Goal: Task Accomplishment & Management: Complete application form

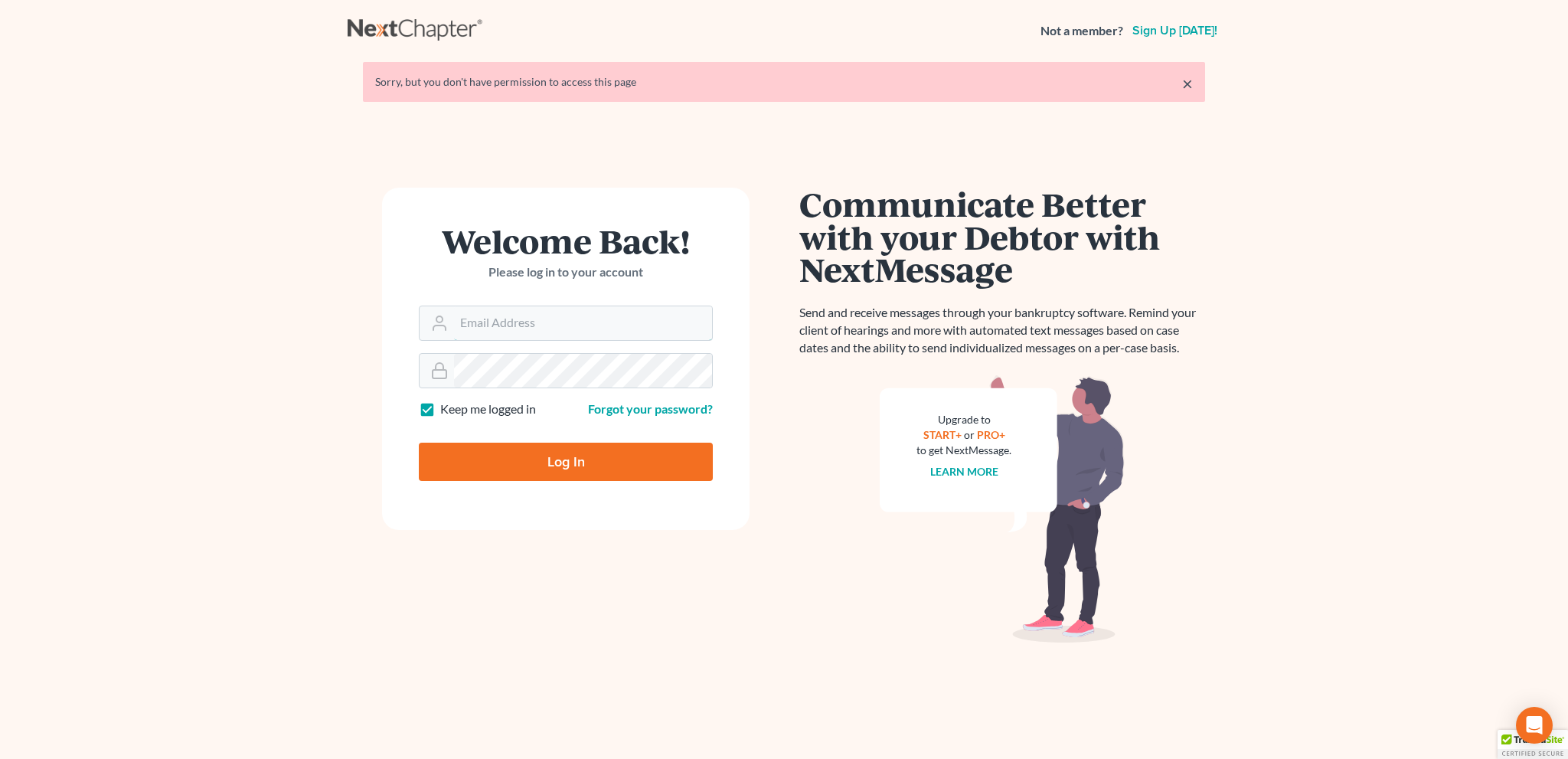
type input "[EMAIL_ADDRESS][DOMAIN_NAME]"
click at [576, 465] on input "Log In" at bounding box center [566, 462] width 294 height 39
type input "Thinking..."
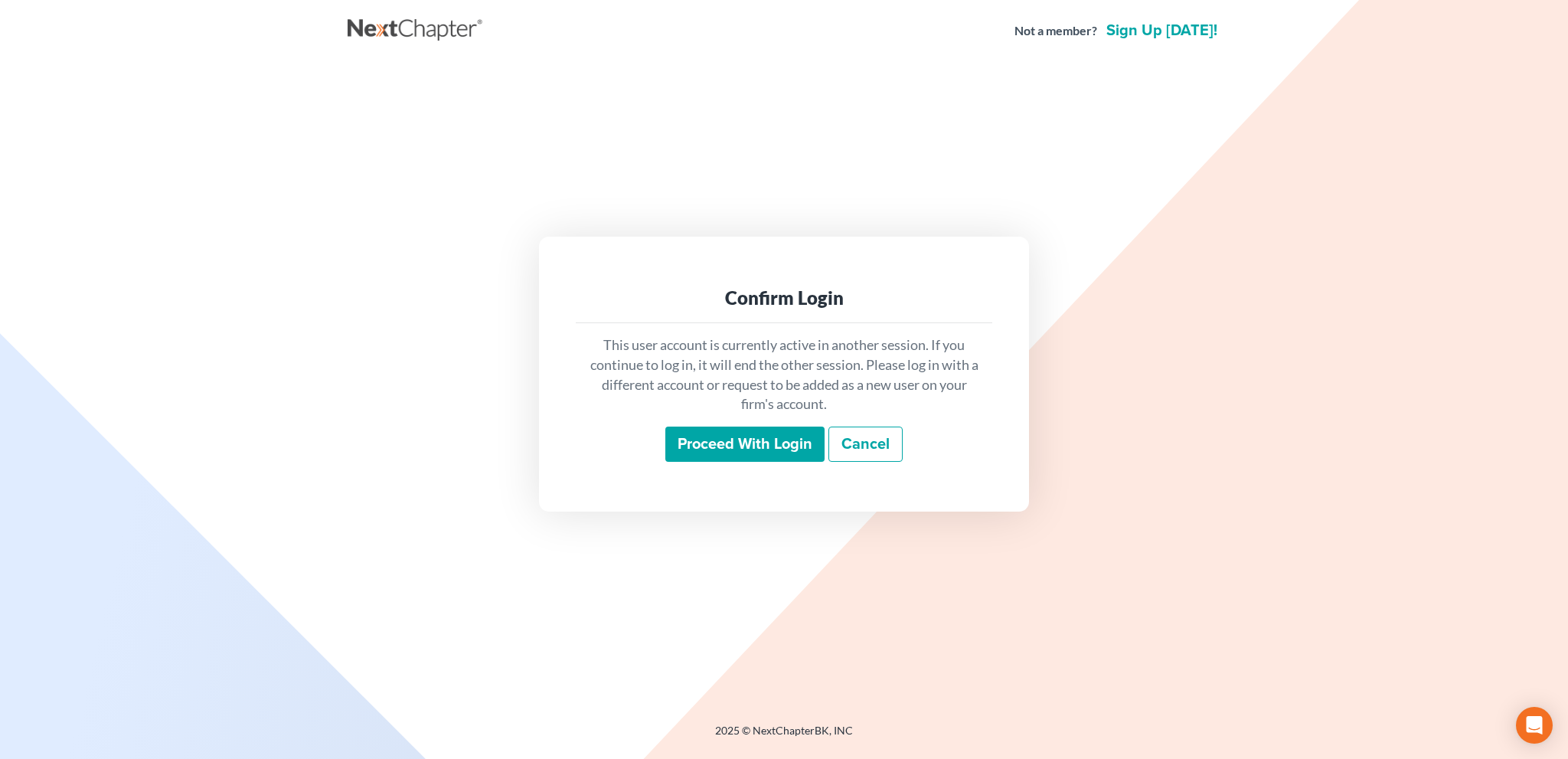
click at [708, 449] on input "Proceed with login" at bounding box center [745, 445] width 159 height 36
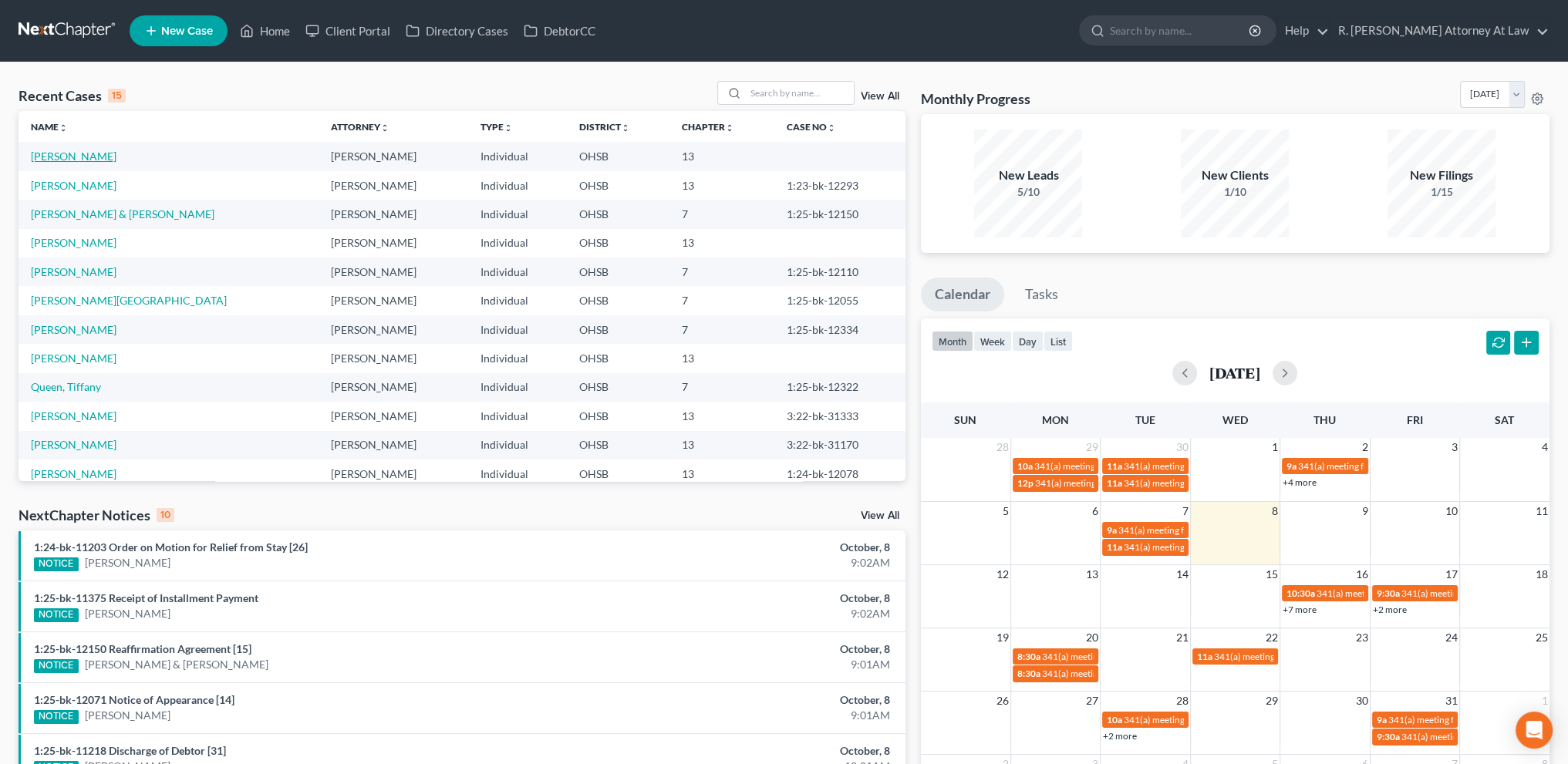
click at [79, 159] on link "Thompson, Alesa" at bounding box center [74, 155] width 86 height 13
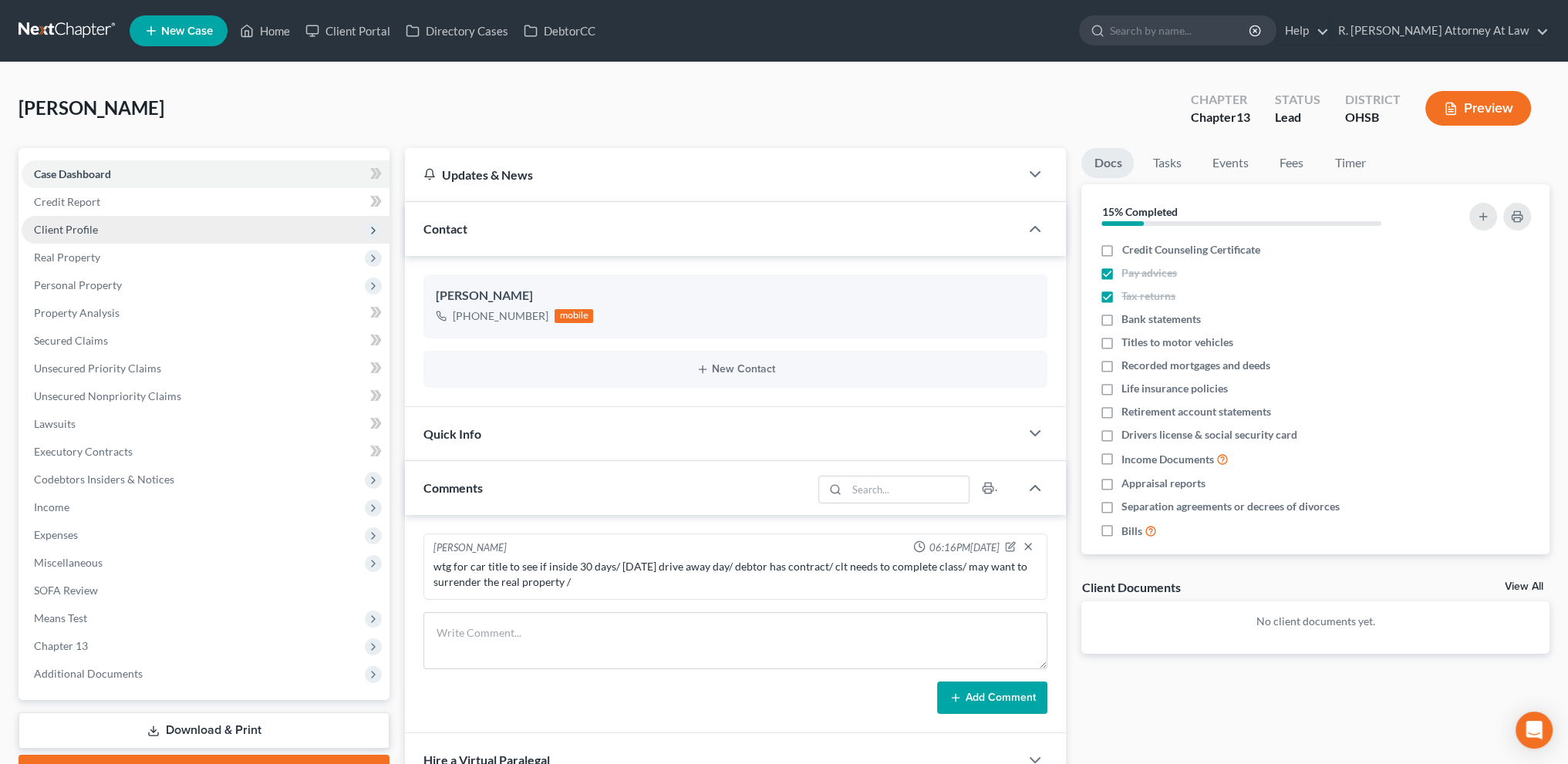
click at [71, 227] on span "Client Profile" at bounding box center [66, 229] width 64 height 13
click at [68, 226] on span "Client Profile" at bounding box center [66, 229] width 64 height 13
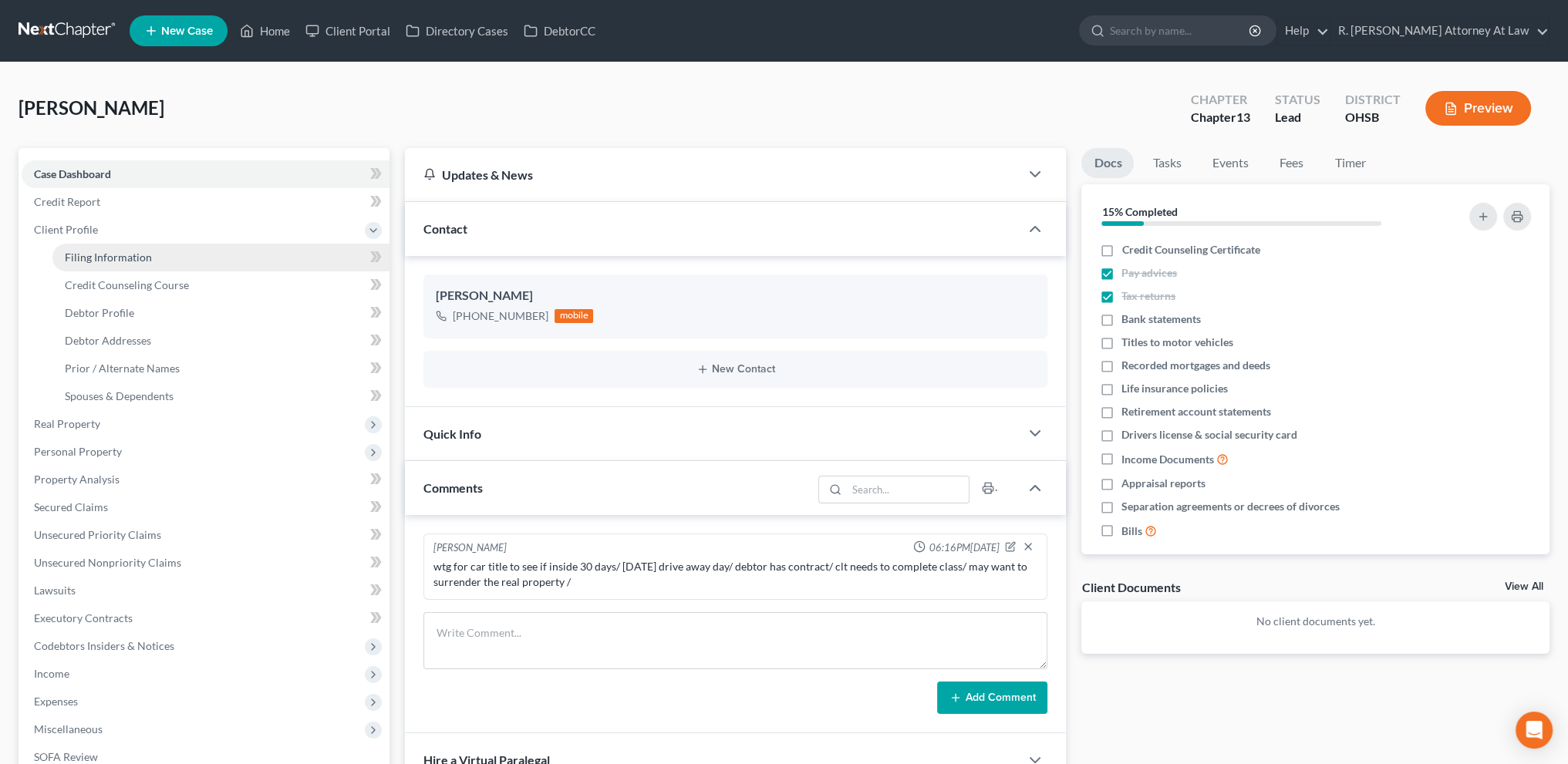
click at [76, 252] on span "Filing Information" at bounding box center [108, 256] width 87 height 13
select select "1"
select select "0"
select select "3"
select select "36"
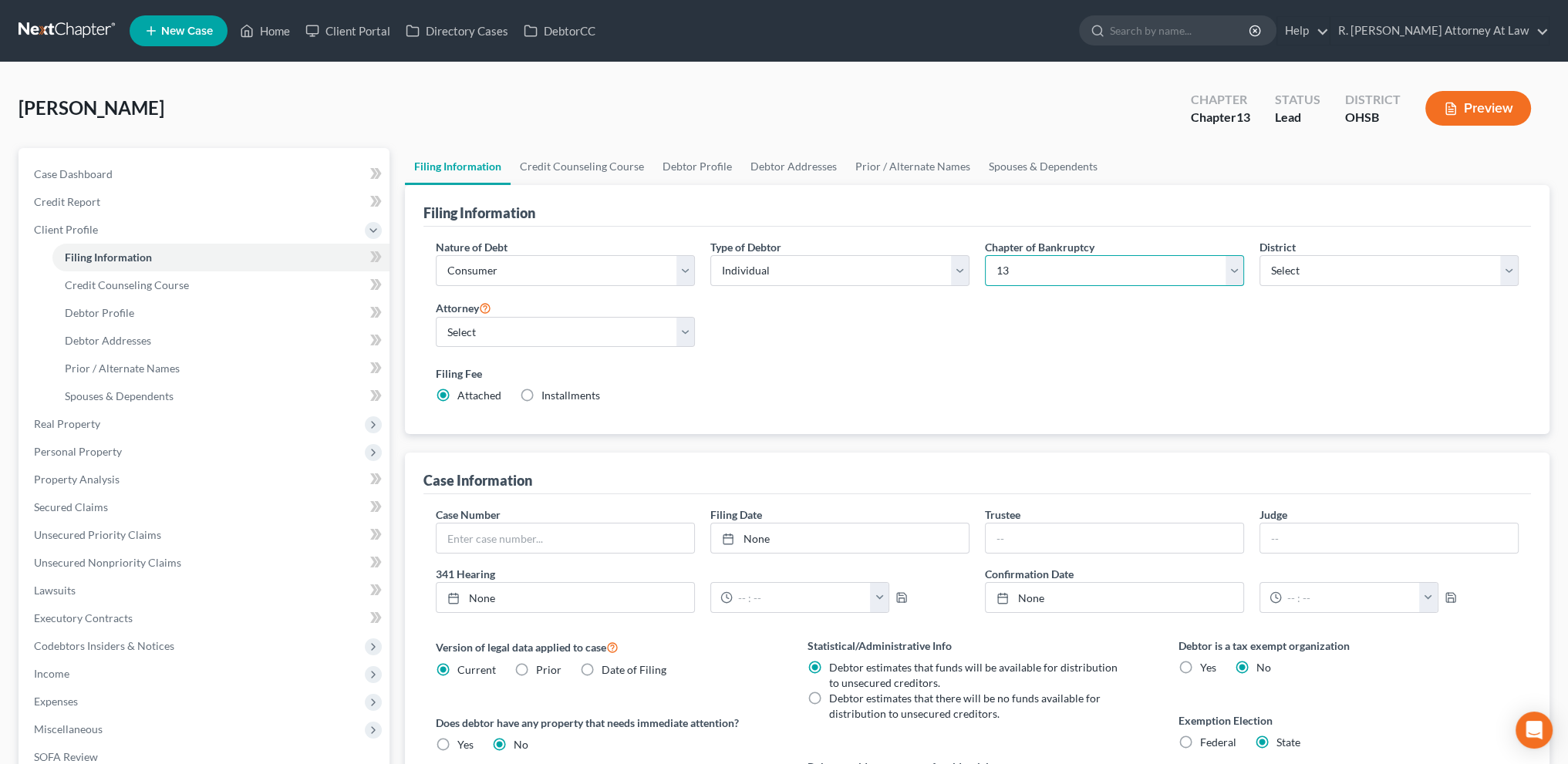
click at [1066, 263] on select "Select 7 11 12 13" at bounding box center [1114, 270] width 259 height 31
select select "0"
click at [985, 255] on select "Select 7 11 12 13" at bounding box center [1114, 270] width 259 height 31
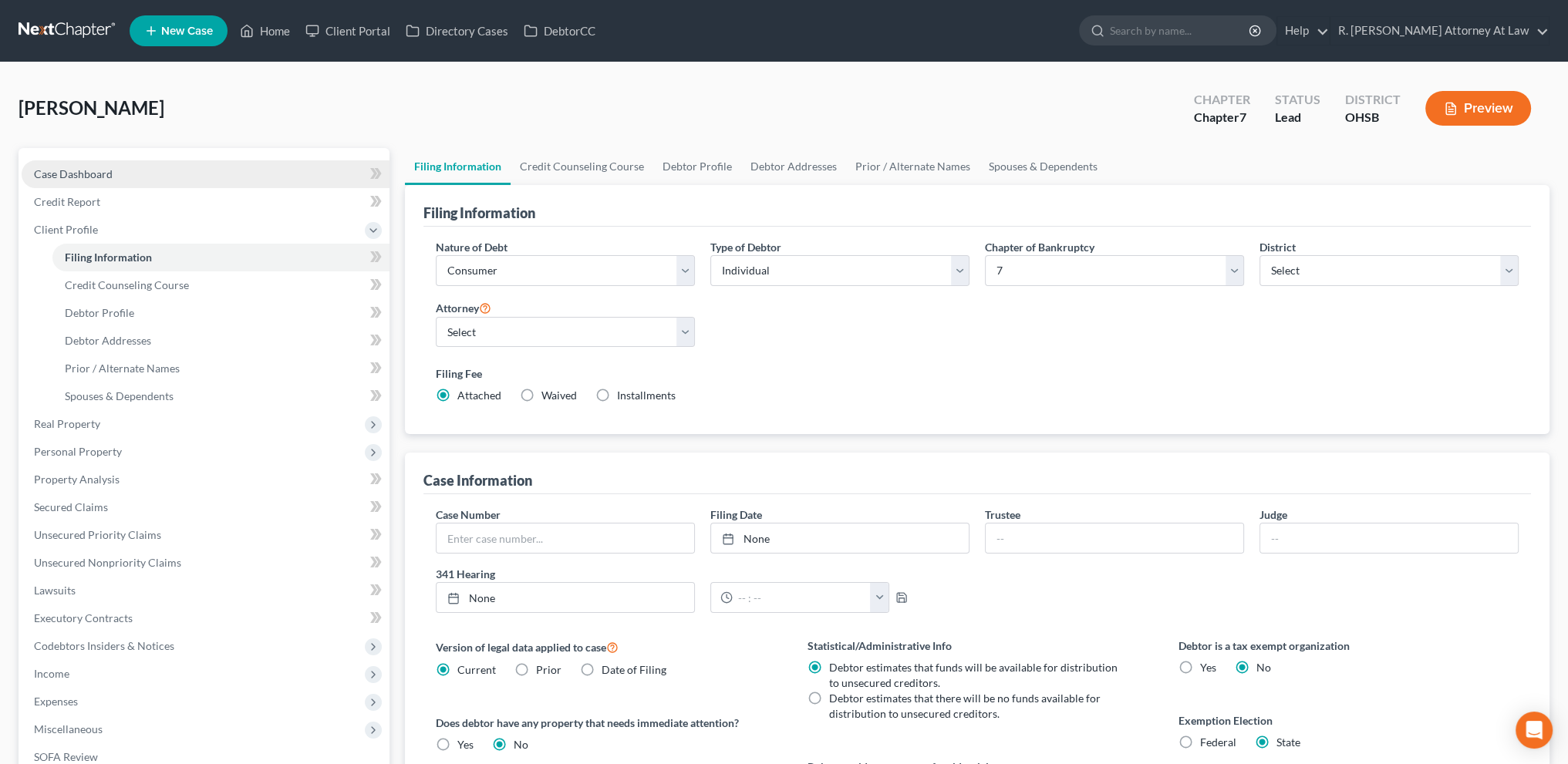
click at [84, 173] on span "Case Dashboard" at bounding box center [73, 173] width 79 height 13
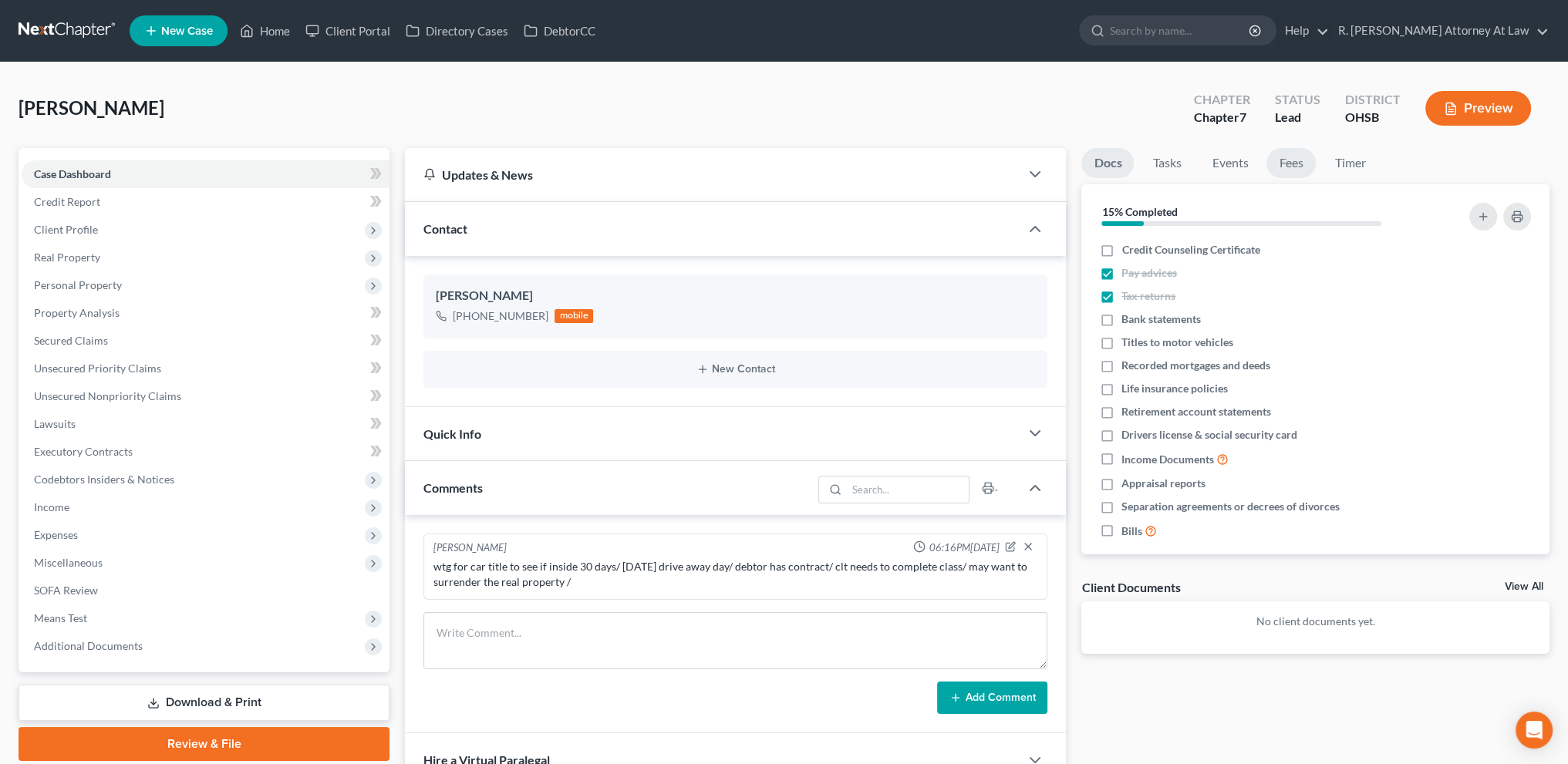
click at [1293, 162] on link "Fees" at bounding box center [1290, 162] width 49 height 30
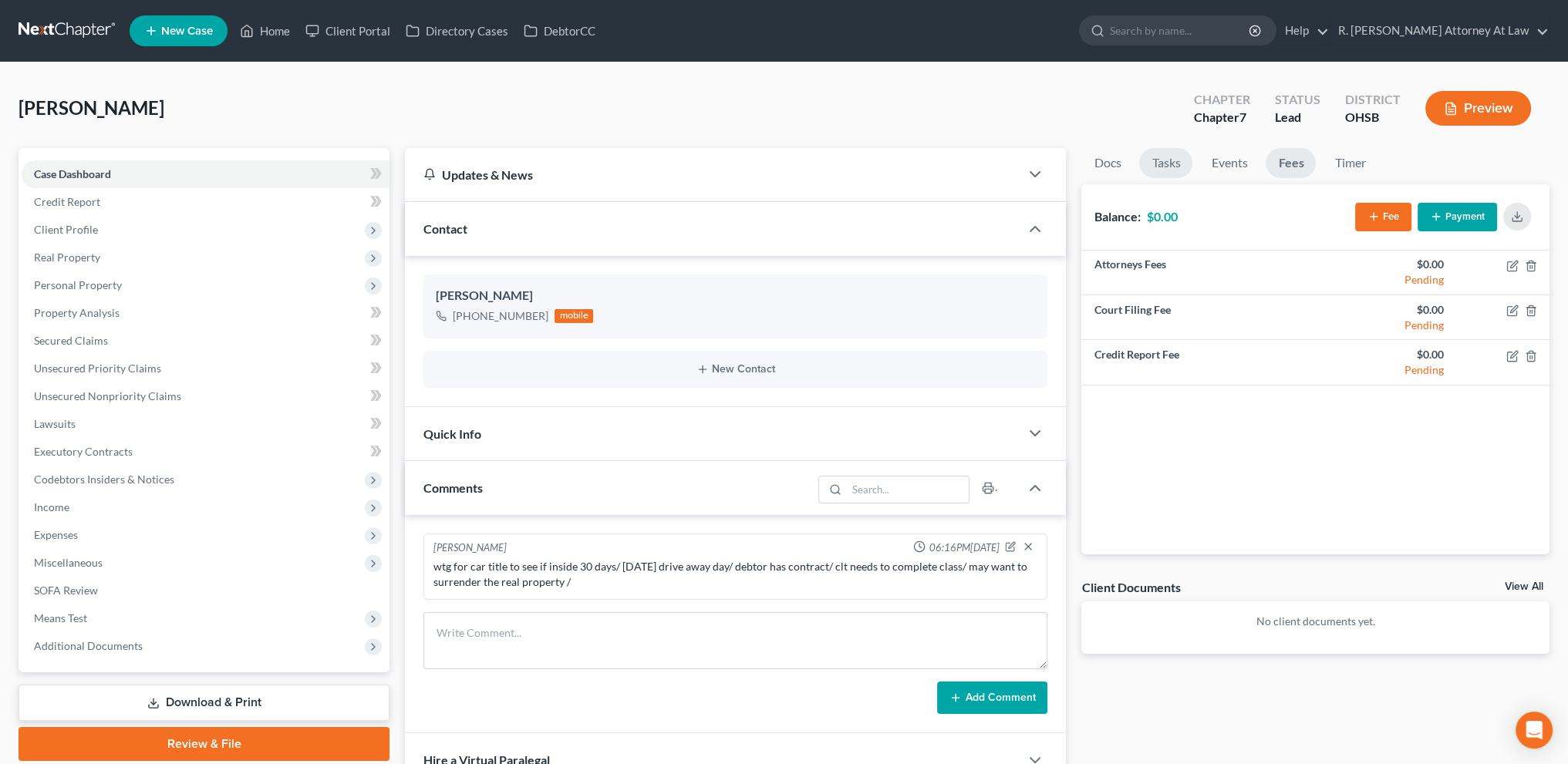
click at [1171, 159] on link "Tasks" at bounding box center [1165, 162] width 53 height 30
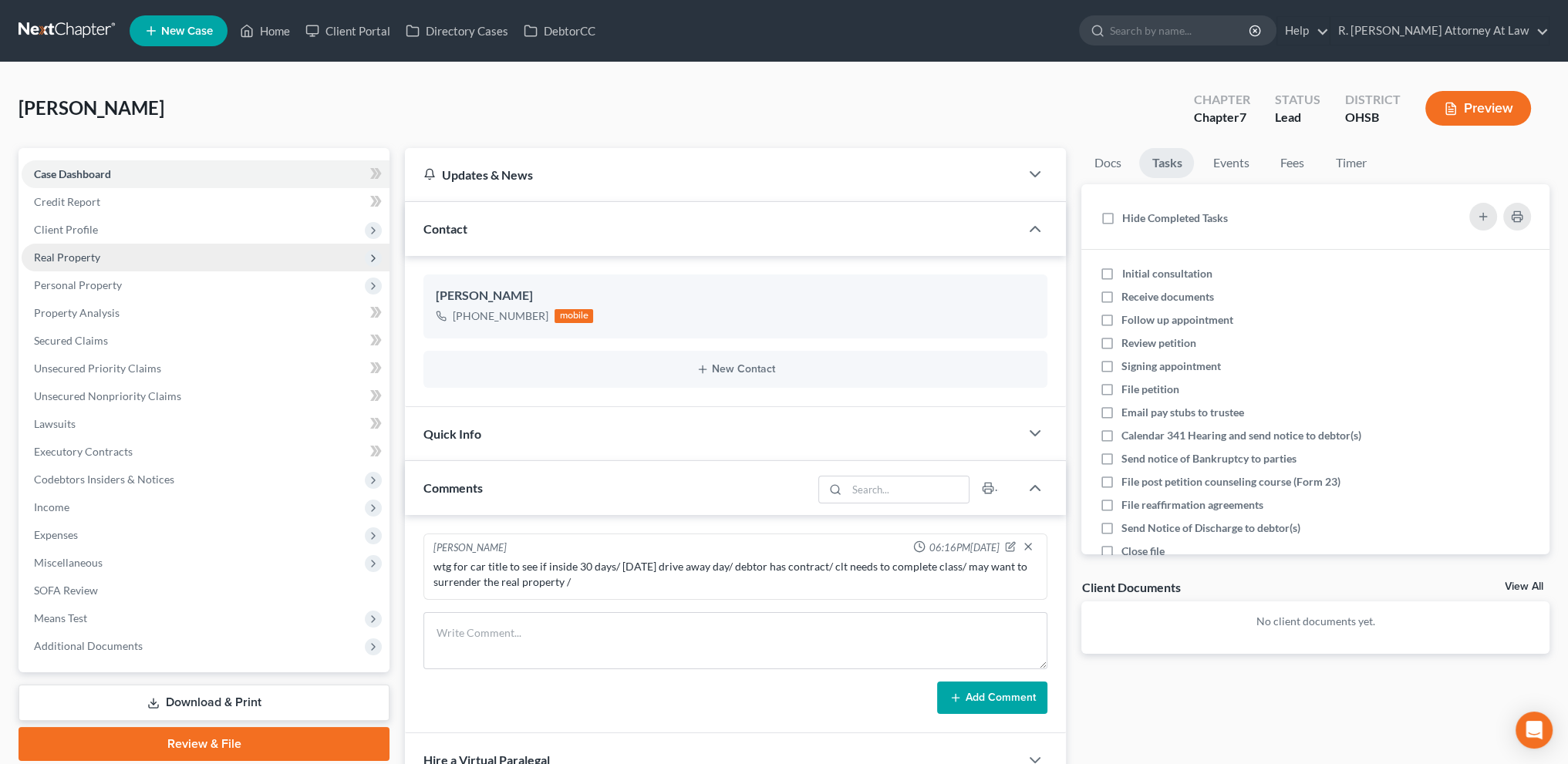
click at [61, 258] on span "Real Property" at bounding box center [67, 256] width 66 height 13
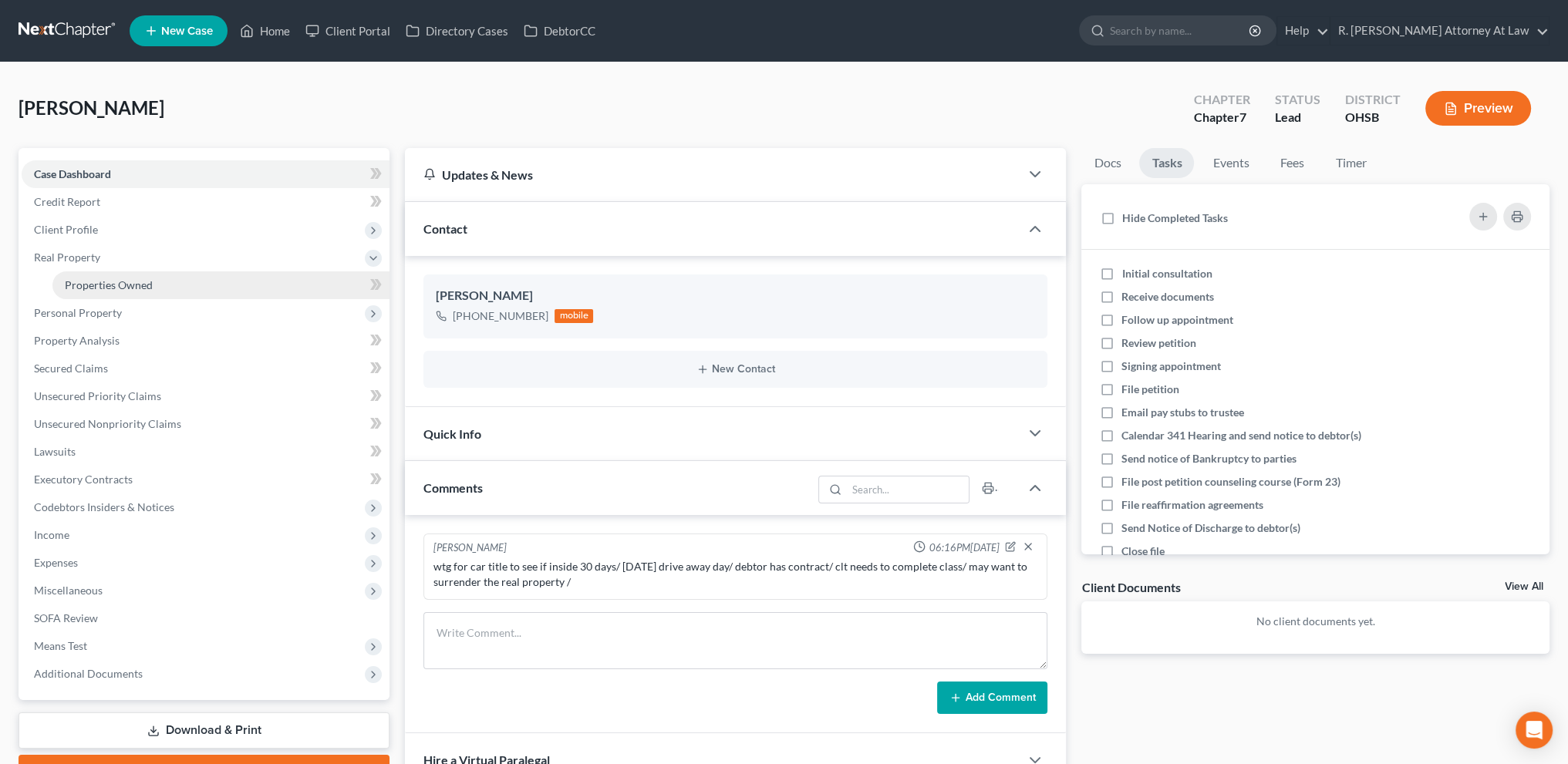
click at [71, 274] on link "Properties Owned" at bounding box center [221, 285] width 337 height 28
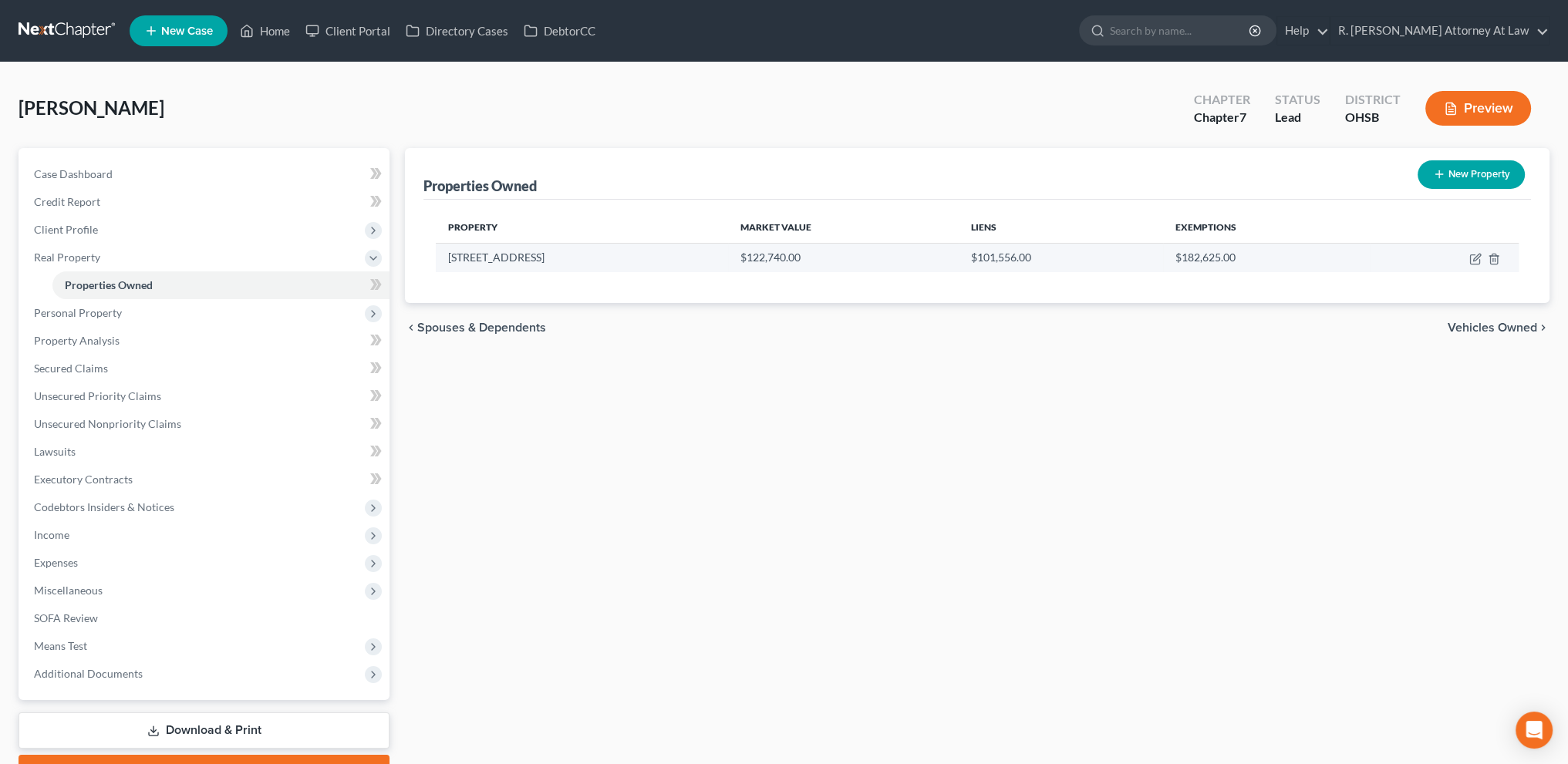
click at [1448, 271] on div "Property Market Value Liens Exemptions 2272 Deblin Drive $122,740.00 $101,556.0…" at bounding box center [977, 251] width 1108 height 103
click at [105, 369] on span "Secured Claims" at bounding box center [71, 368] width 74 height 13
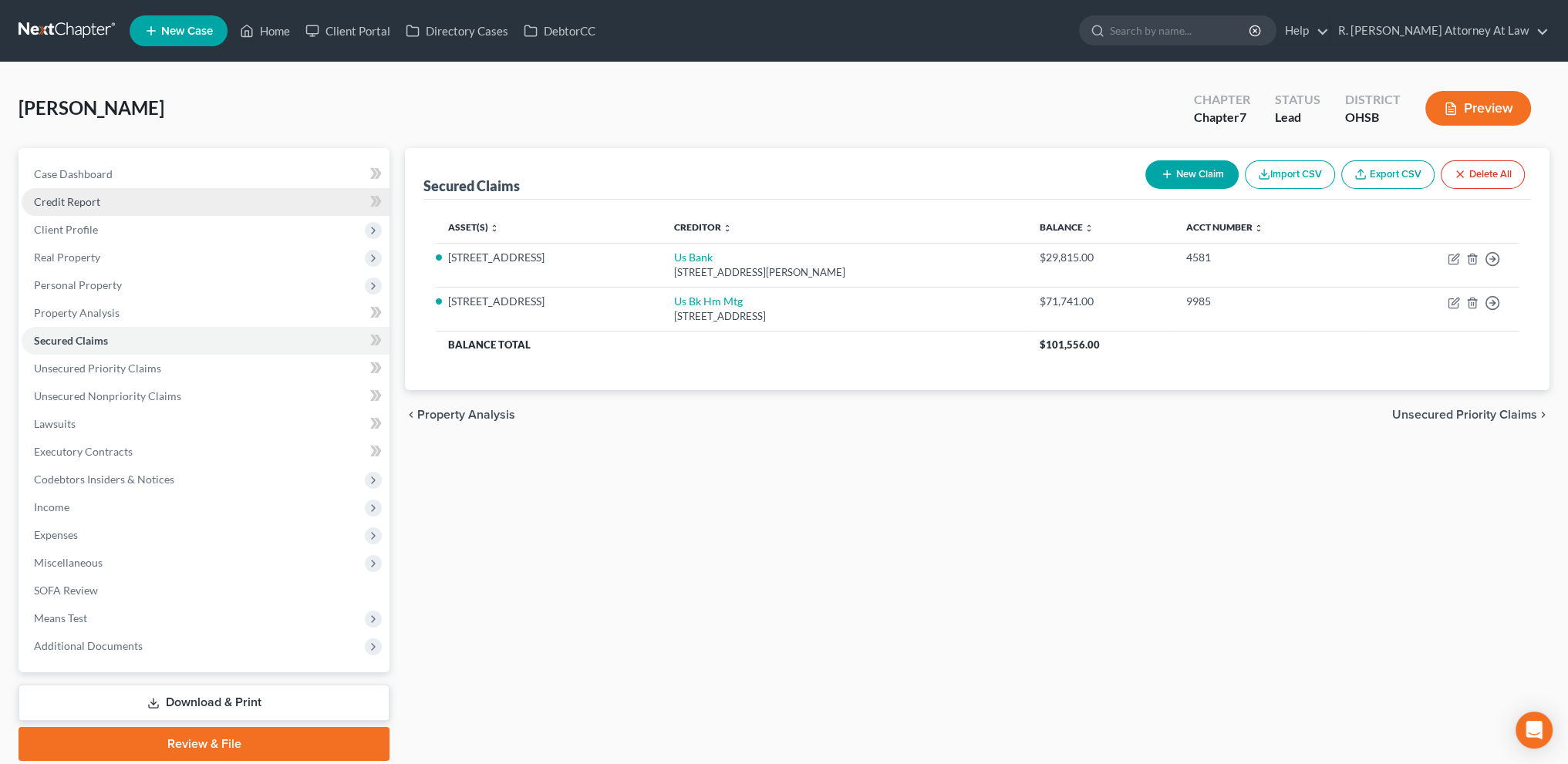
click at [69, 200] on span "Credit Report" at bounding box center [67, 201] width 66 height 13
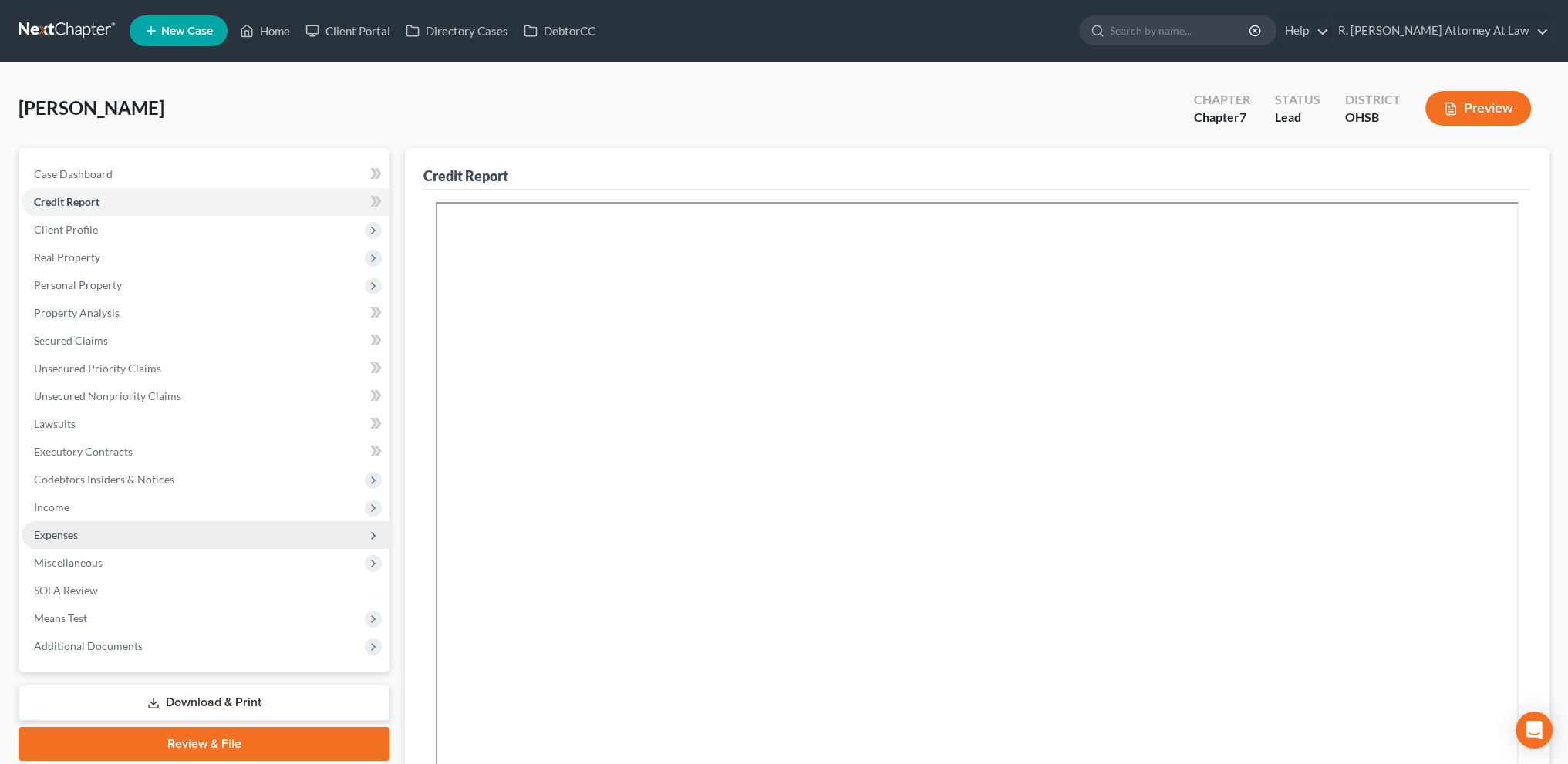
click at [68, 529] on span "Expenses" at bounding box center [56, 535] width 44 height 13
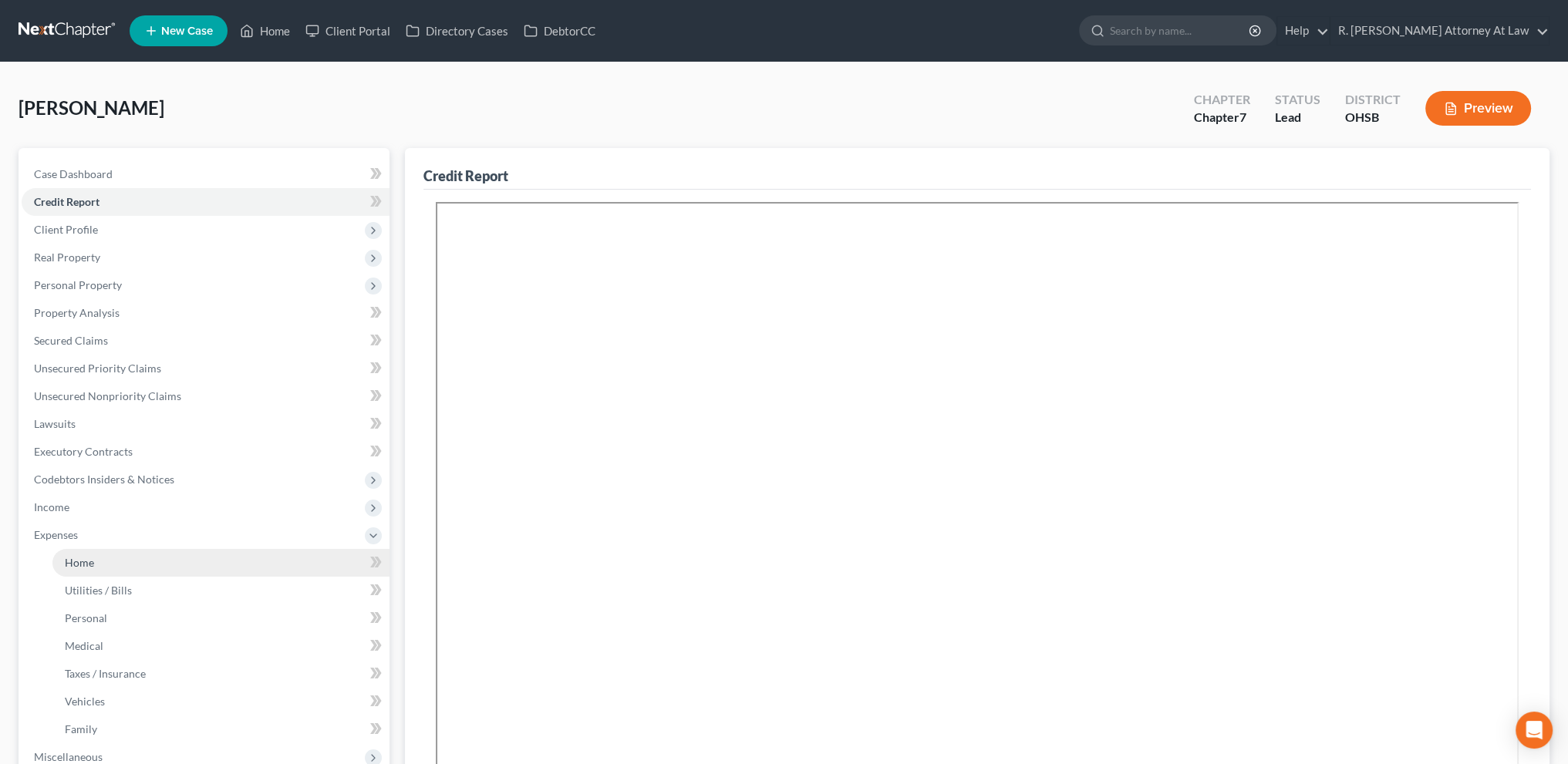
click at [74, 561] on span "Home" at bounding box center [79, 562] width 30 height 13
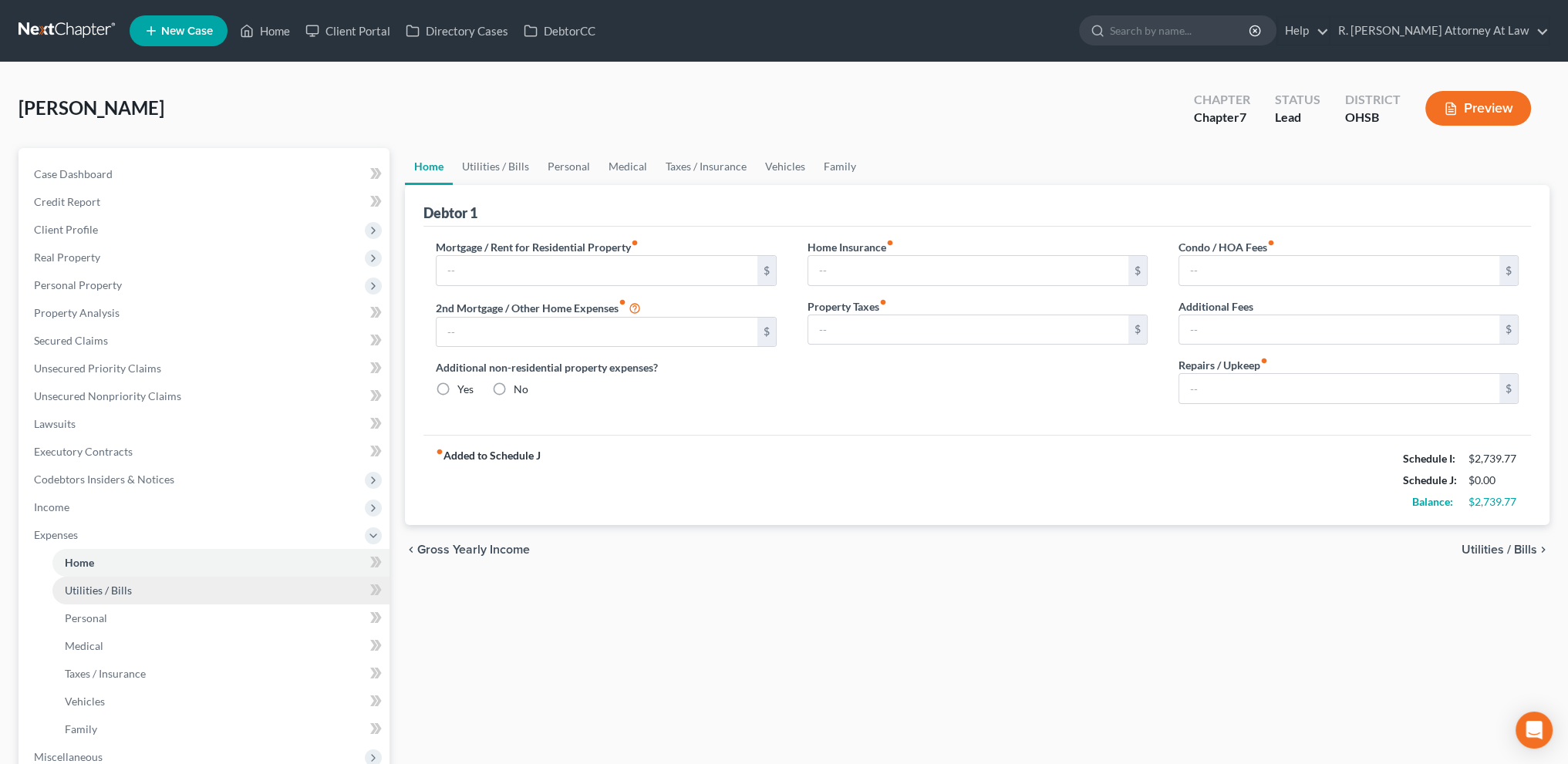
type input "755.00"
type input "0.00"
radio input "true"
type input "0.00"
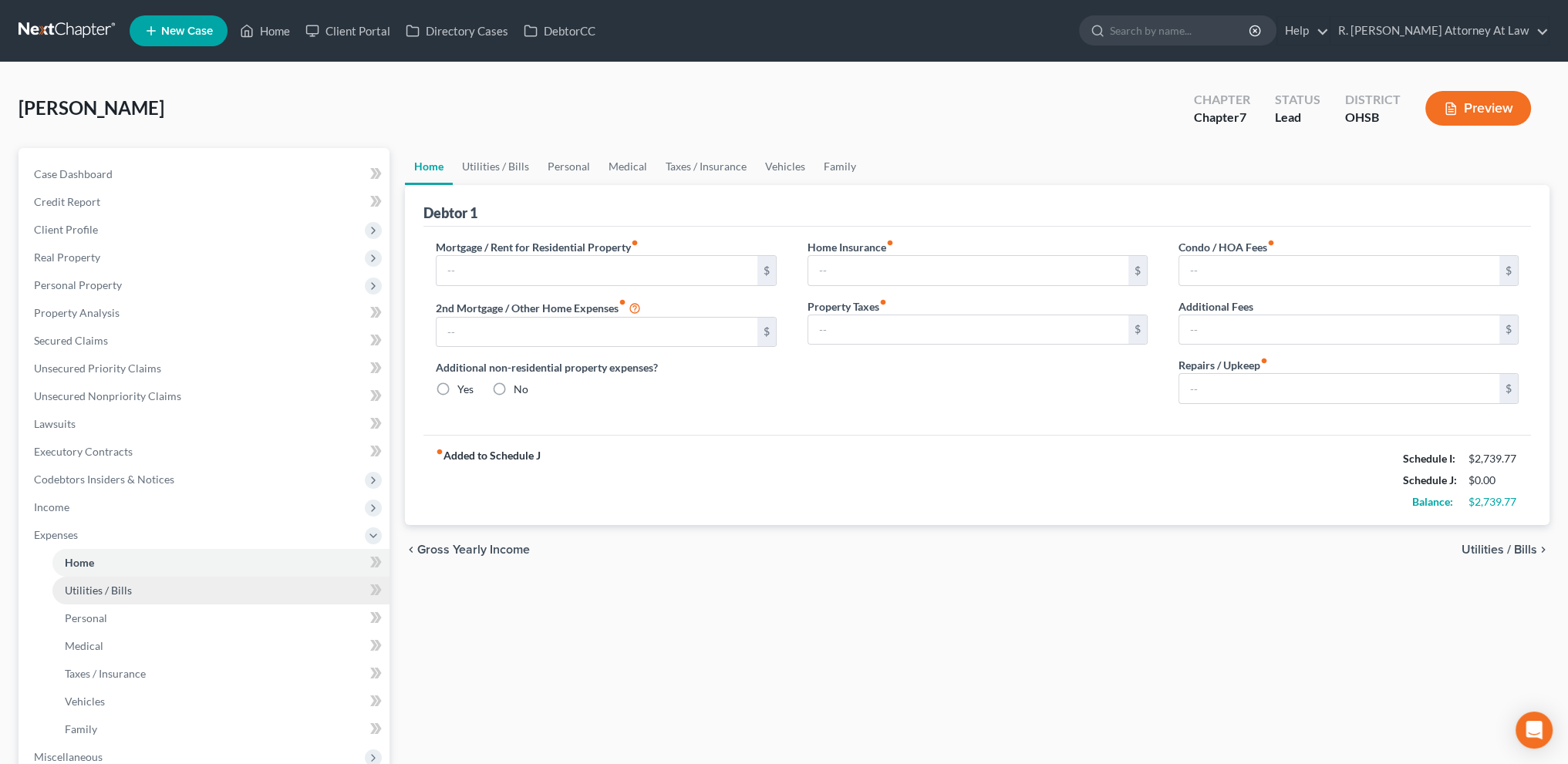
type input "0.00"
click at [505, 163] on link "Utilities / Bills" at bounding box center [495, 166] width 86 height 37
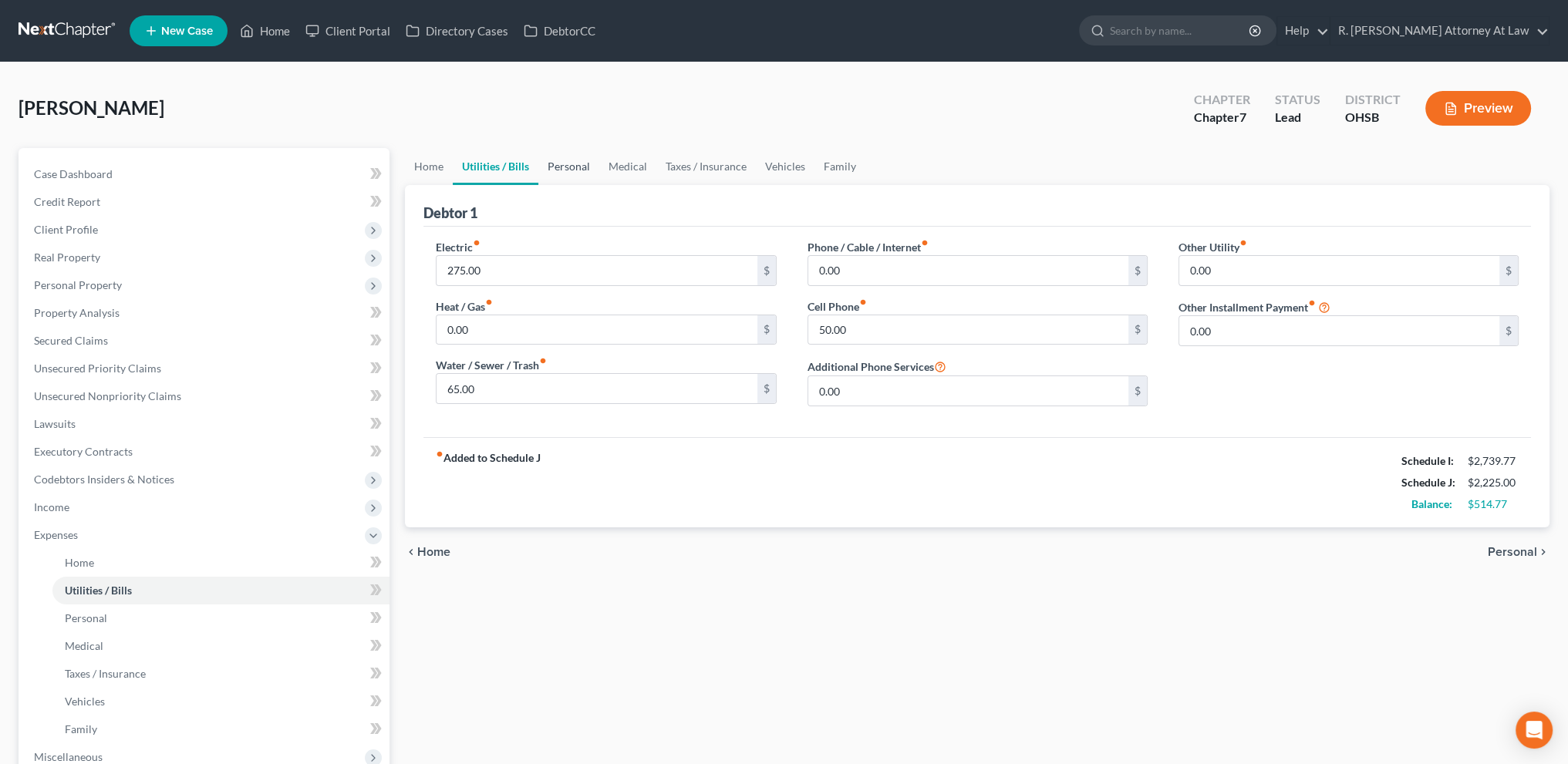
click at [571, 168] on link "Personal" at bounding box center [568, 166] width 61 height 37
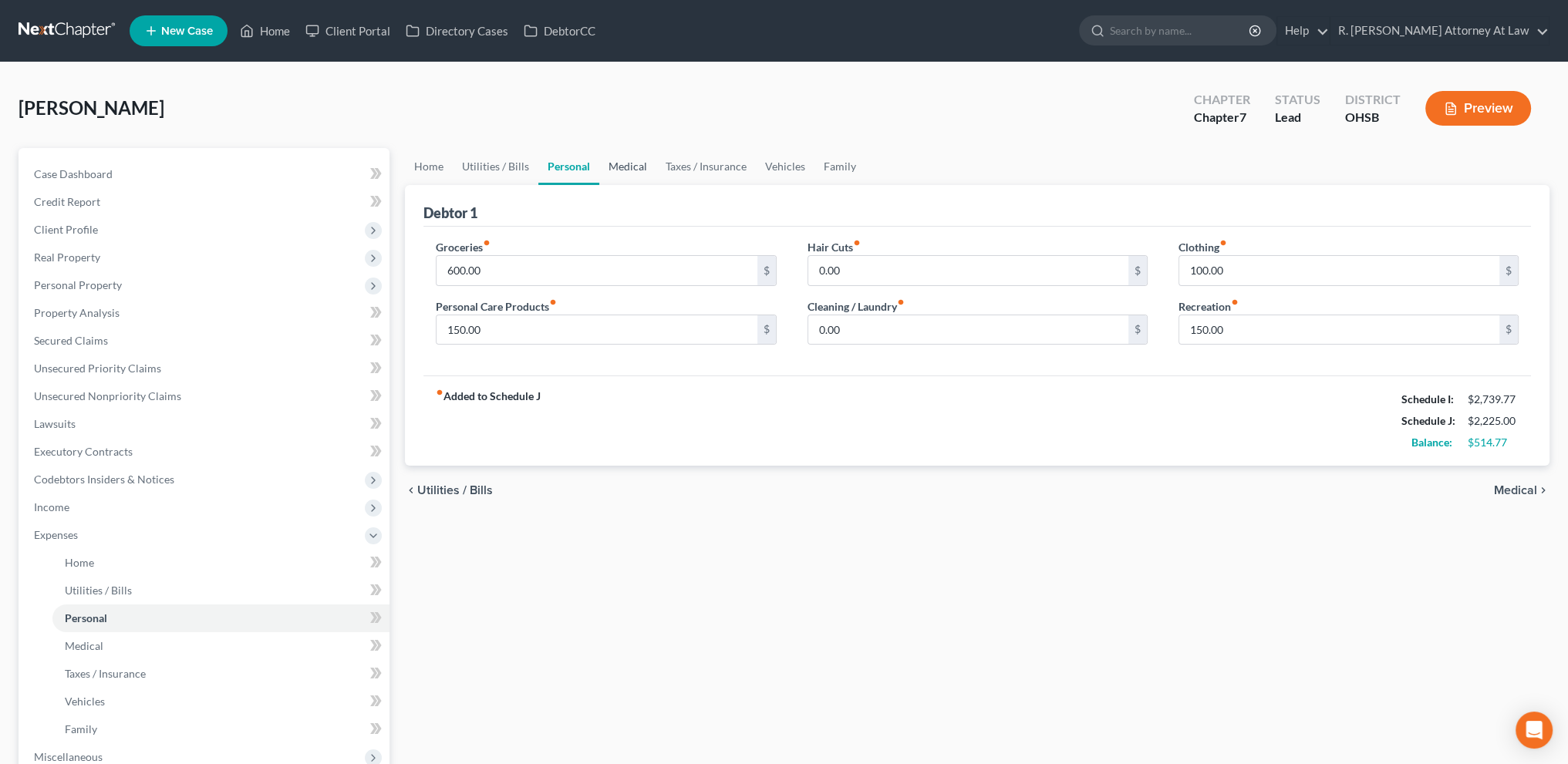
click at [615, 162] on link "Medical" at bounding box center [627, 166] width 57 height 37
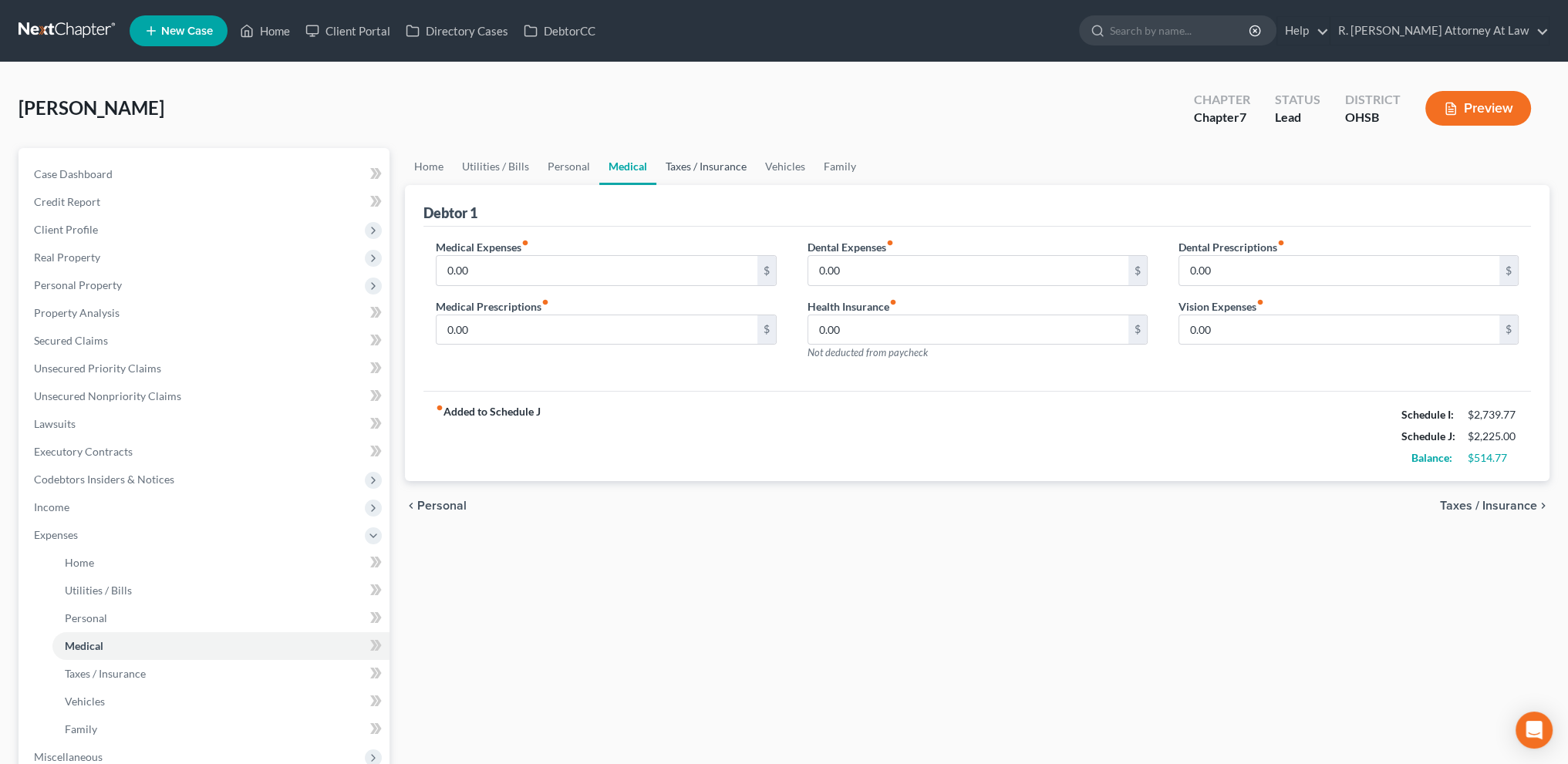
click at [683, 162] on link "Taxes / Insurance" at bounding box center [706, 166] width 100 height 37
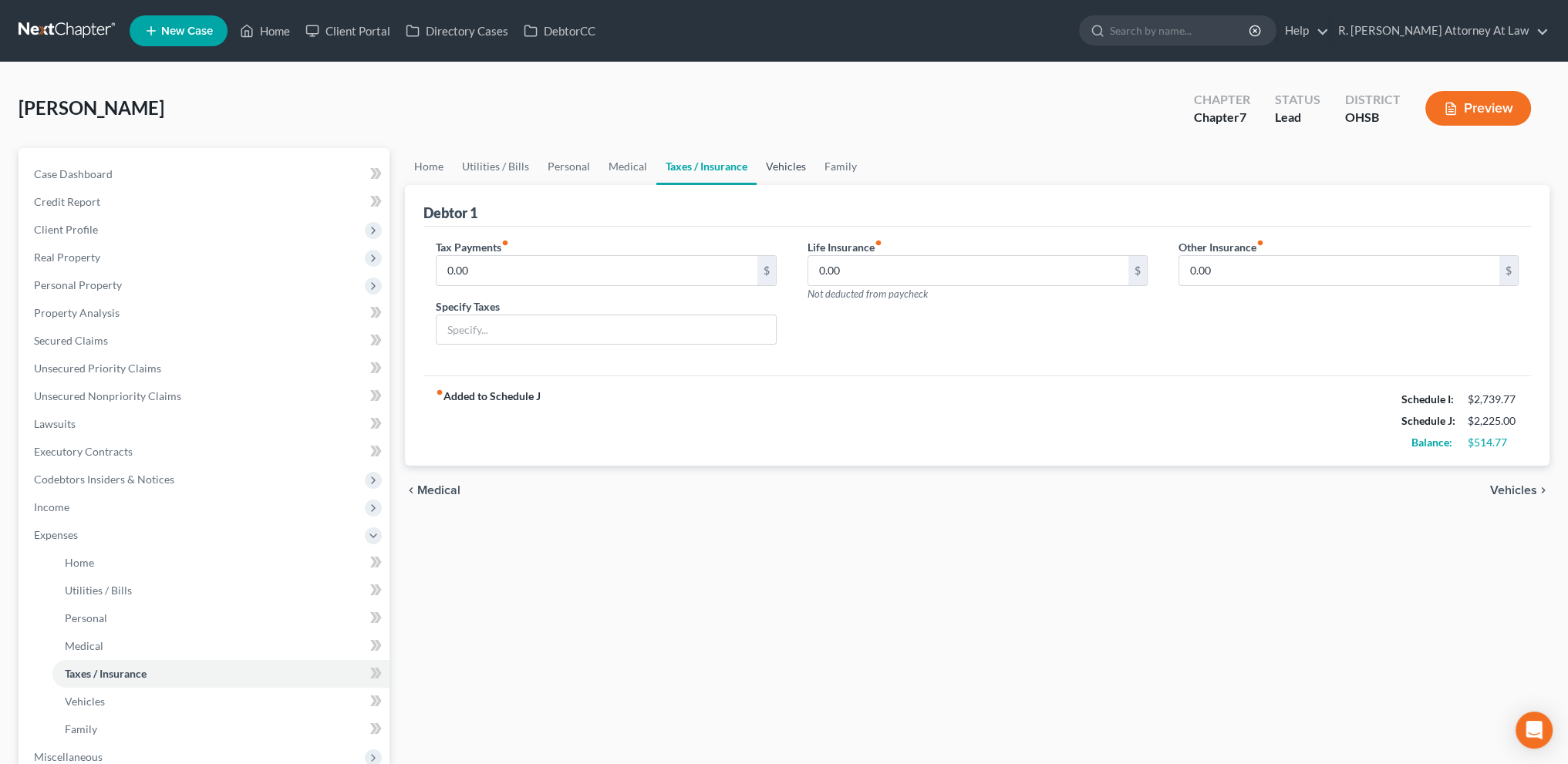
click at [766, 161] on link "Vehicles" at bounding box center [785, 166] width 58 height 37
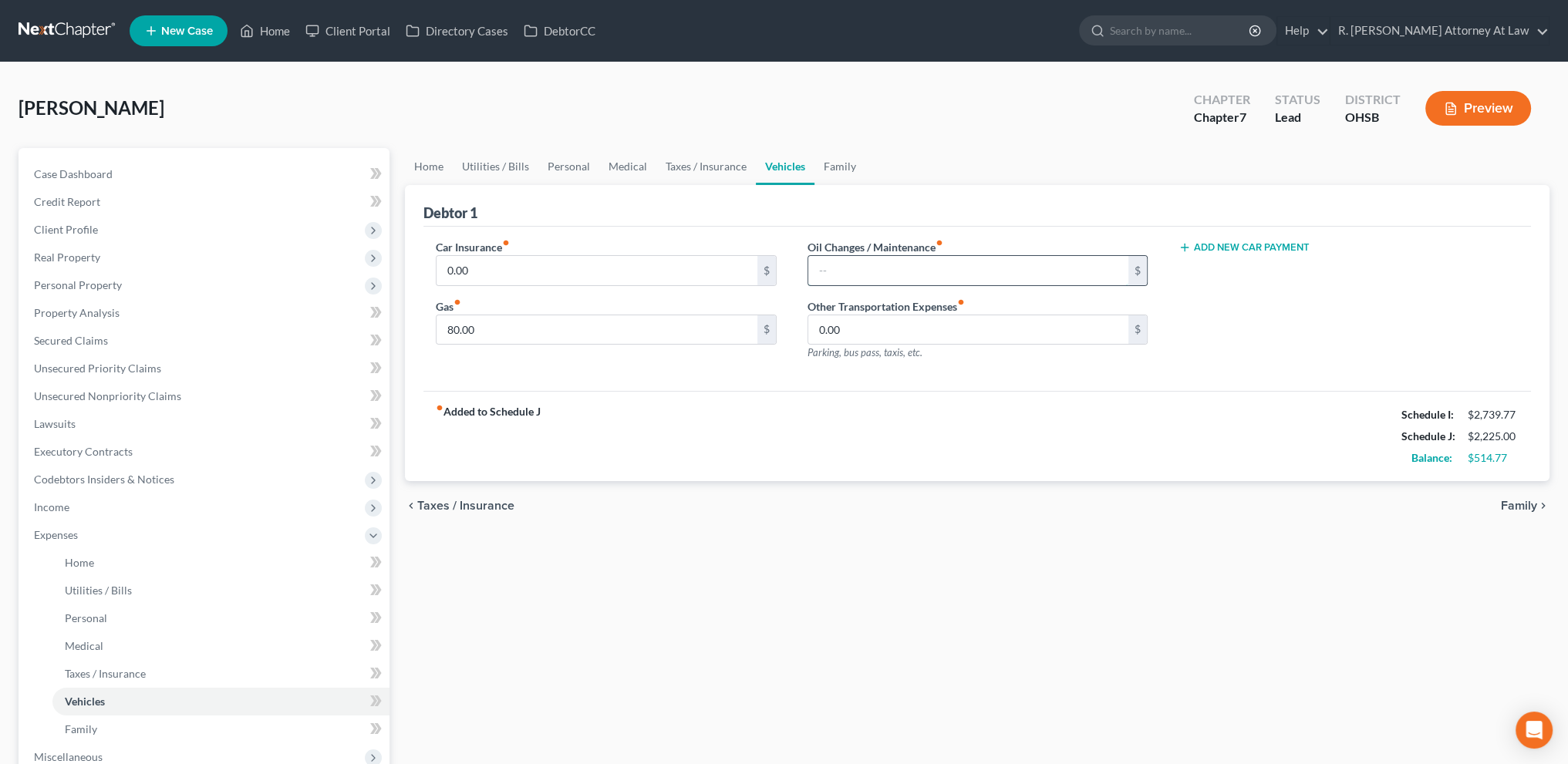
click at [845, 270] on input "text" at bounding box center [969, 270] width 320 height 30
click at [65, 278] on span "Personal Property" at bounding box center [78, 284] width 88 height 13
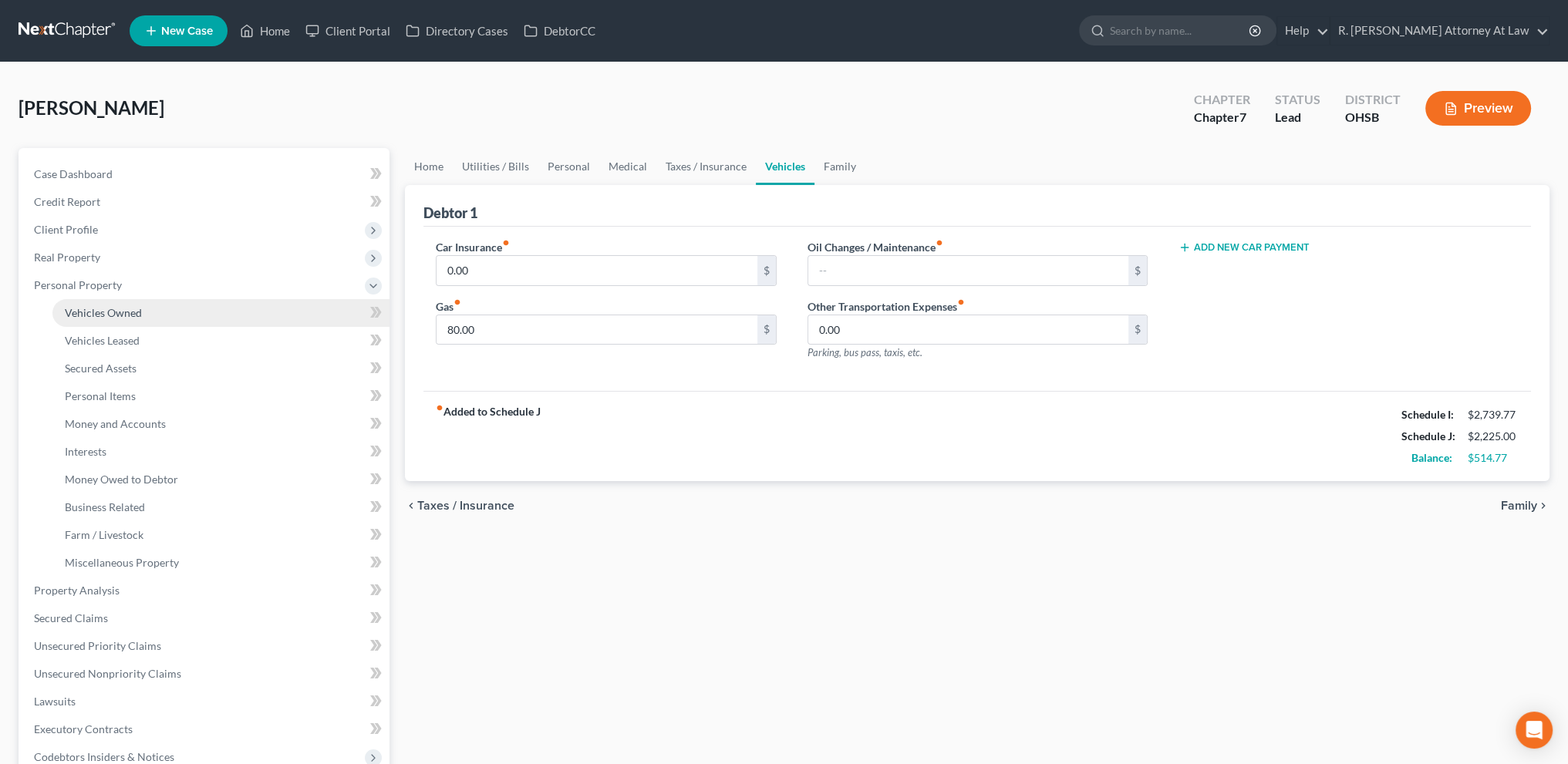
click at [77, 312] on span "Vehicles Owned" at bounding box center [103, 312] width 77 height 13
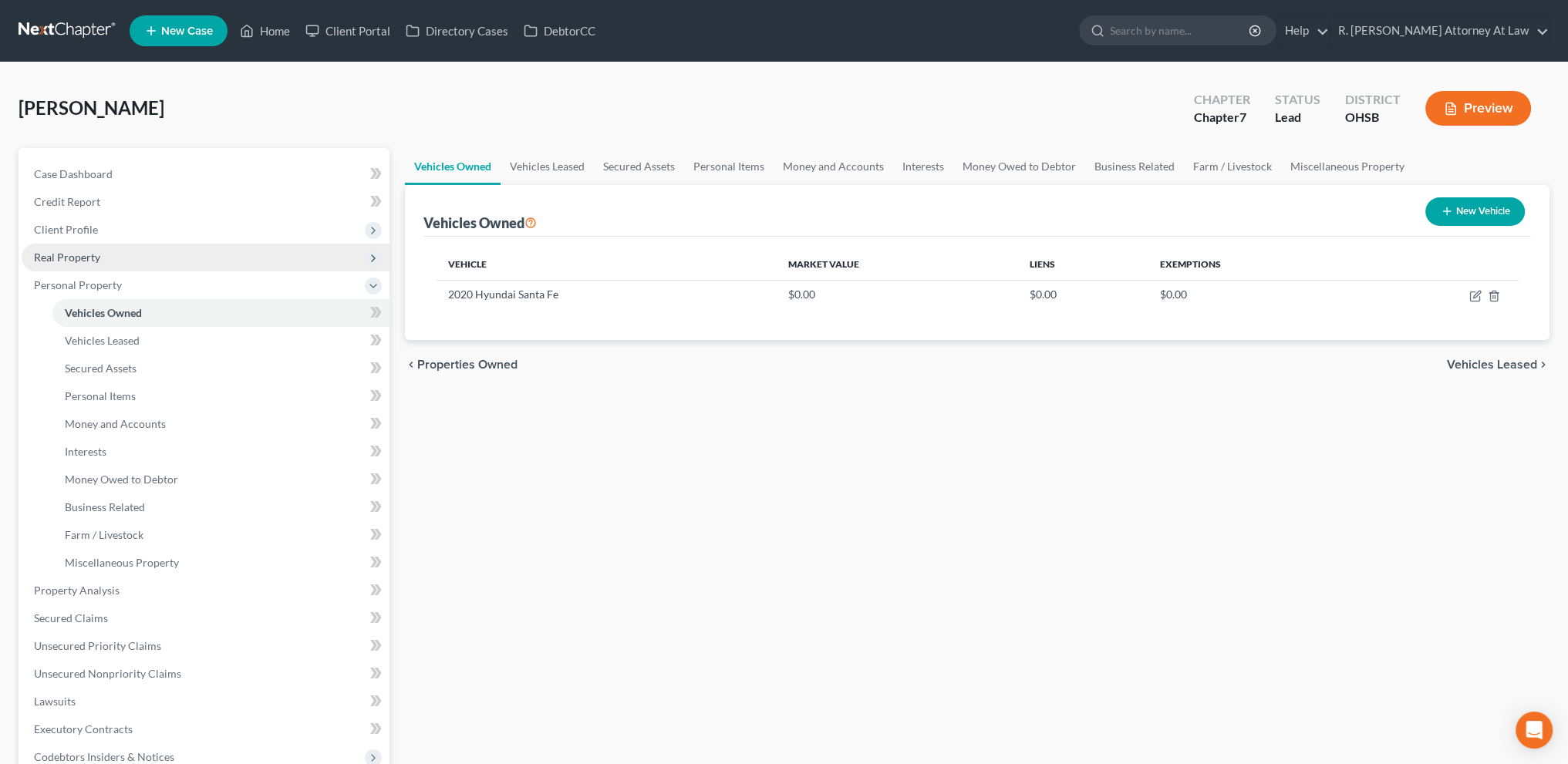
click at [86, 258] on span "Real Property" at bounding box center [67, 256] width 66 height 13
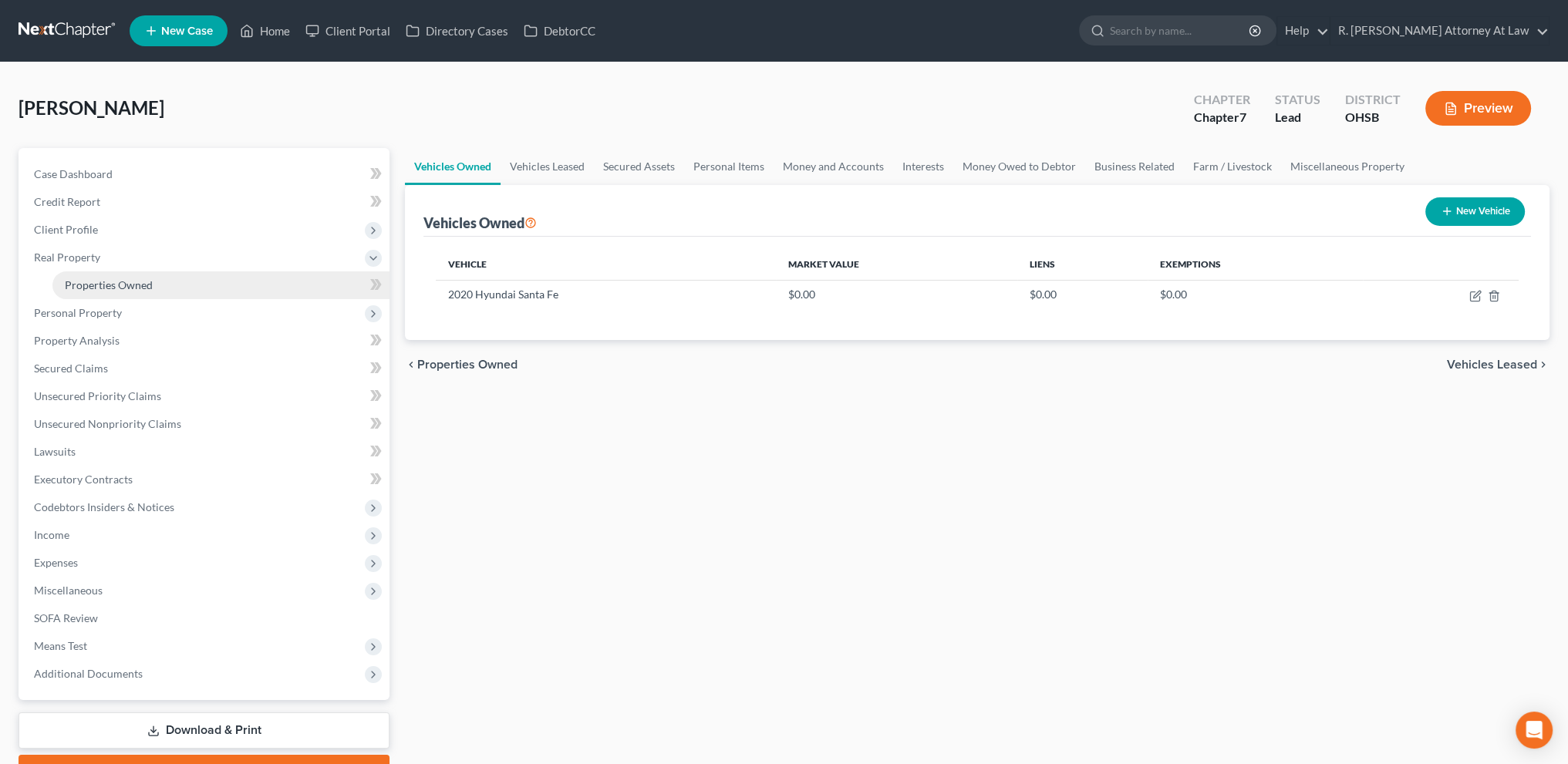
click at [99, 280] on span "Properties Owned" at bounding box center [108, 284] width 88 height 13
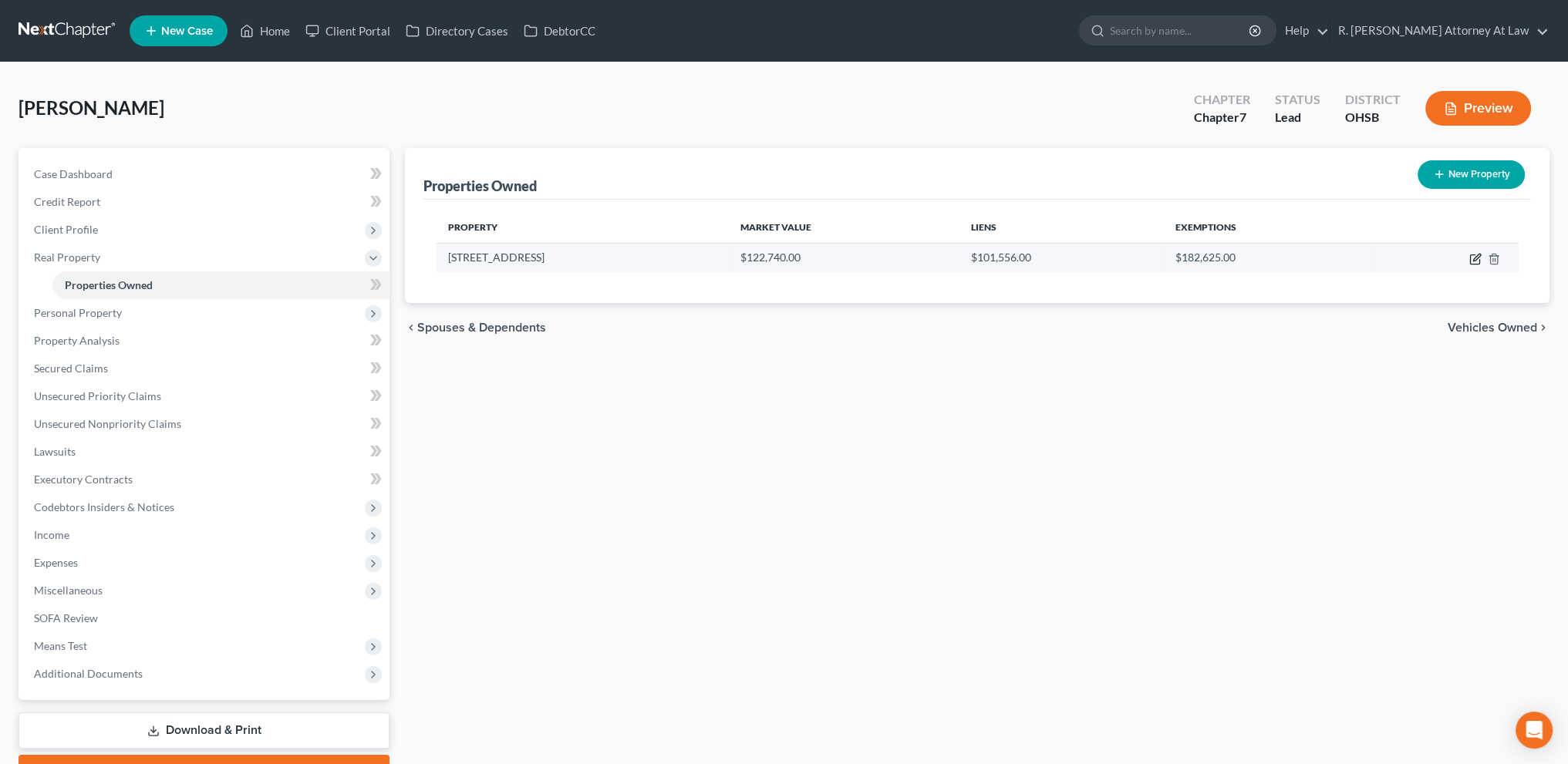
click at [1475, 258] on icon "button" at bounding box center [1475, 259] width 12 height 12
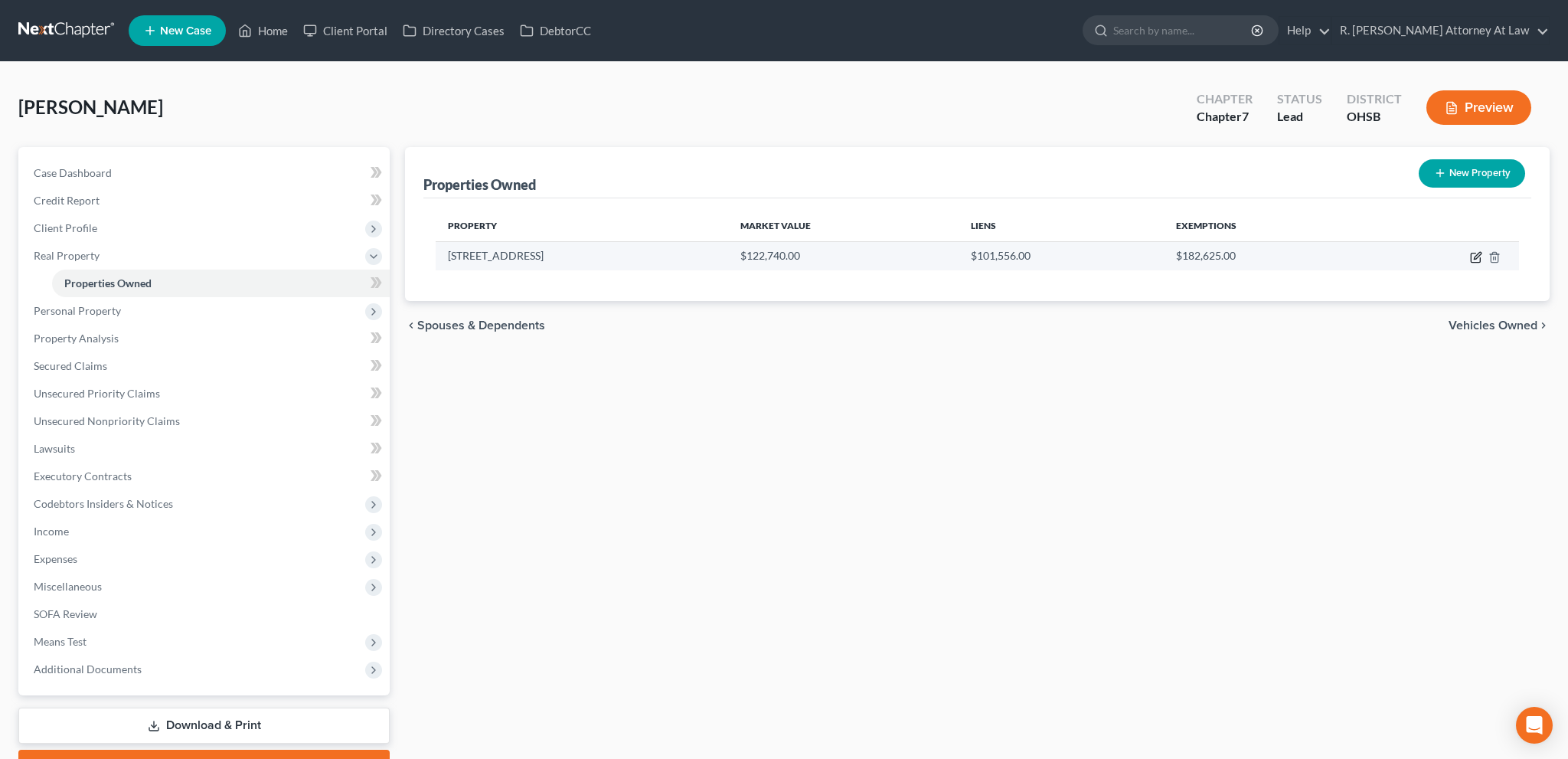
select select "36"
select select "30"
select select "0"
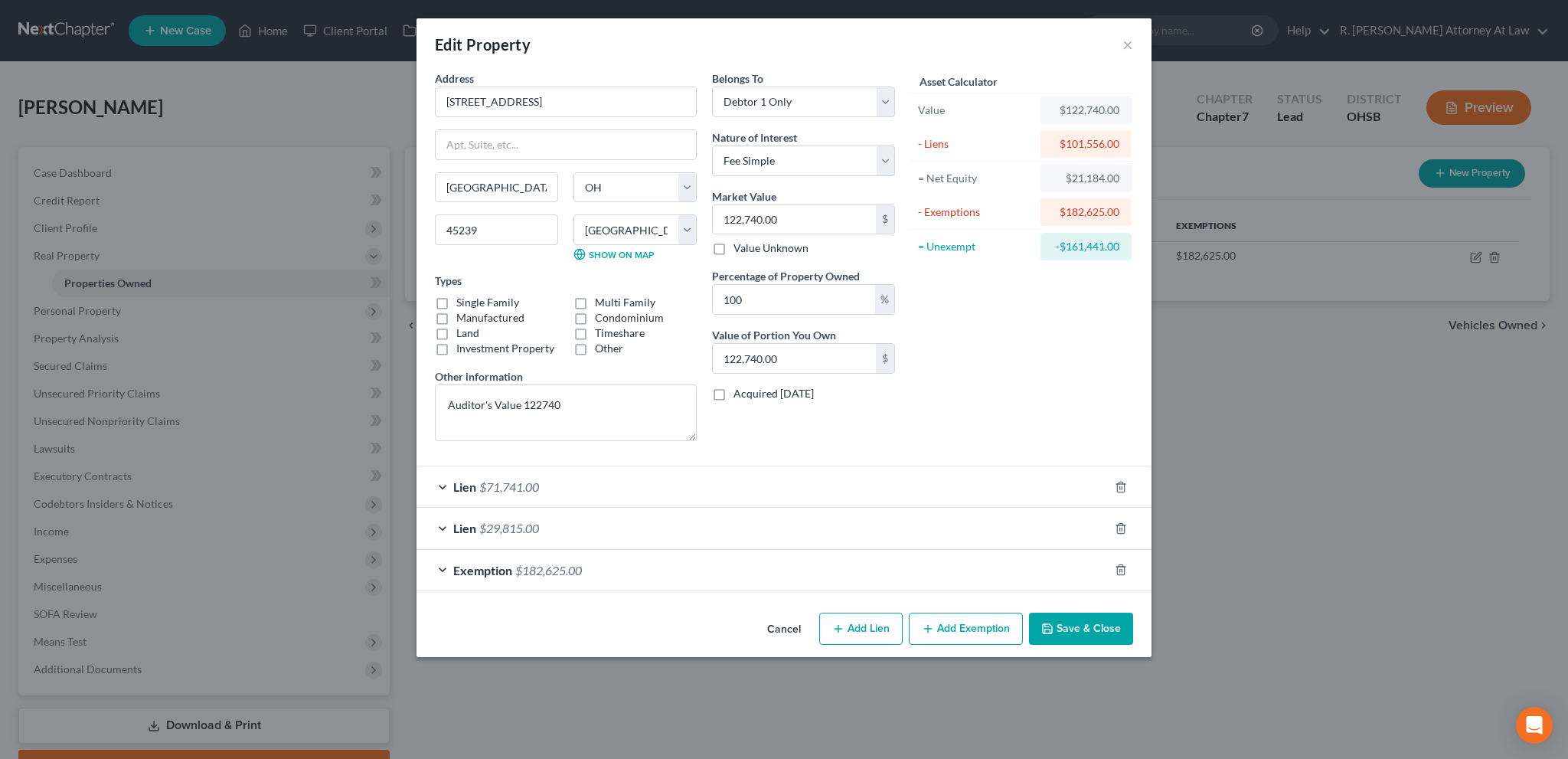
click at [850, 628] on button "Add Lien" at bounding box center [860, 629] width 83 height 32
select select "0"
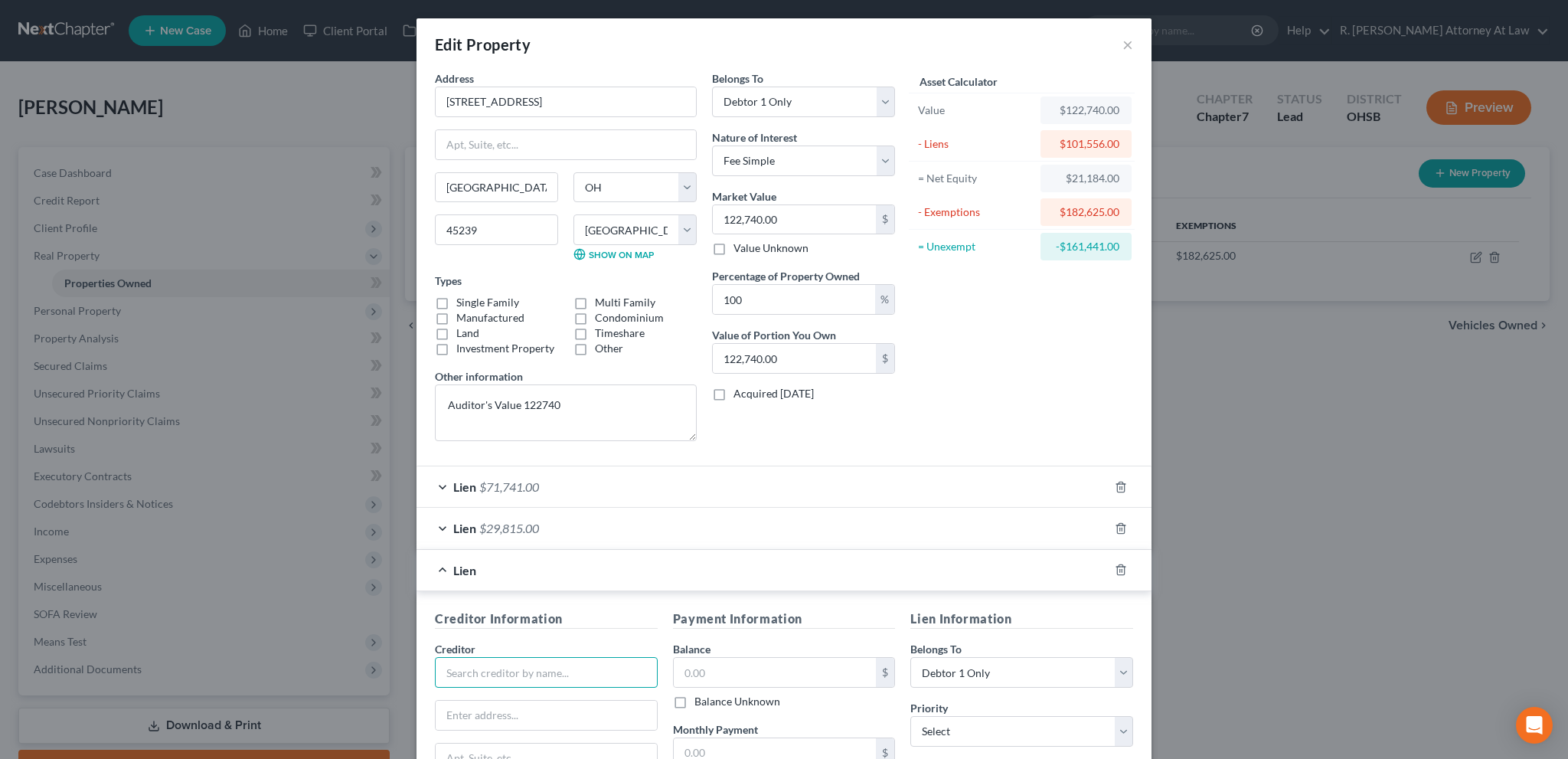
click at [485, 673] on input "text" at bounding box center [546, 673] width 223 height 31
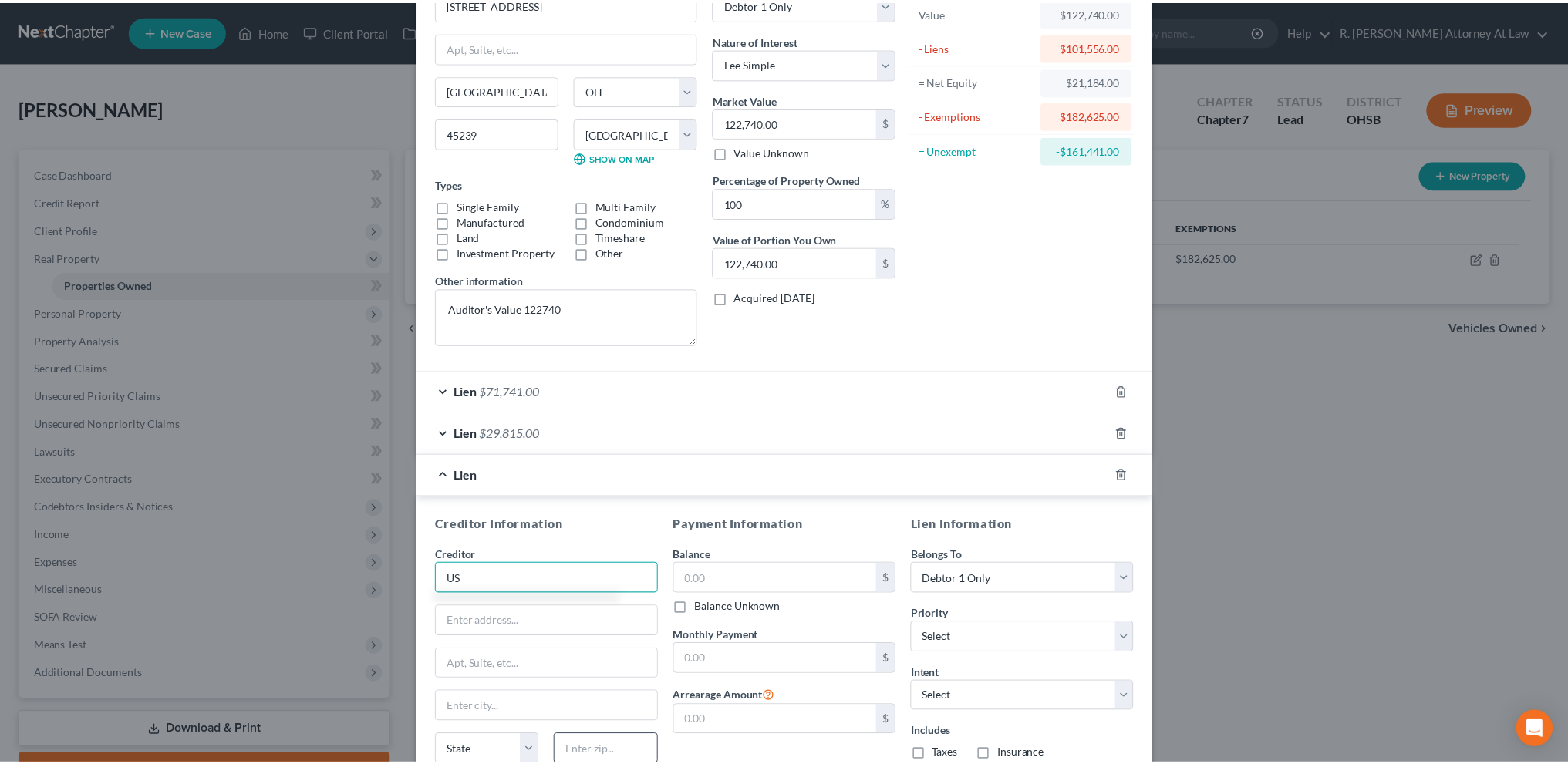
scroll to position [275, 0]
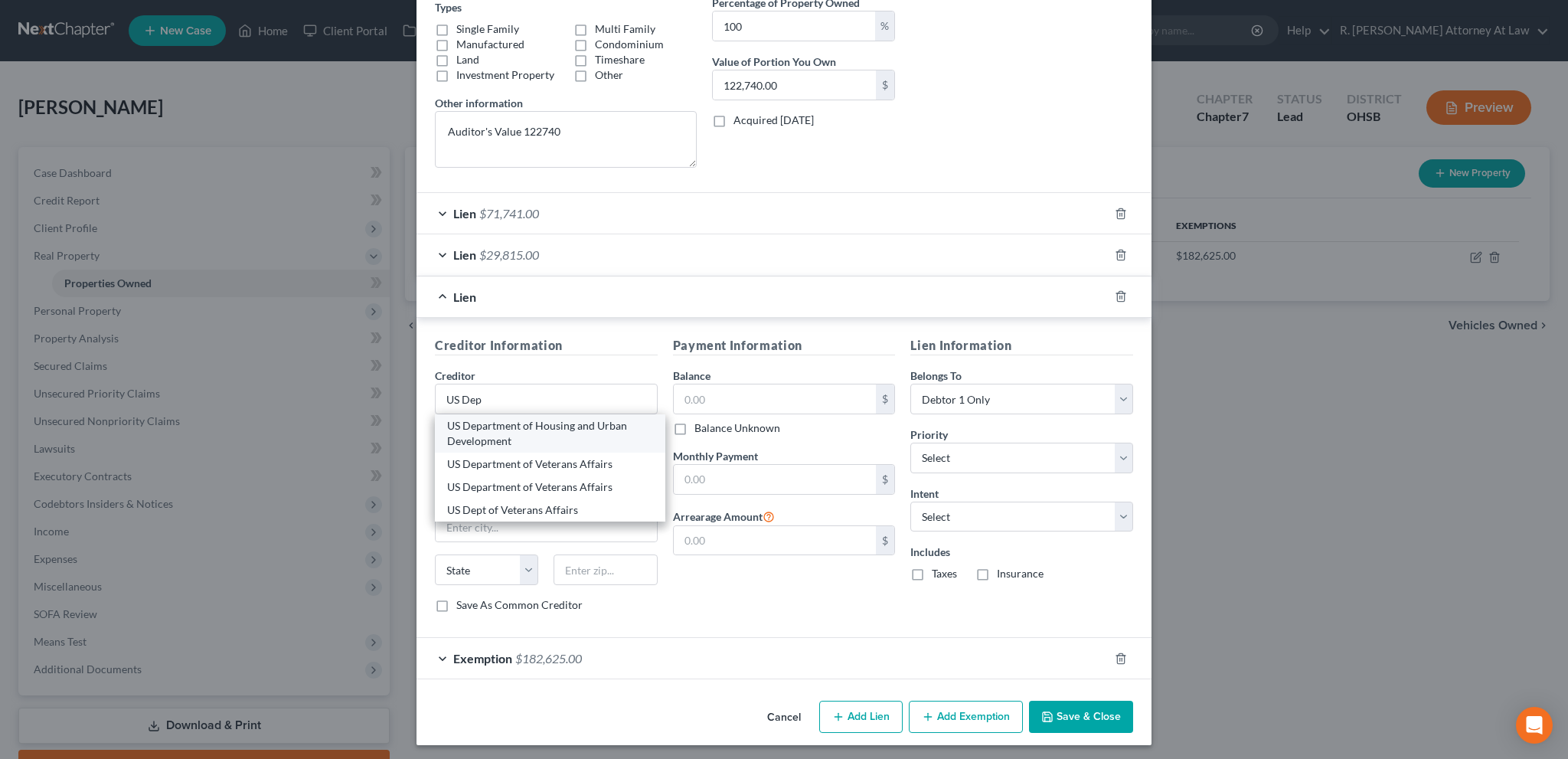
click at [476, 425] on div "US Department of Housing and Urban Development" at bounding box center [549, 434] width 206 height 31
type input "US Department of Housing and Urban Development"
type input "451 Seventh Street SW"
type input "Washington"
select select "8"
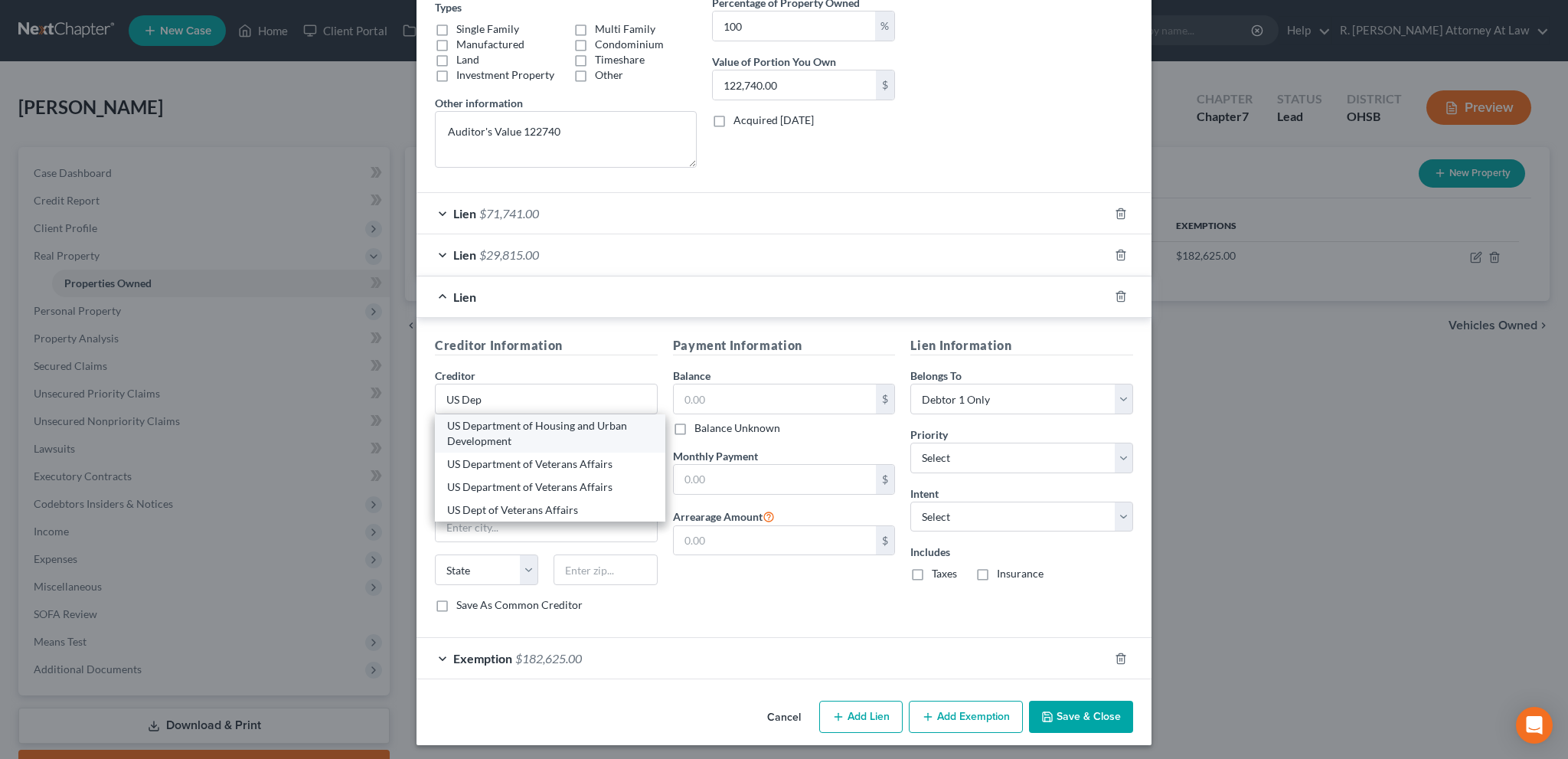
type input "20410"
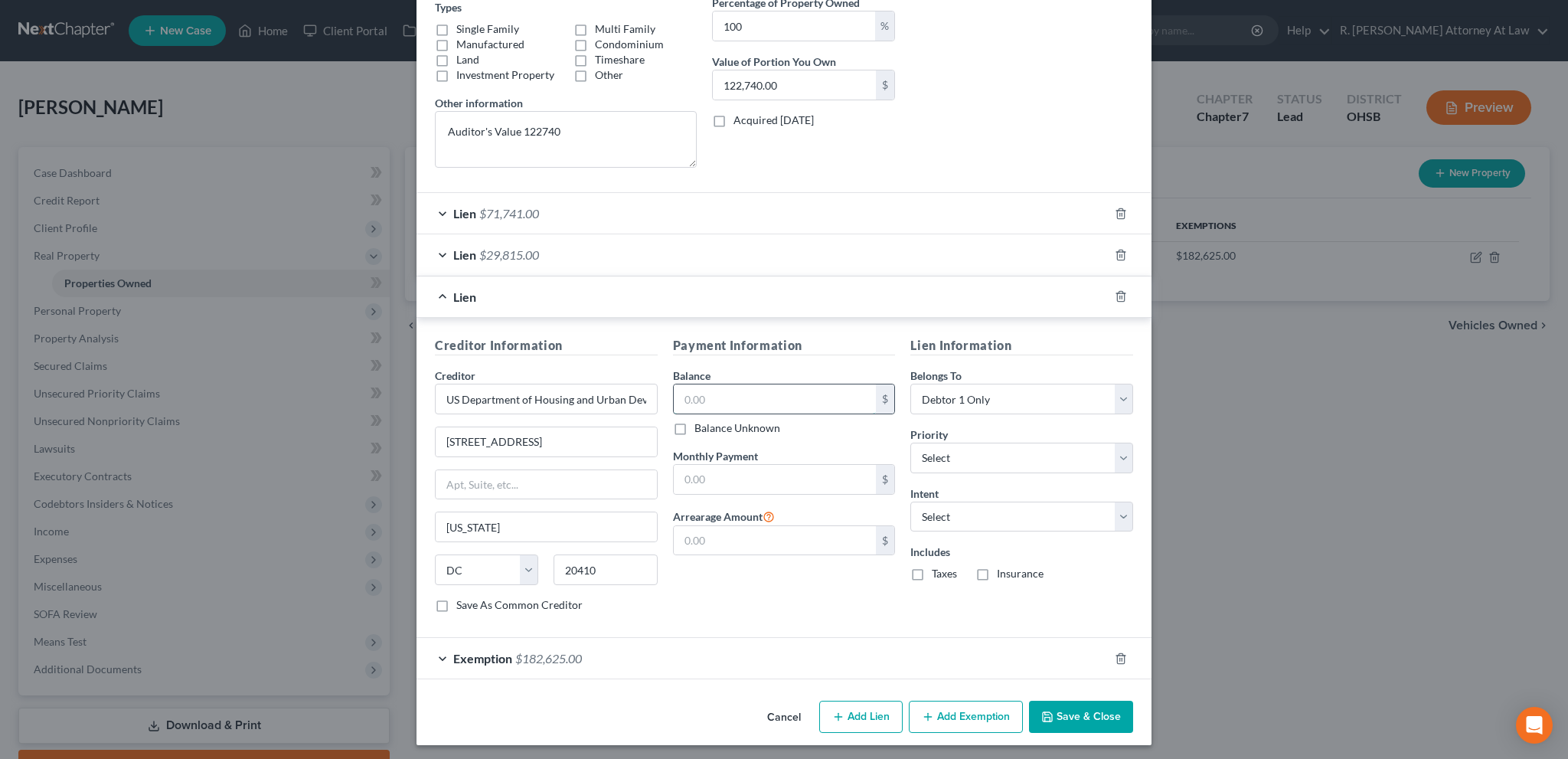
click at [696, 397] on input "text" at bounding box center [775, 399] width 203 height 29
type input "10,197"
click at [937, 514] on select "Select Surrender Redeem Reaffirm Avoid Other" at bounding box center [1021, 517] width 223 height 31
select select "4"
click at [910, 502] on select "Select Surrender Redeem Reaffirm Avoid Other" at bounding box center [1021, 517] width 223 height 31
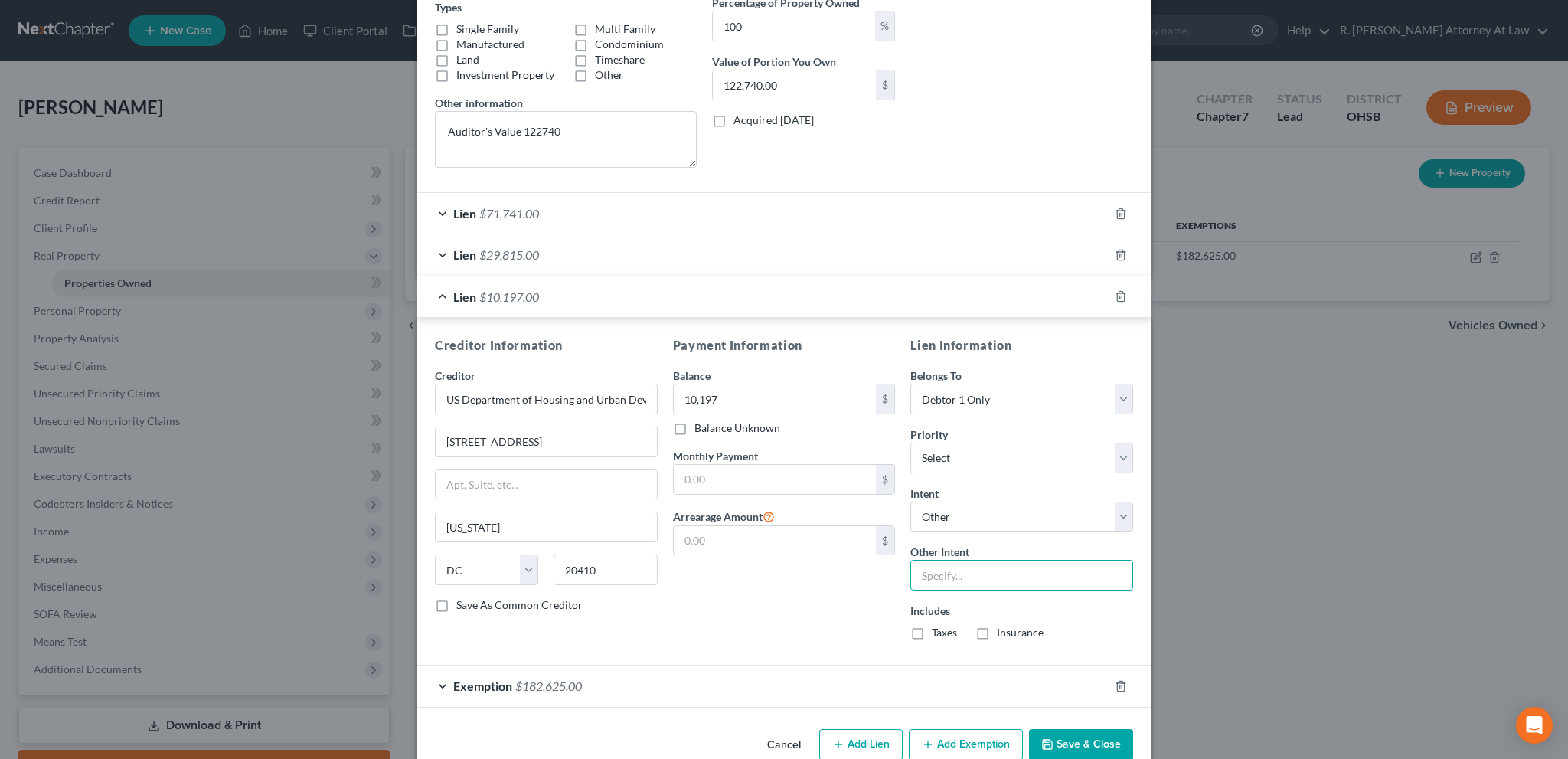
click at [913, 578] on input "text" at bounding box center [1021, 575] width 223 height 31
type input "Amount not due"
click at [1075, 743] on button "Save & Close" at bounding box center [1080, 745] width 104 height 32
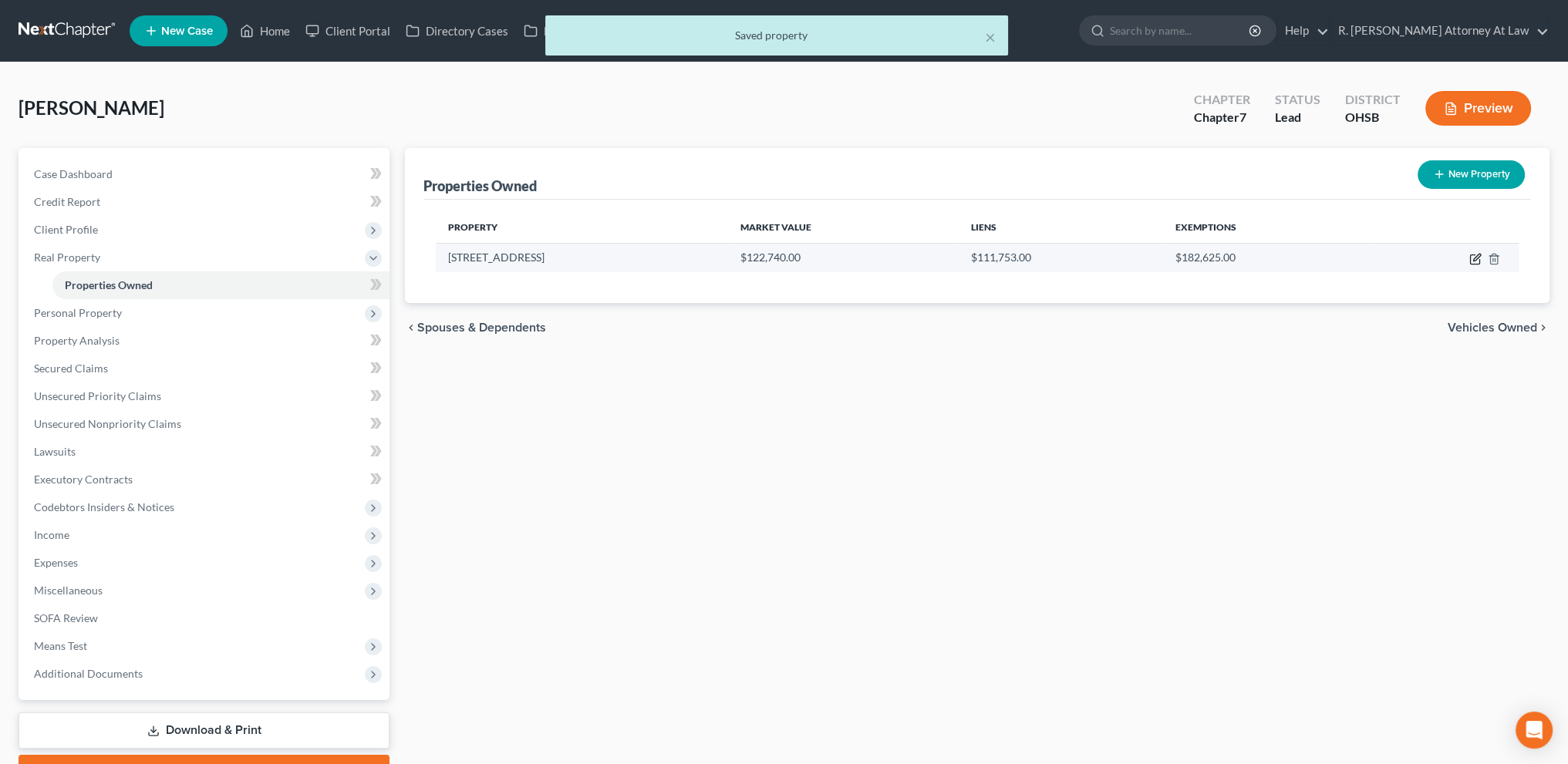
click at [1475, 255] on icon "button" at bounding box center [1475, 259] width 12 height 12
select select "36"
select select "30"
select select "0"
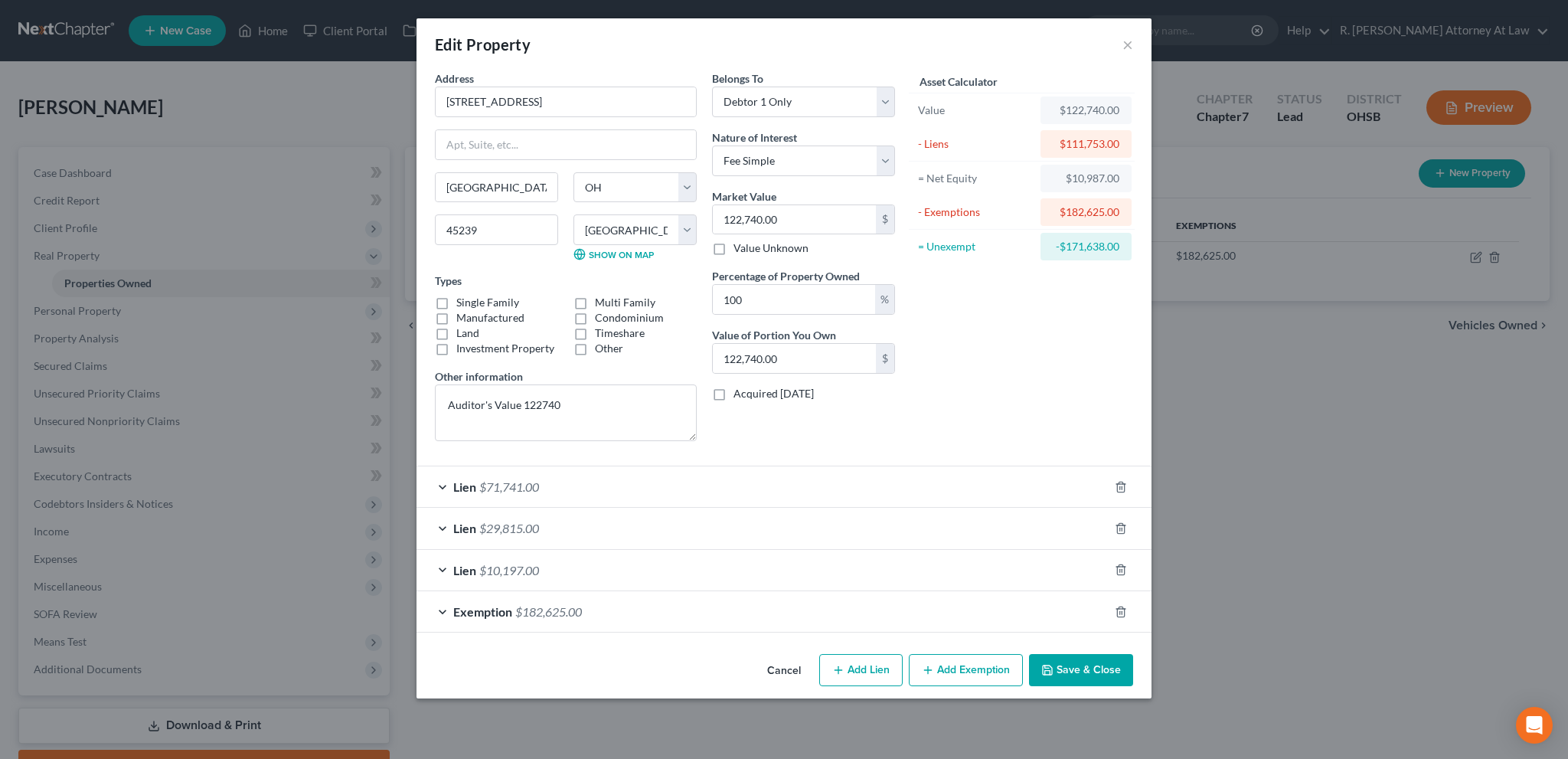
click at [1066, 670] on button "Save & Close" at bounding box center [1080, 670] width 104 height 32
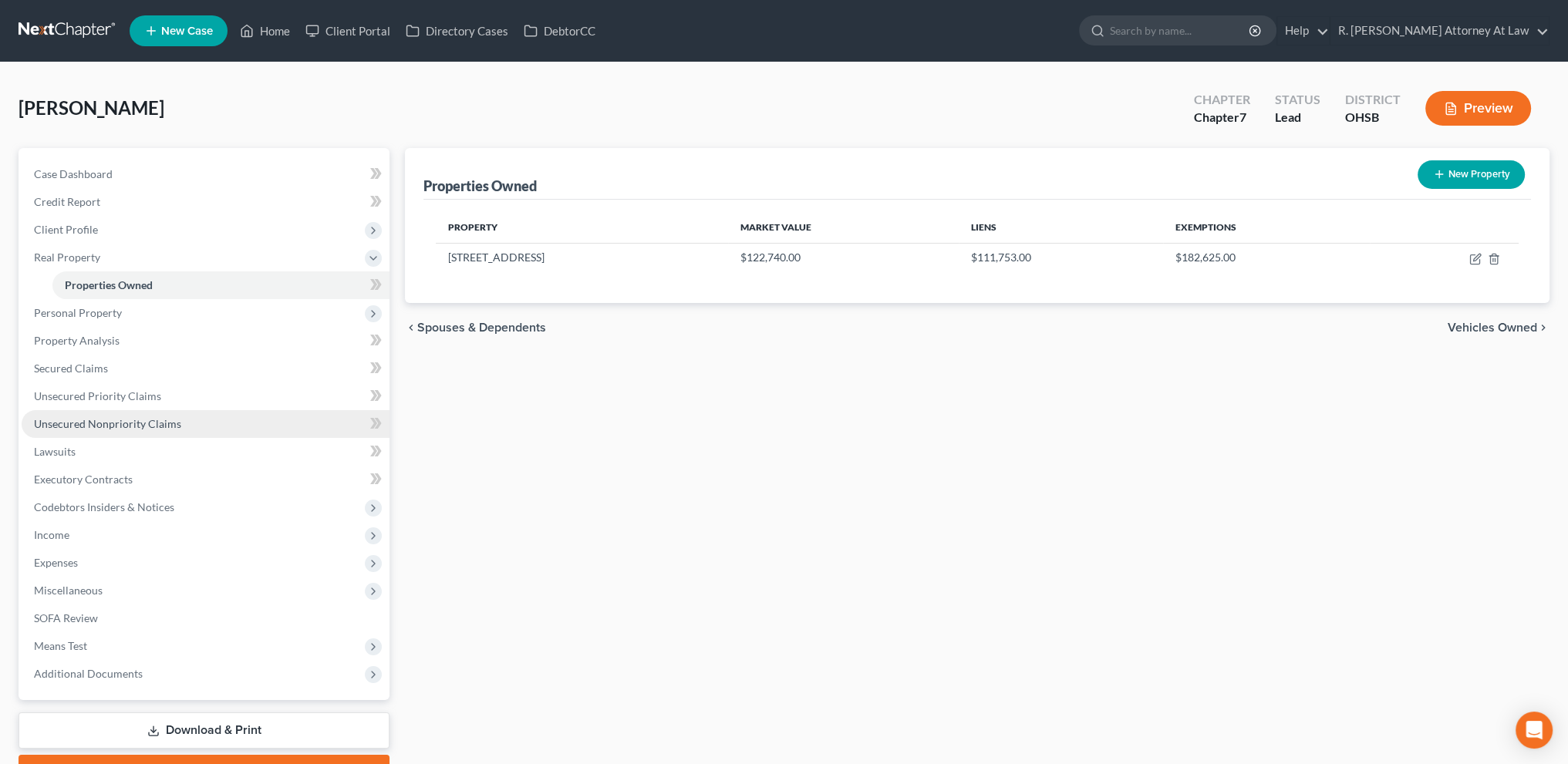
click at [80, 425] on span "Unsecured Nonpriority Claims" at bounding box center [107, 424] width 147 height 13
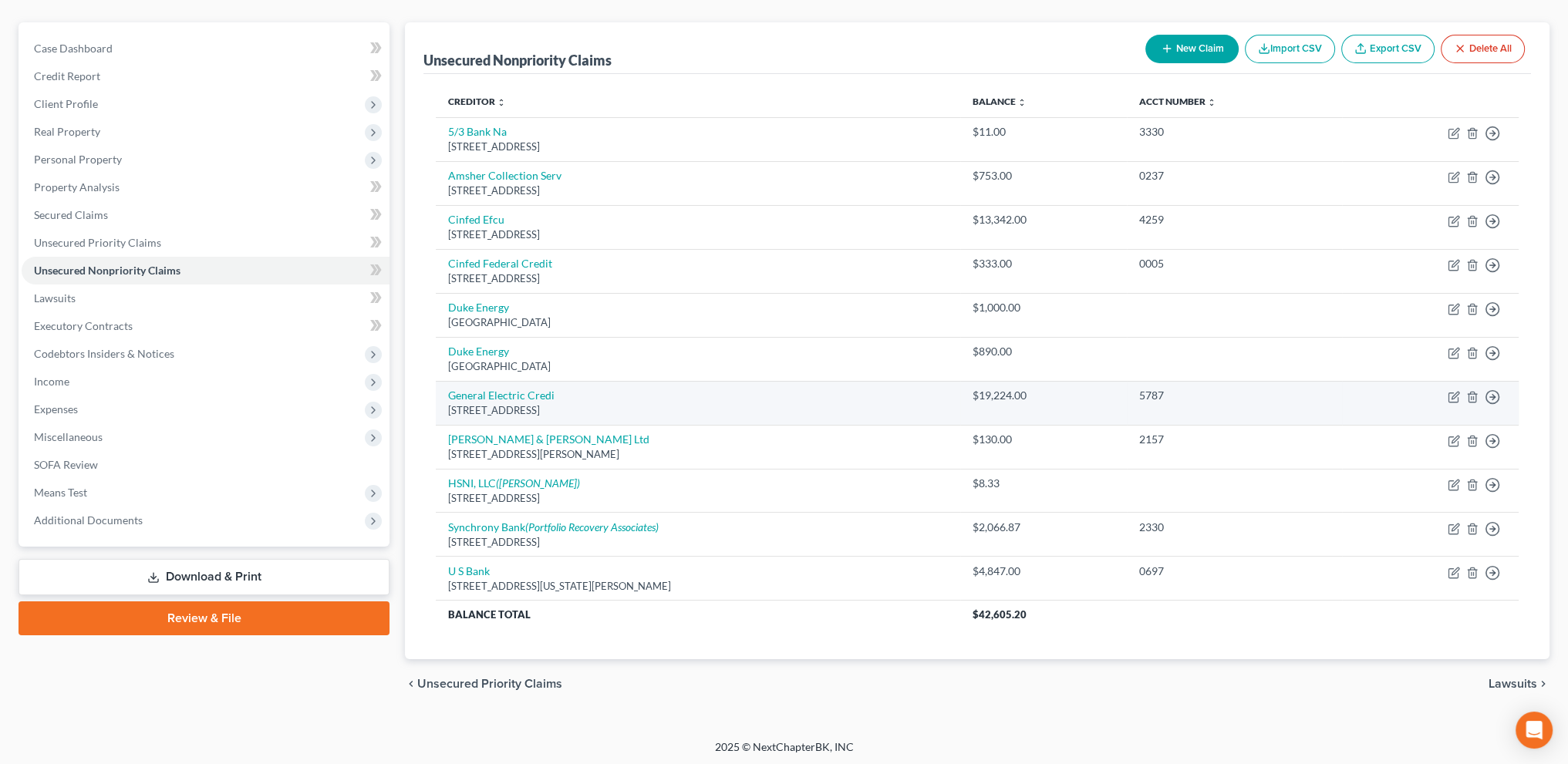
scroll to position [127, 0]
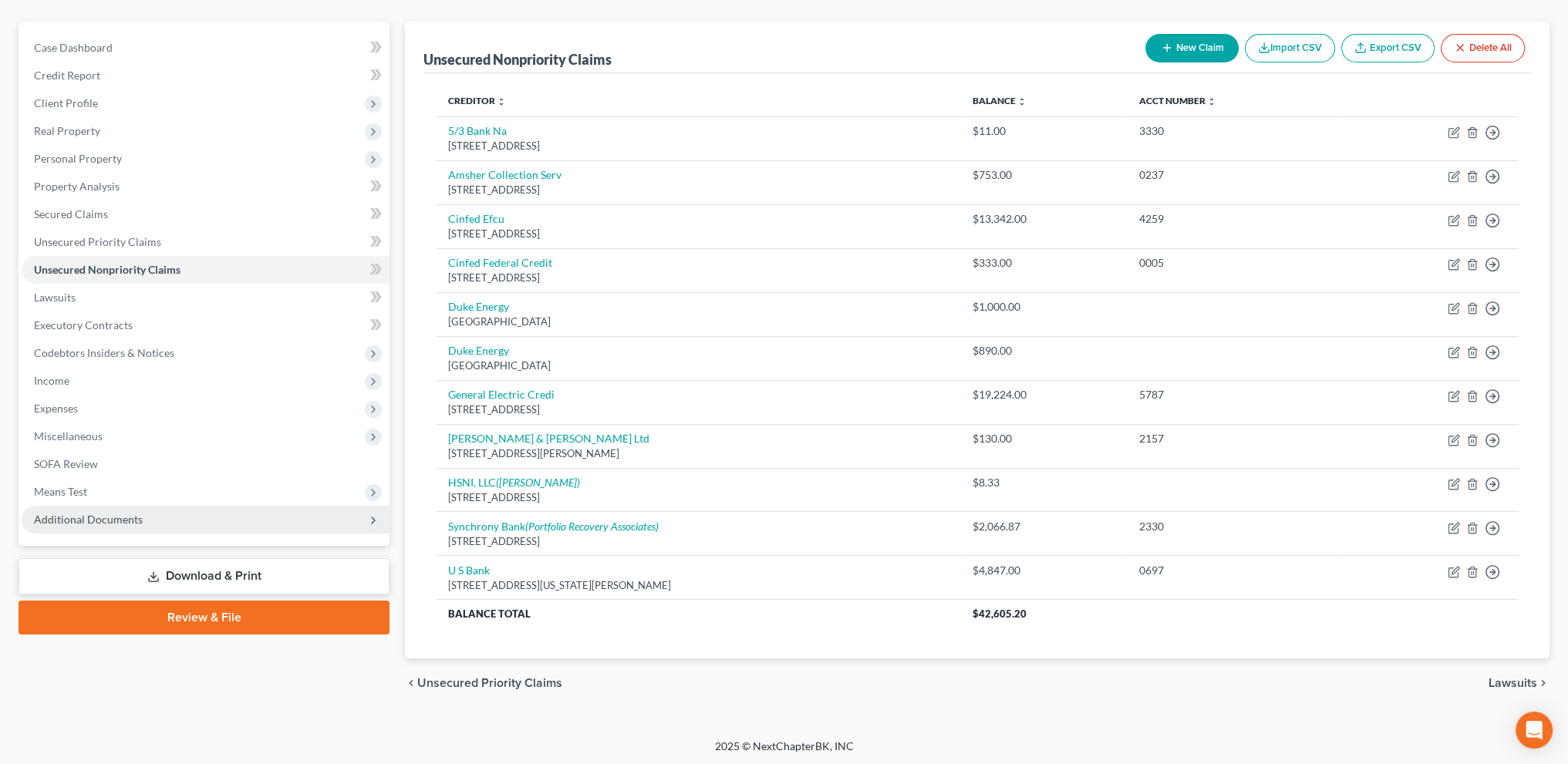
click at [114, 515] on span "Additional Documents" at bounding box center [89, 519] width 109 height 13
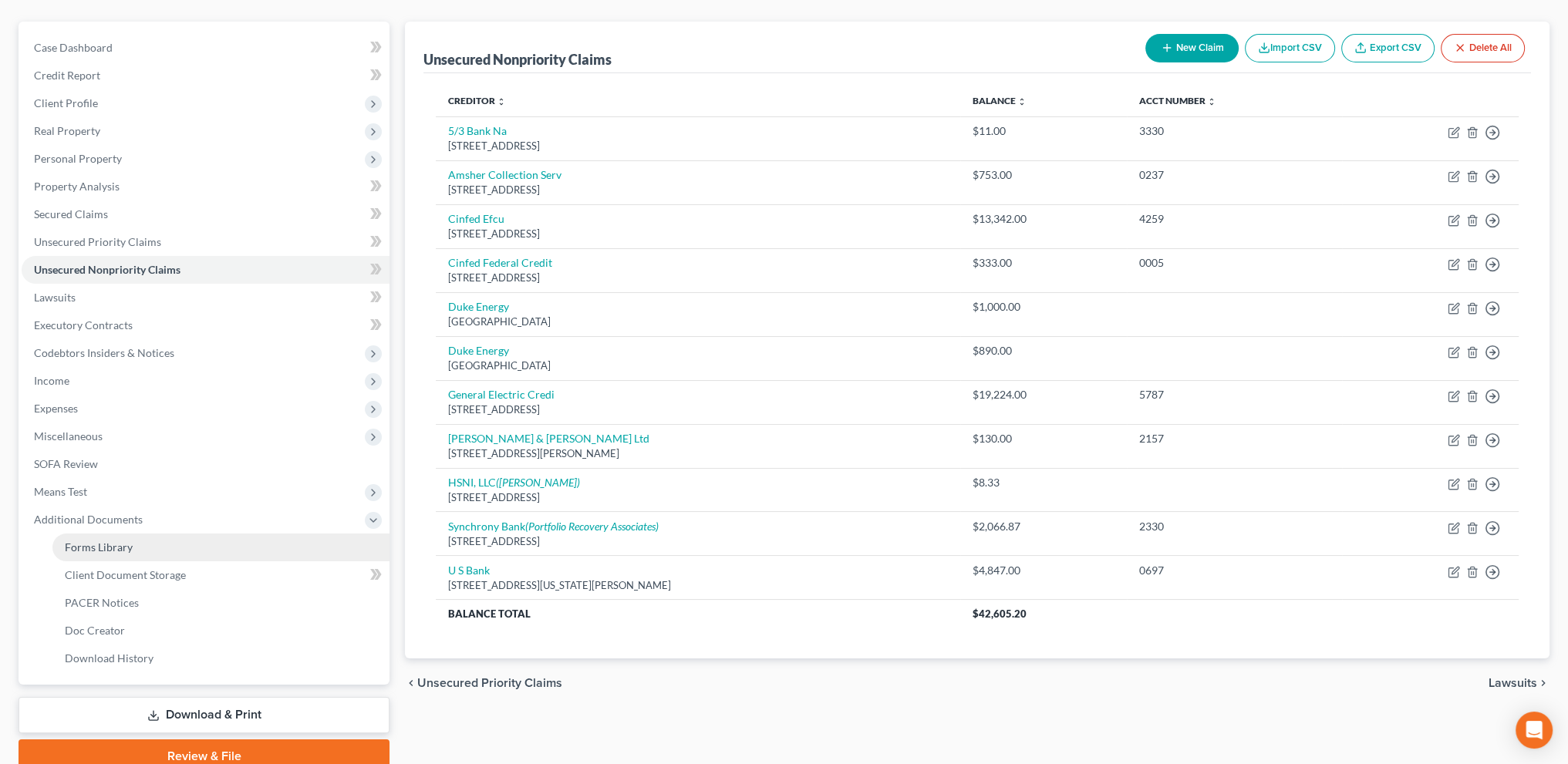
click at [86, 551] on span "Forms Library" at bounding box center [98, 546] width 68 height 13
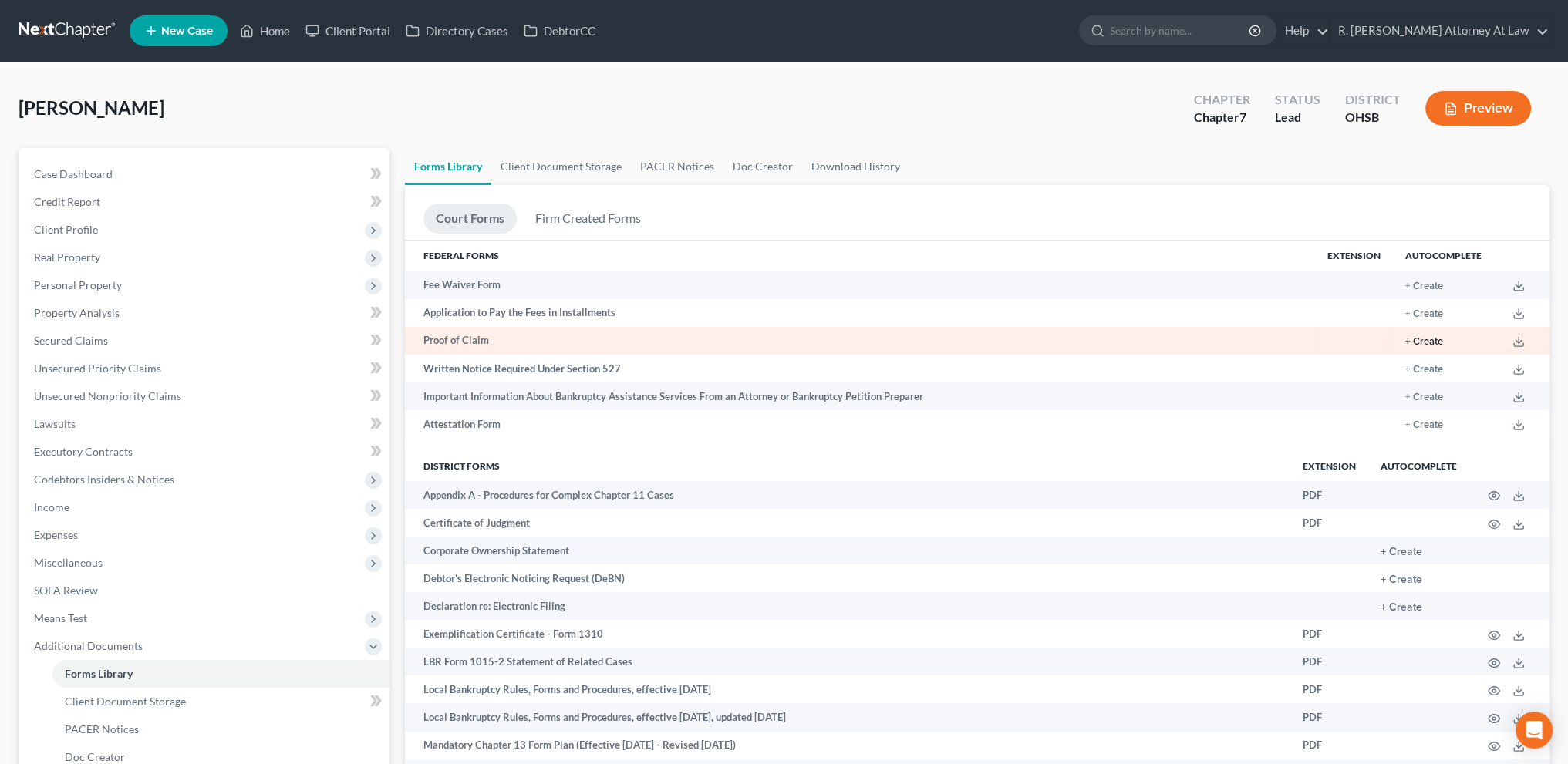
click at [1420, 338] on button "+ Create" at bounding box center [1423, 342] width 38 height 10
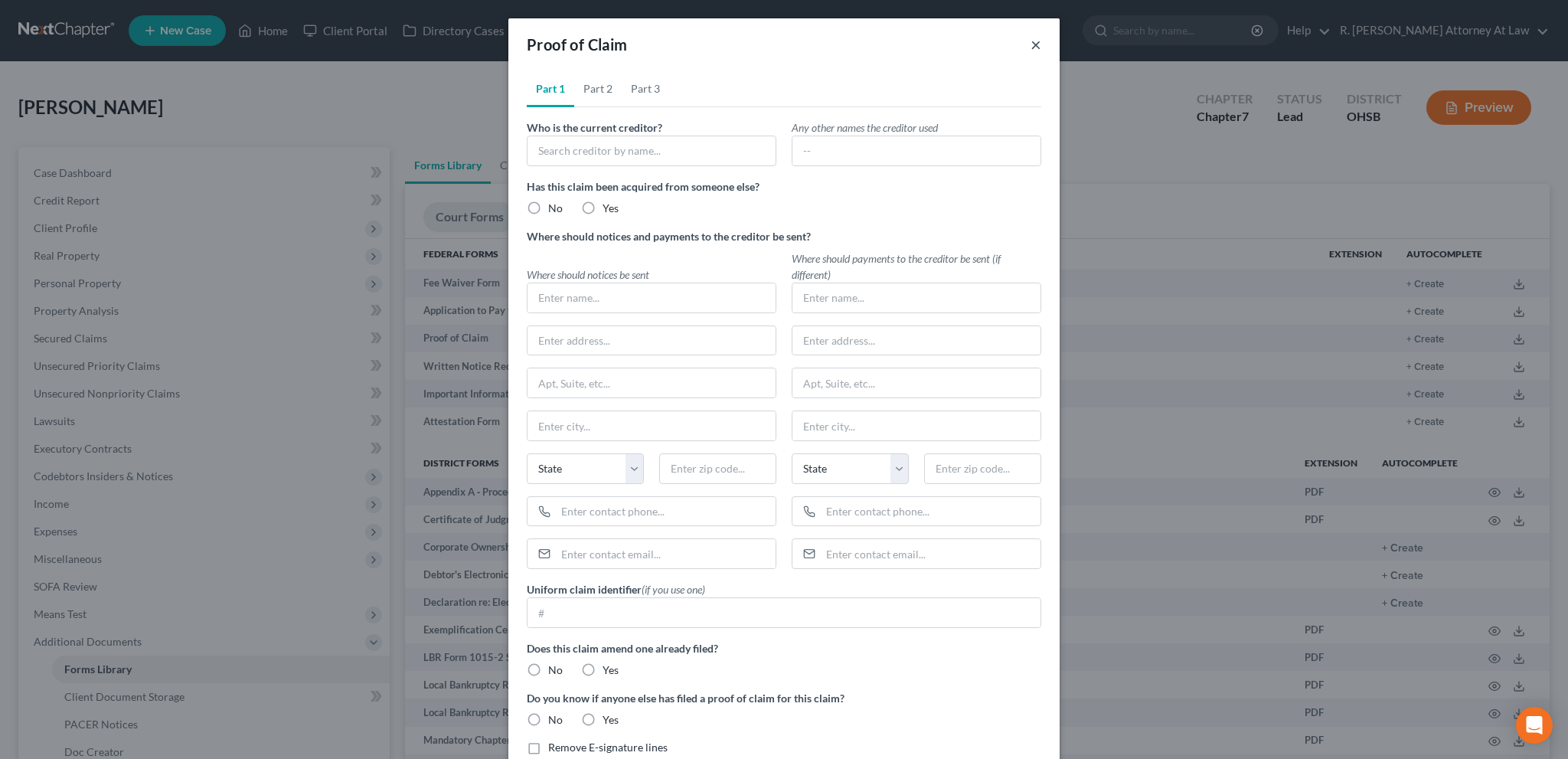
click at [1030, 41] on button "×" at bounding box center [1036, 45] width 11 height 19
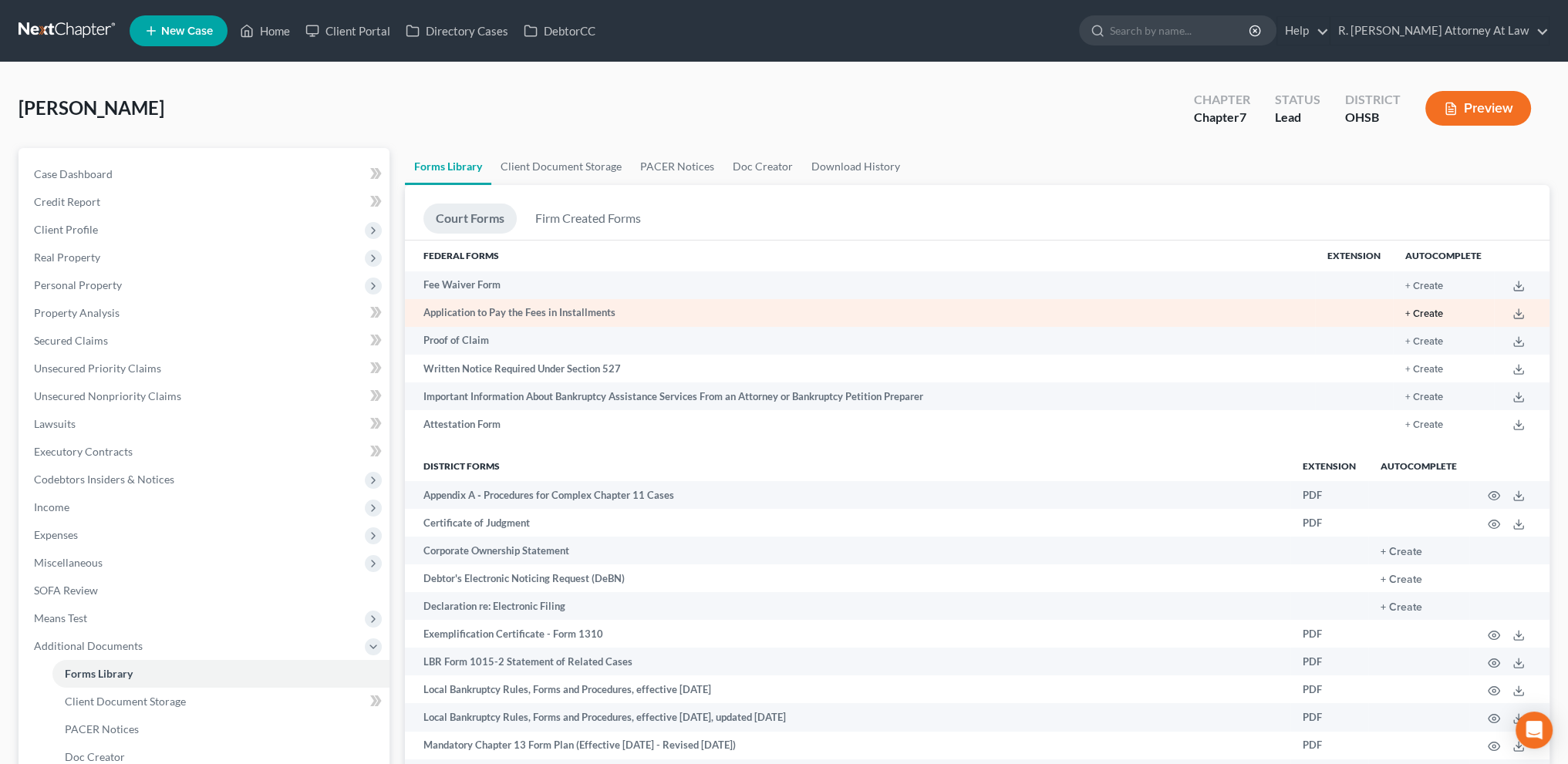
click at [1413, 310] on button "+ Create" at bounding box center [1423, 314] width 38 height 10
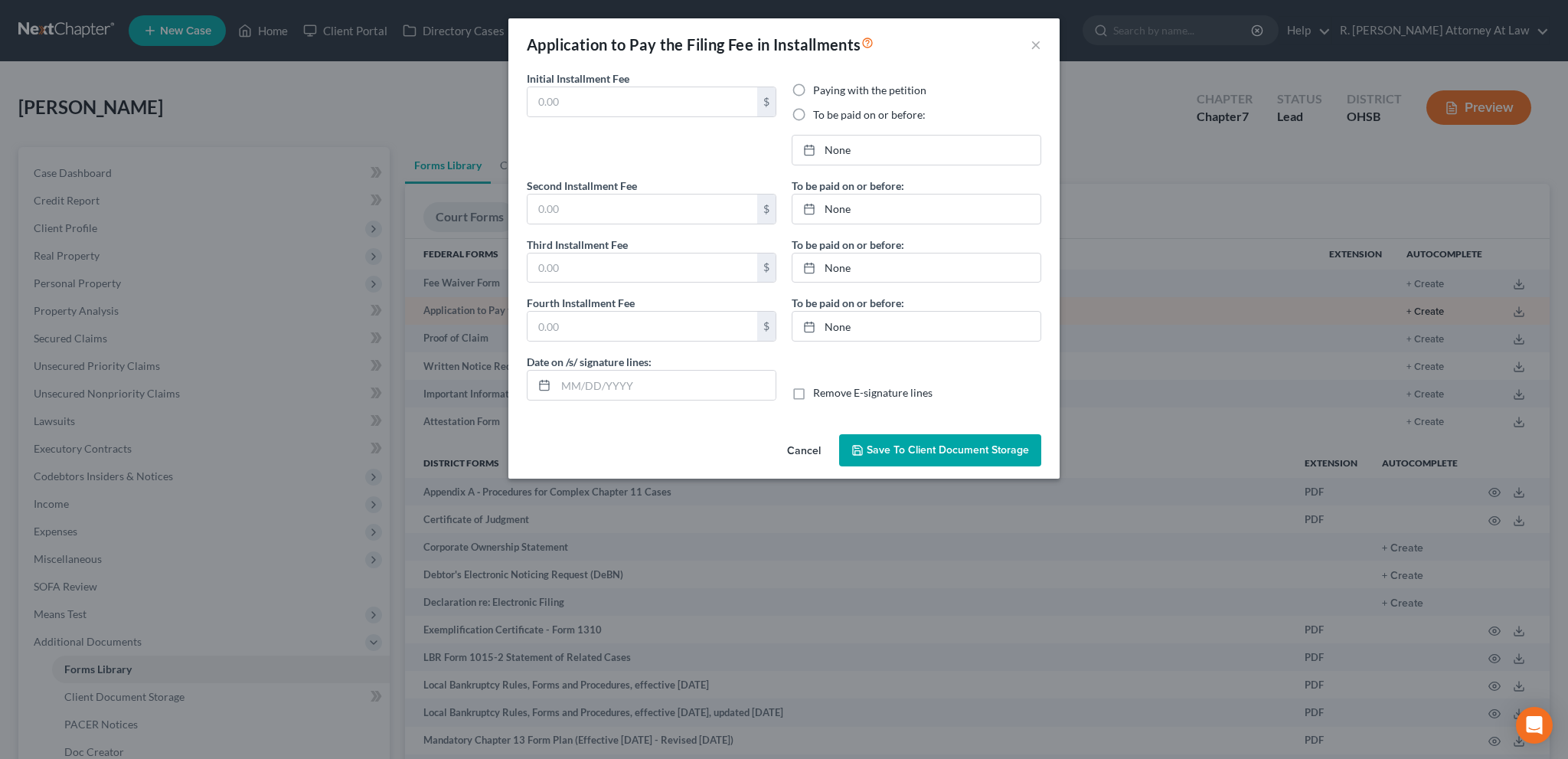
type input "0.00"
radio input "true"
type input "0.00"
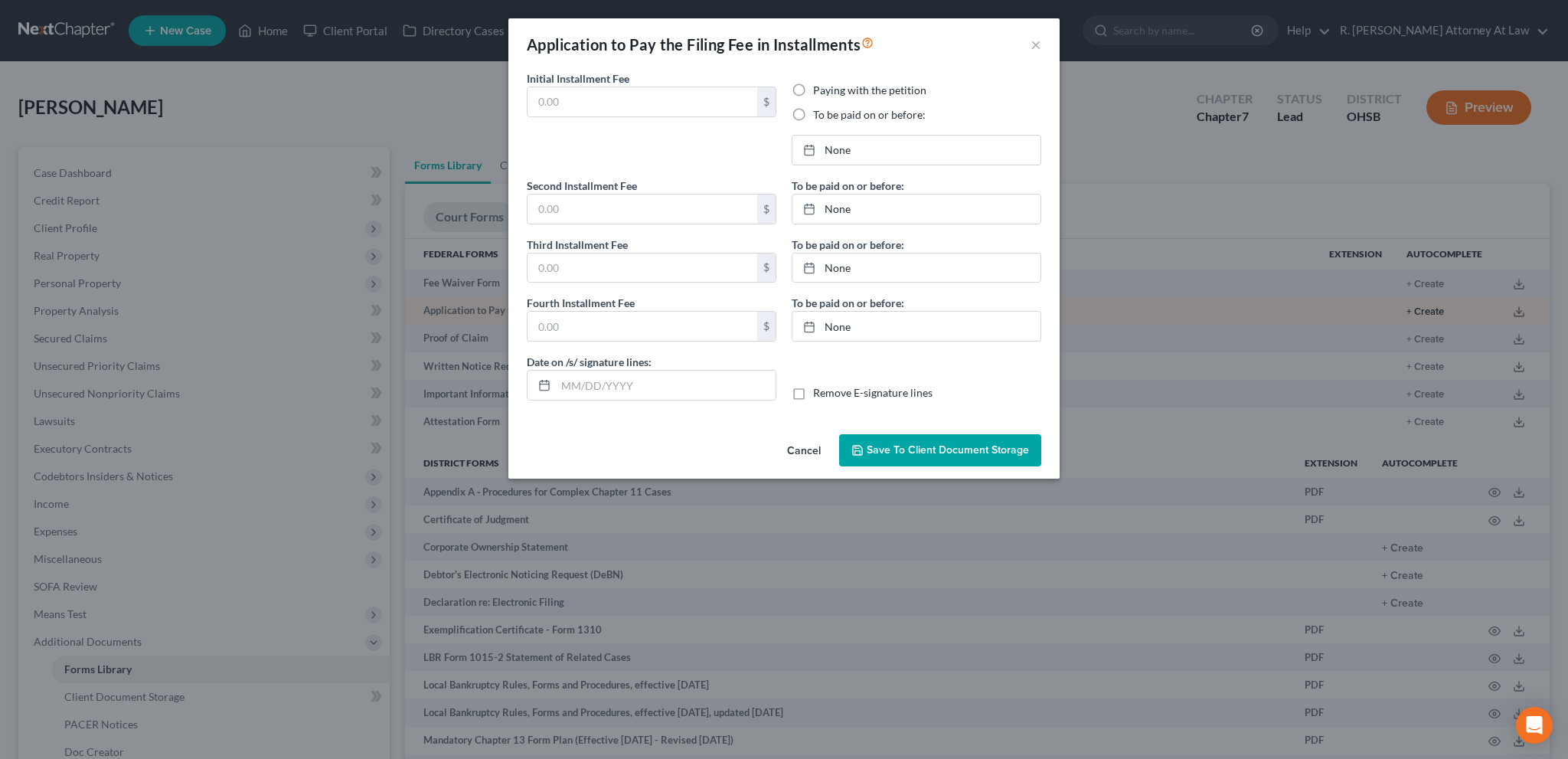
type input "10/08/2025"
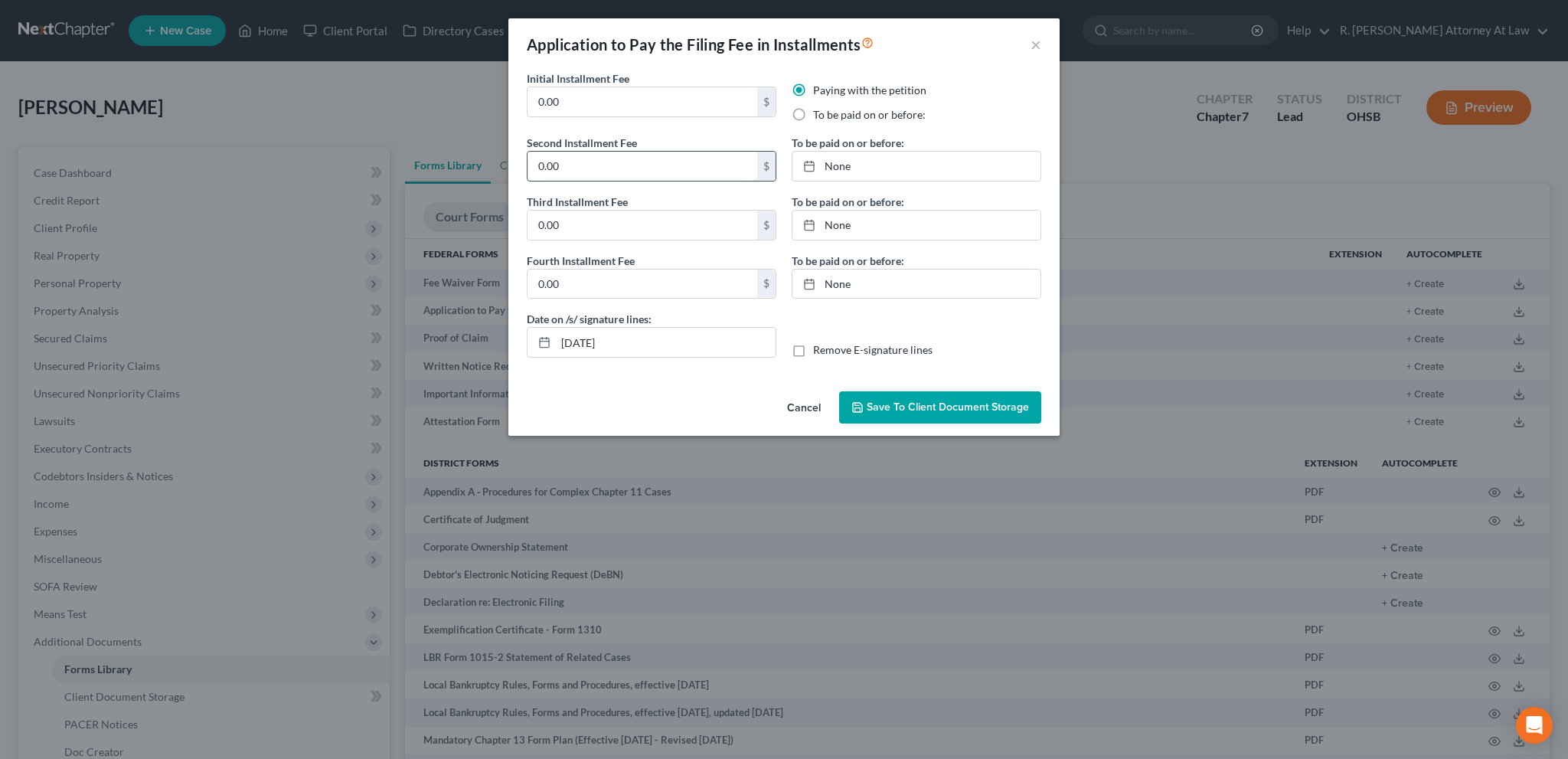
click at [578, 176] on input "0.00" at bounding box center [642, 166] width 230 height 29
type input "100"
type input "138"
type input "10/8/2025"
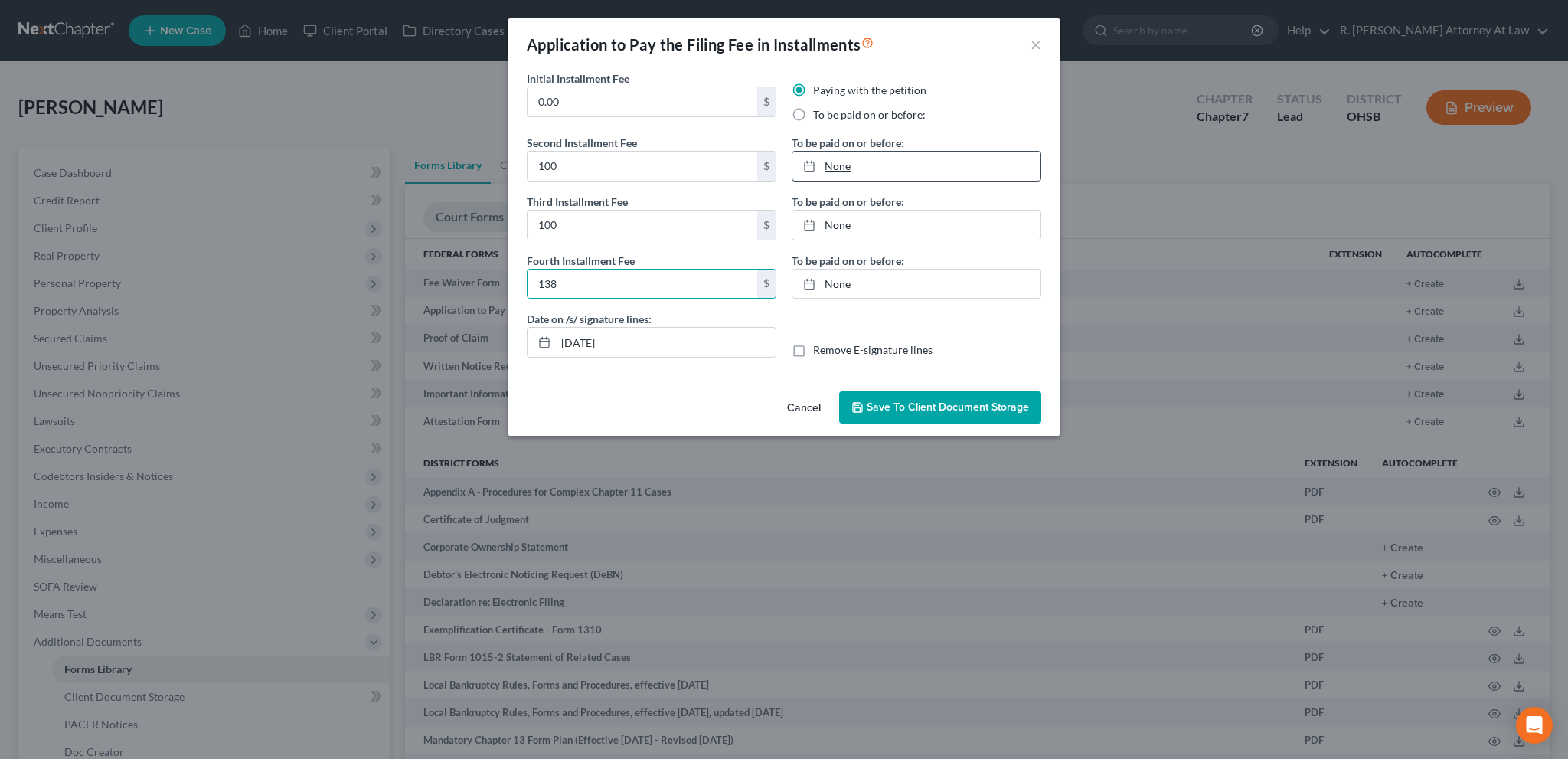
click at [831, 168] on link "None" at bounding box center [916, 166] width 248 height 29
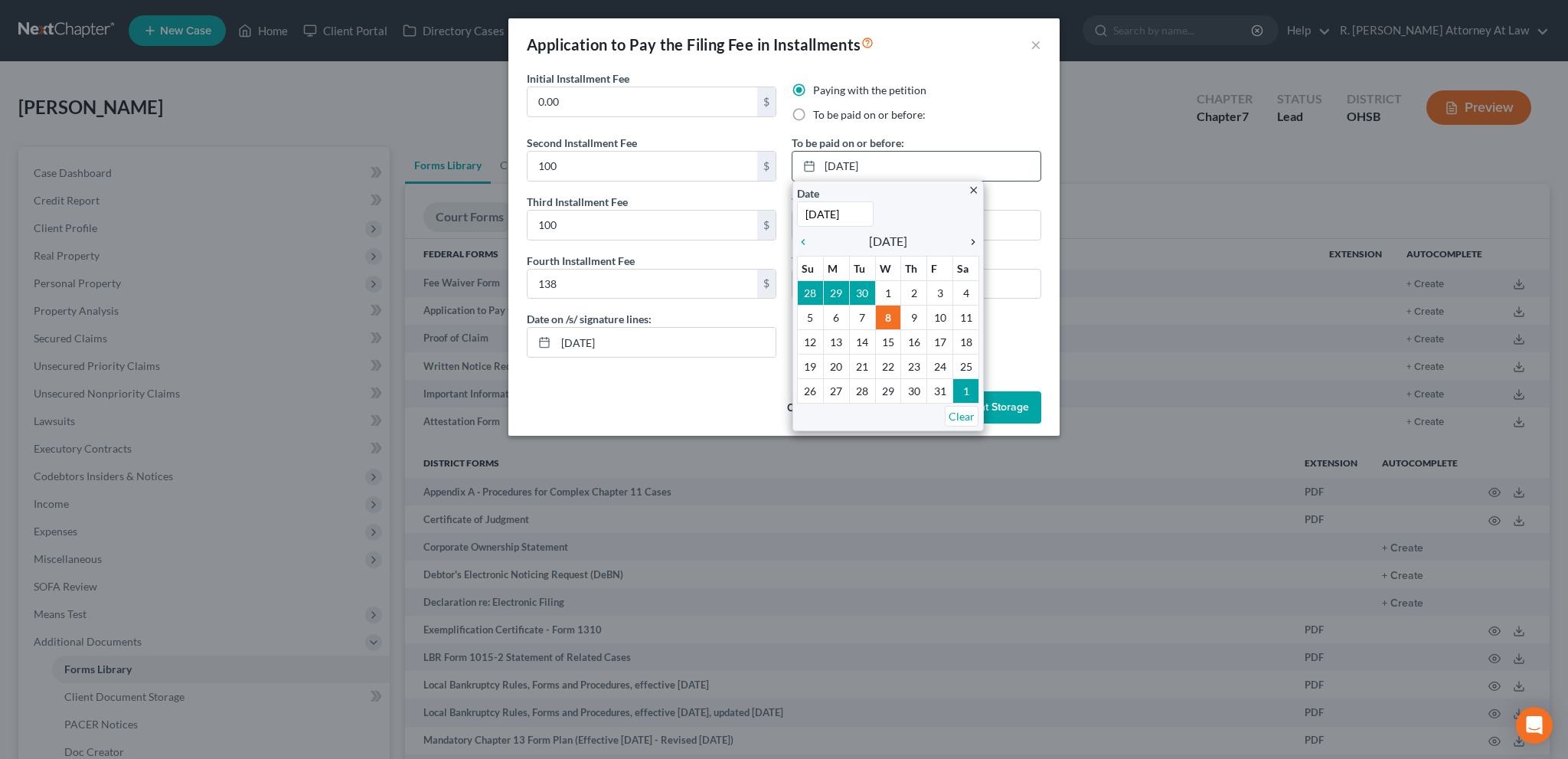
click at [974, 241] on icon "chevron_right" at bounding box center [969, 242] width 20 height 12
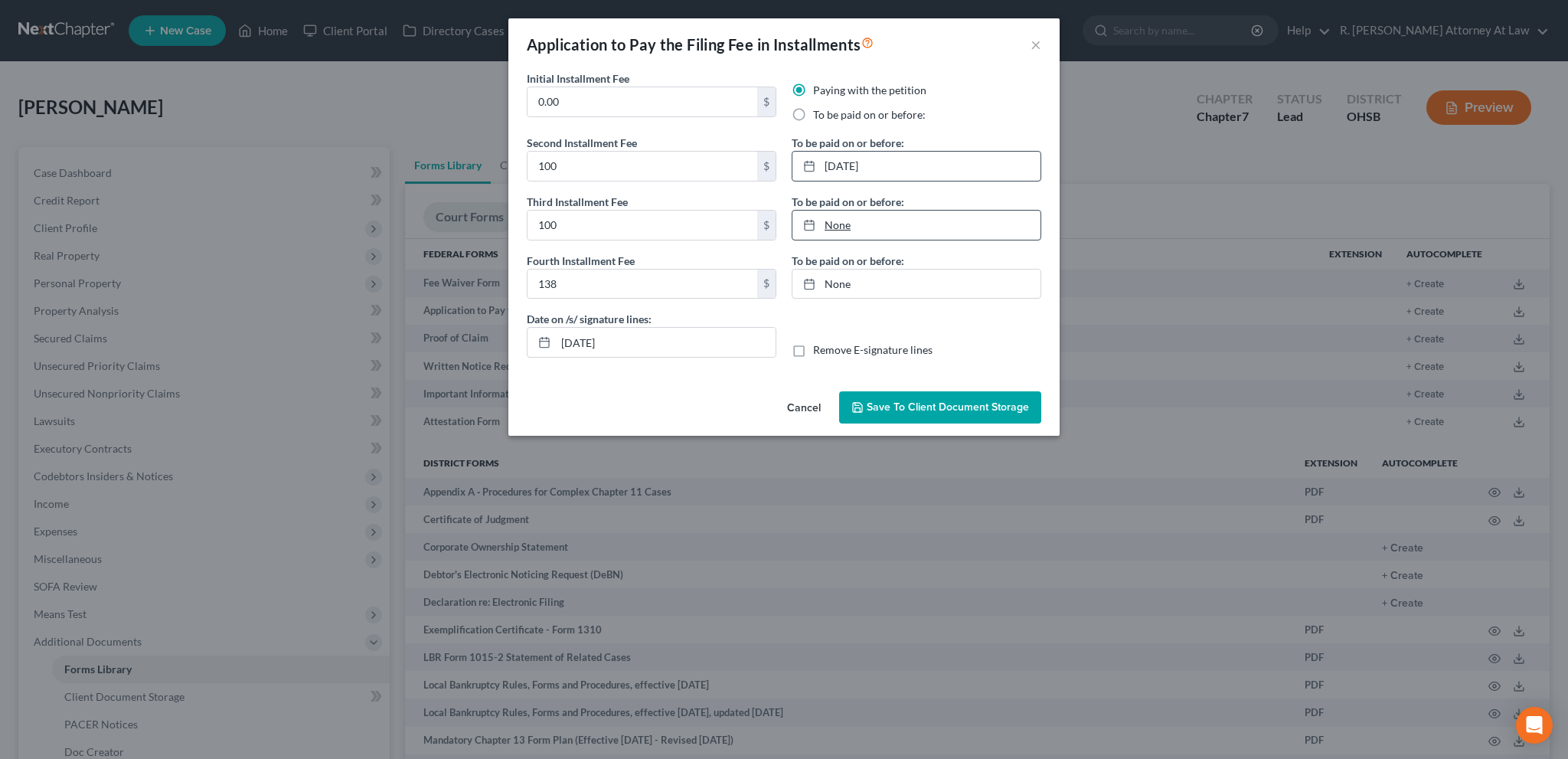
type input "10/8/2025"
click at [836, 225] on link "10/8/2025" at bounding box center [916, 225] width 248 height 29
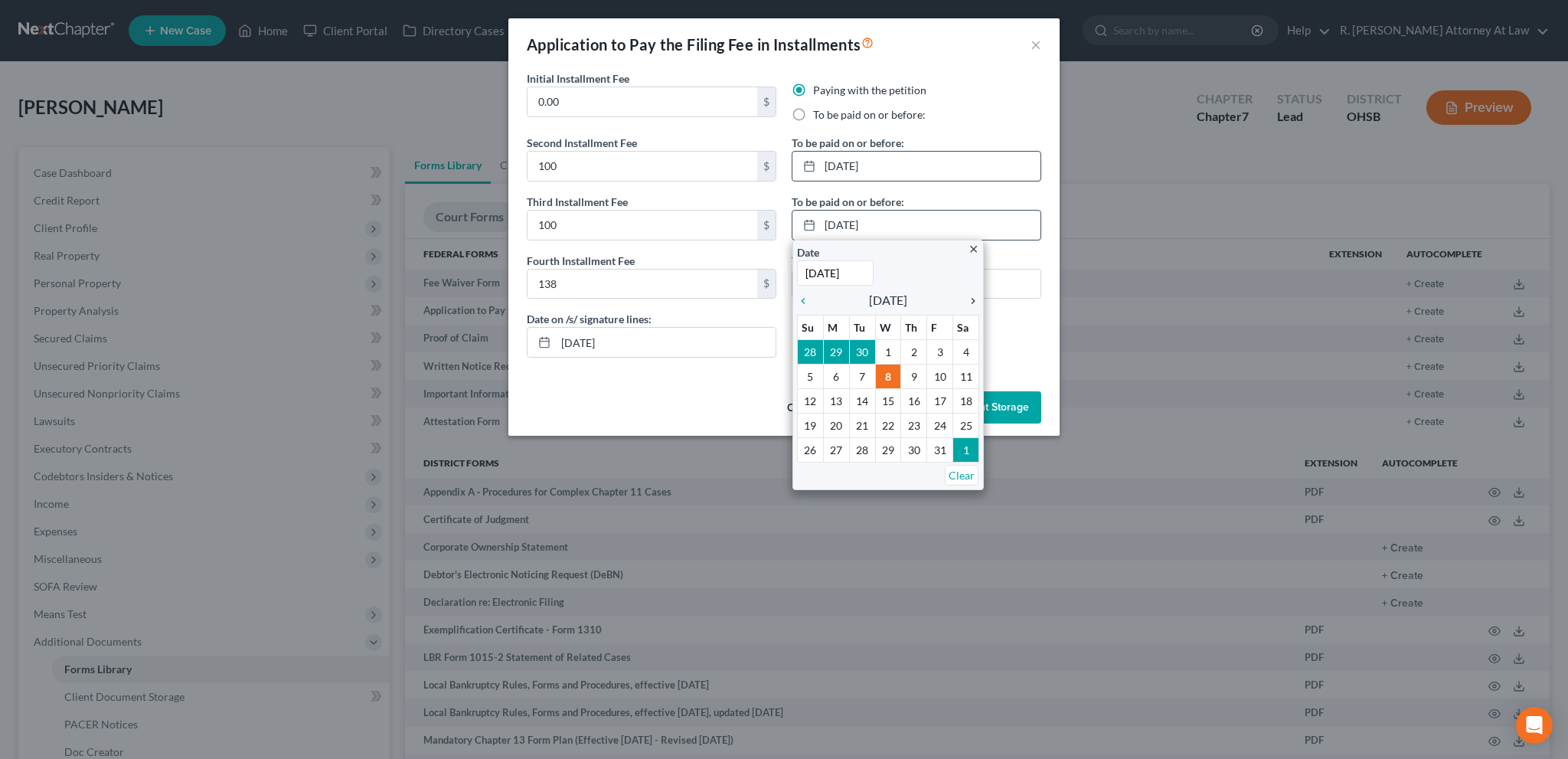
click at [974, 300] on icon "chevron_right" at bounding box center [969, 301] width 20 height 12
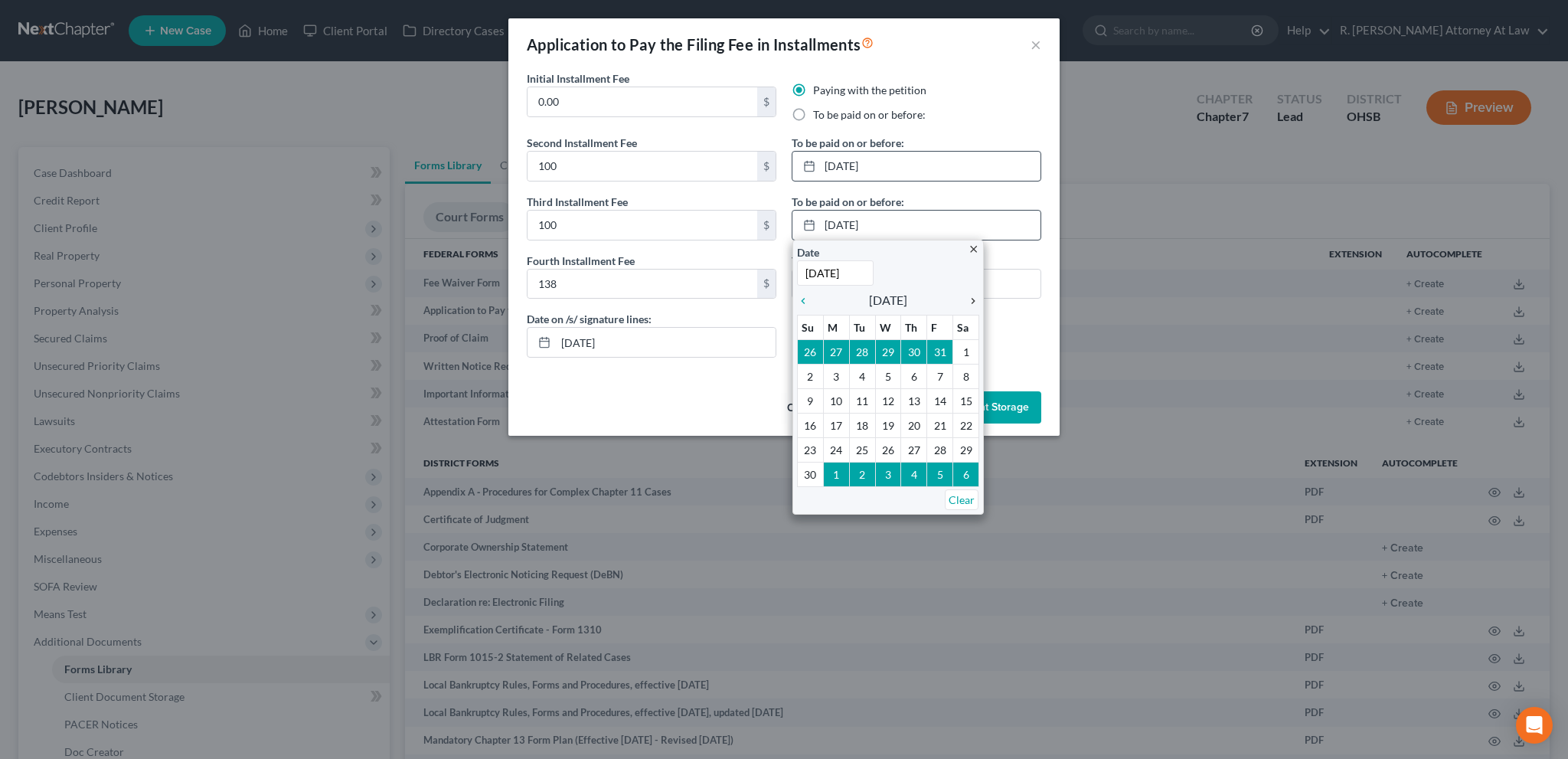
click at [972, 300] on icon "chevron_right" at bounding box center [969, 301] width 20 height 12
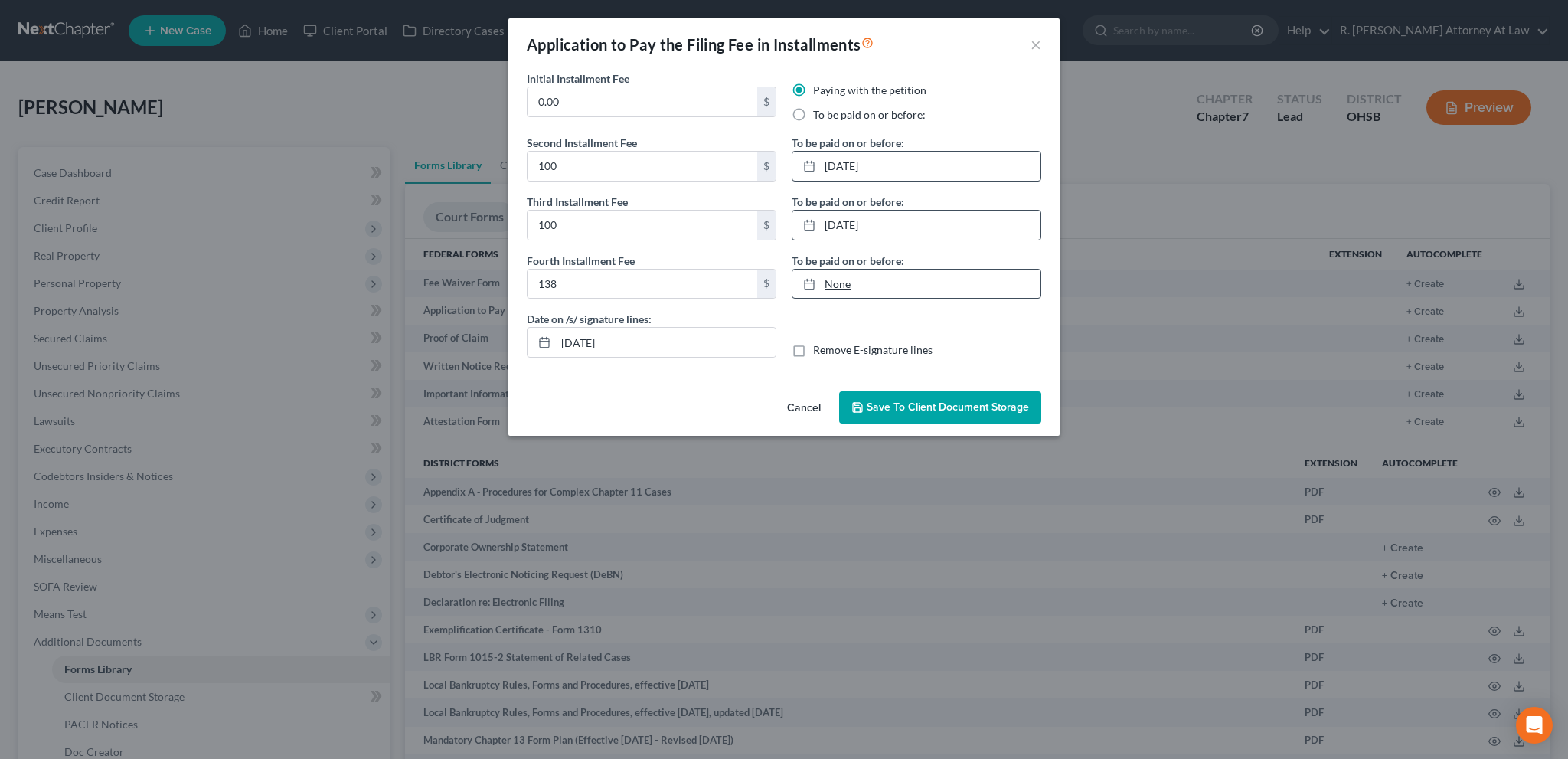
type input "10/8/2025"
click at [840, 282] on link "None" at bounding box center [916, 284] width 248 height 29
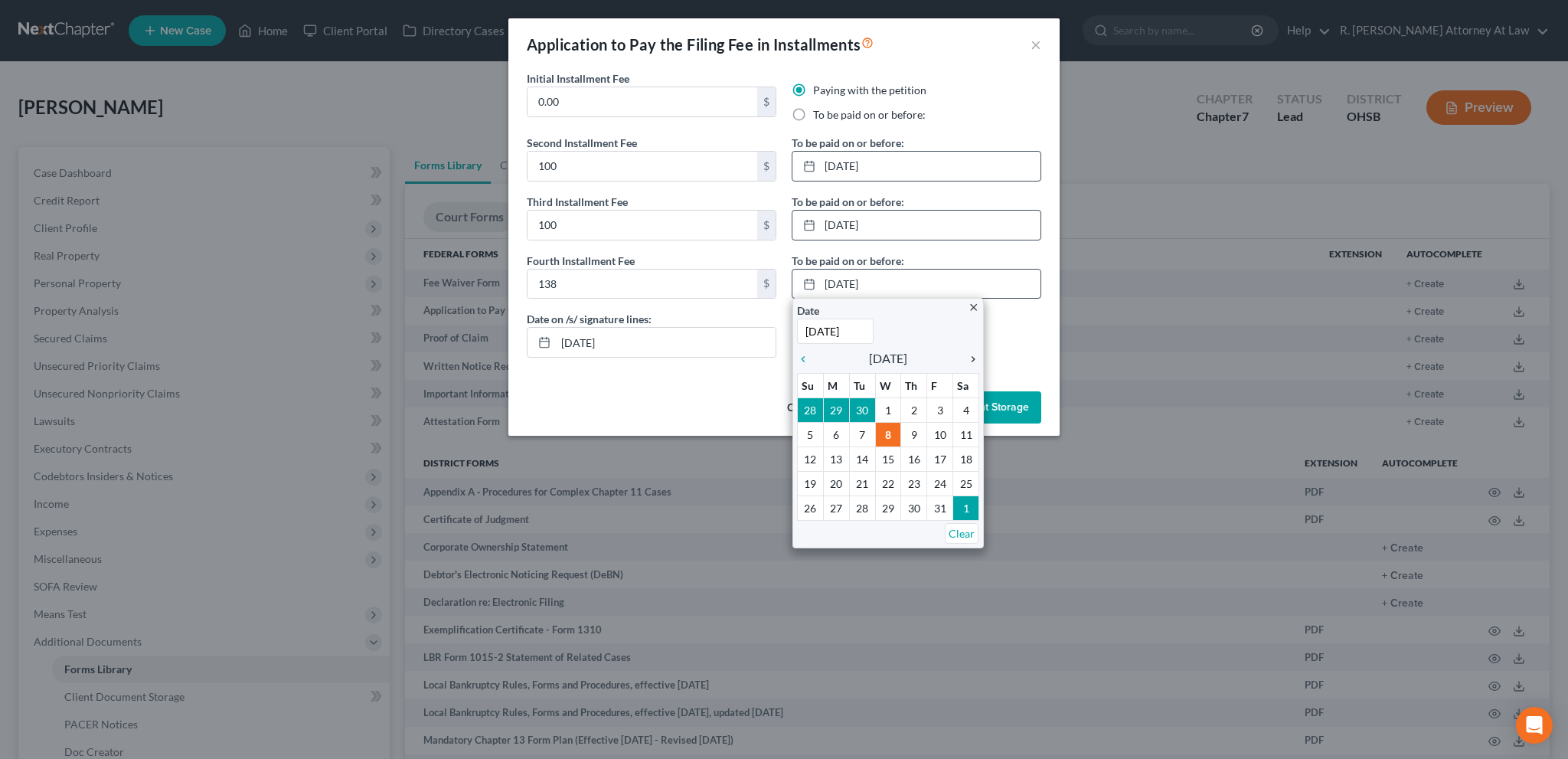
click at [972, 357] on icon "chevron_right" at bounding box center [969, 359] width 20 height 12
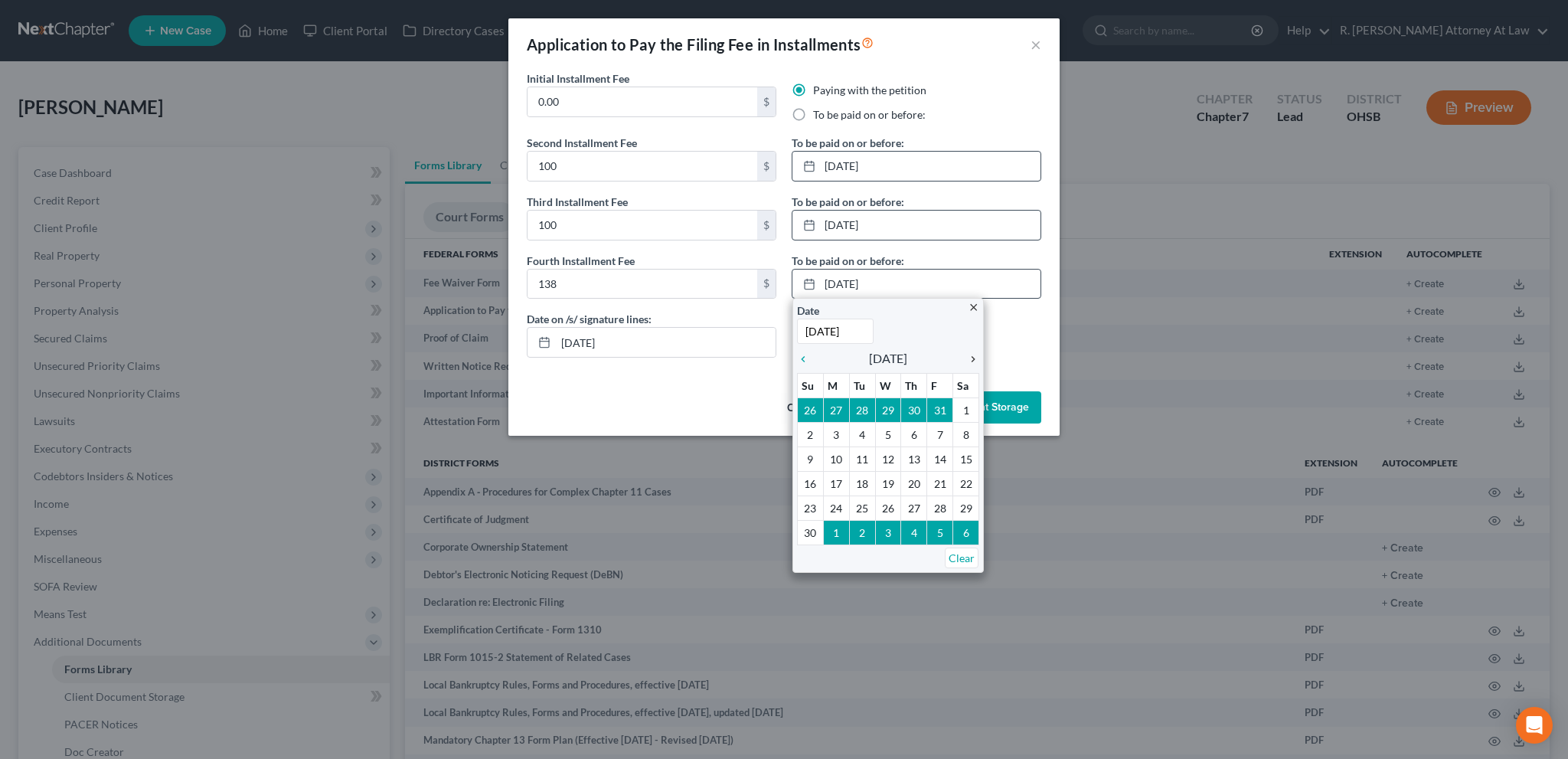
click at [972, 357] on icon "chevron_right" at bounding box center [969, 359] width 20 height 12
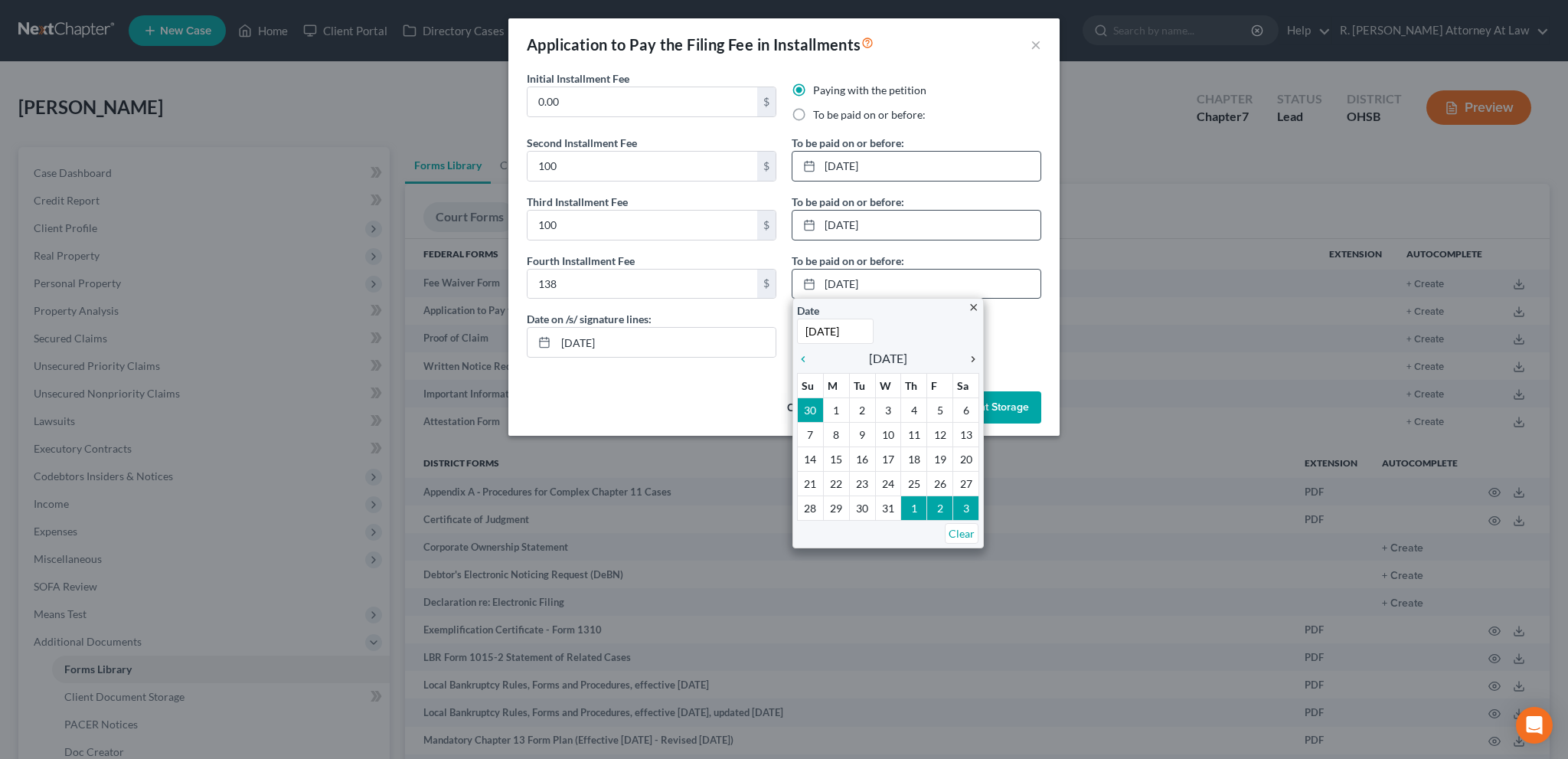
click at [973, 356] on icon "chevron_right" at bounding box center [969, 359] width 20 height 12
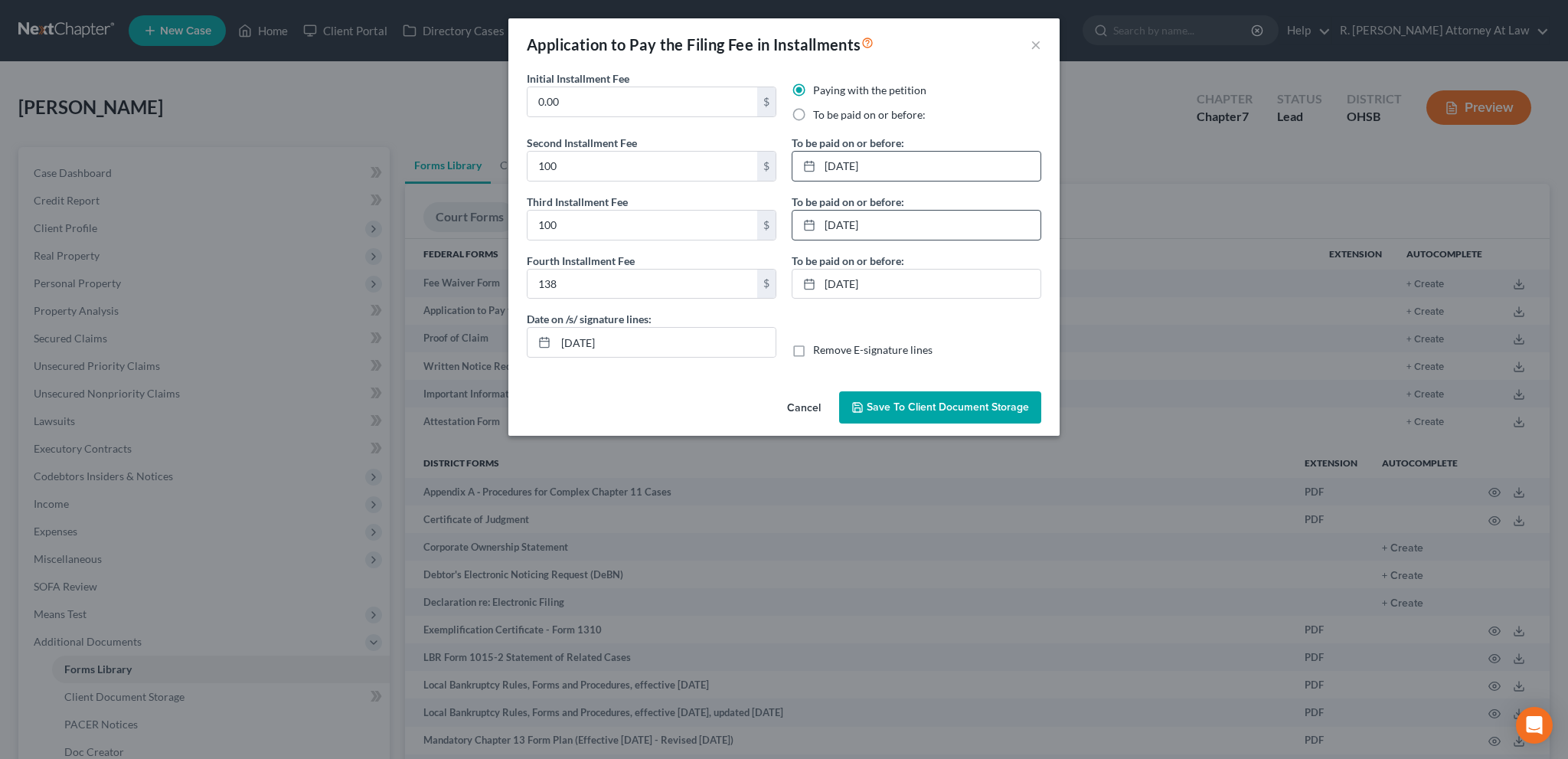
click at [873, 411] on span "Save to Client Document Storage" at bounding box center [948, 407] width 162 height 13
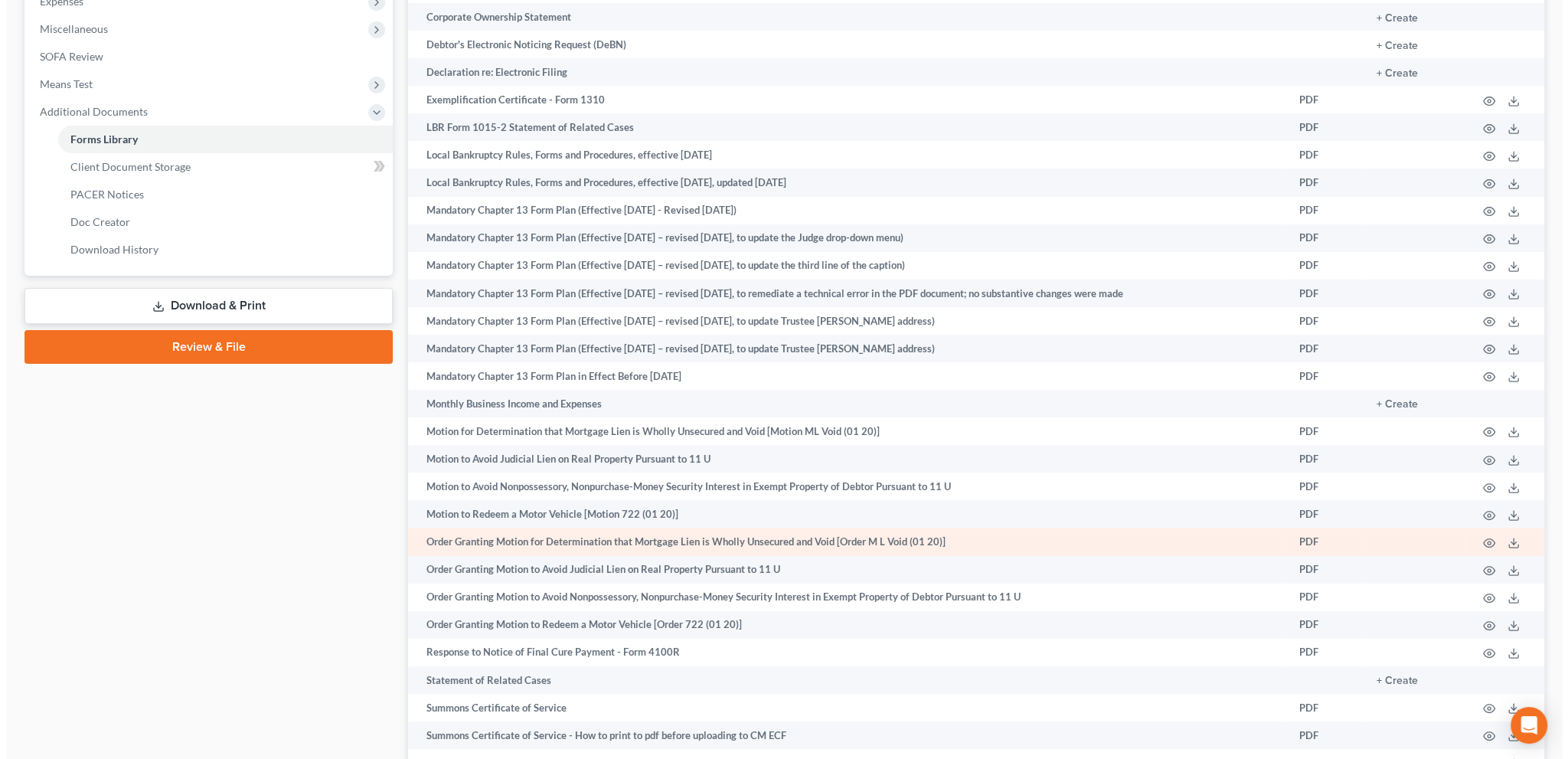
scroll to position [722, 0]
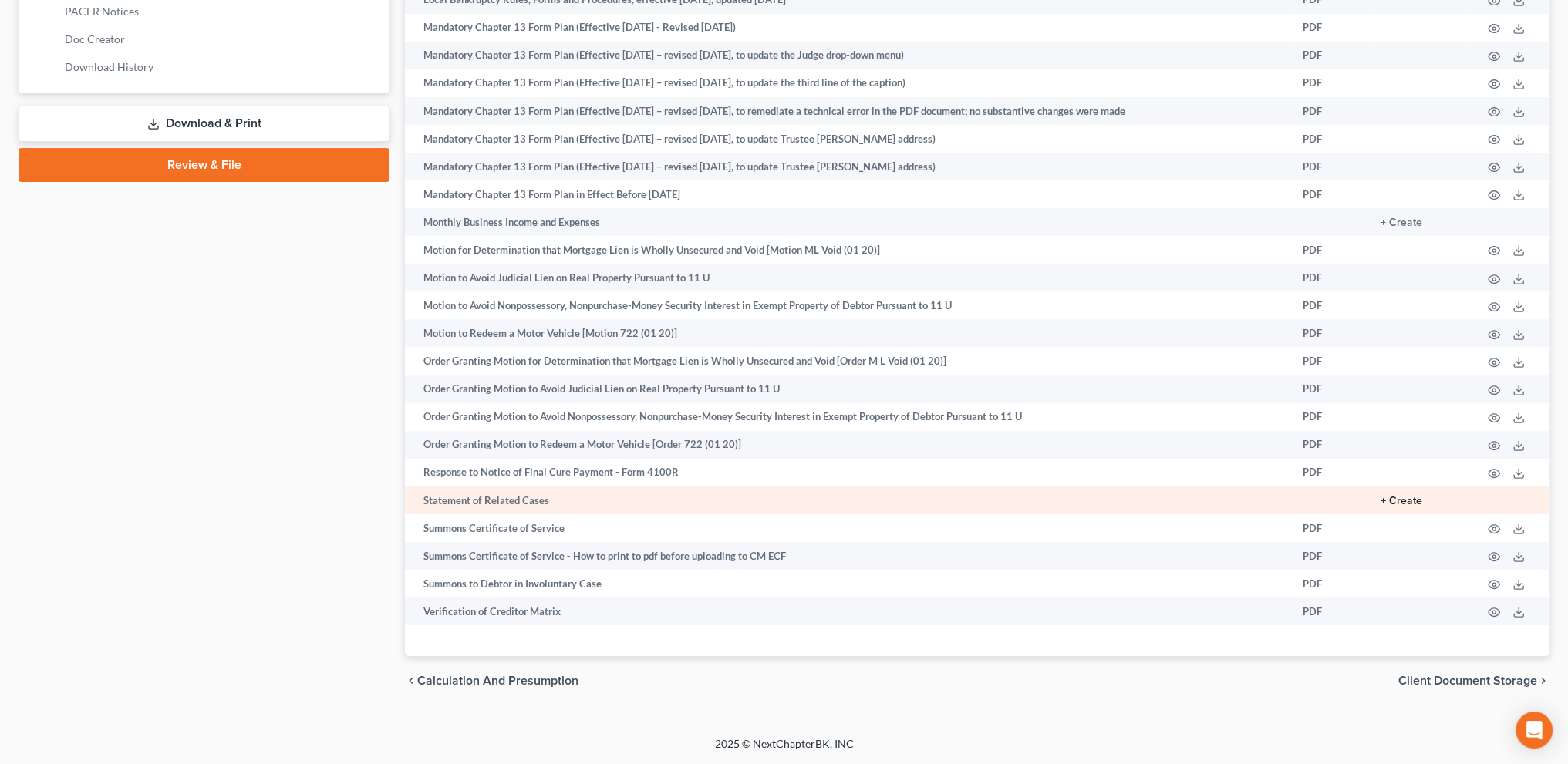
click at [1398, 497] on button "+ Create" at bounding box center [1402, 501] width 42 height 11
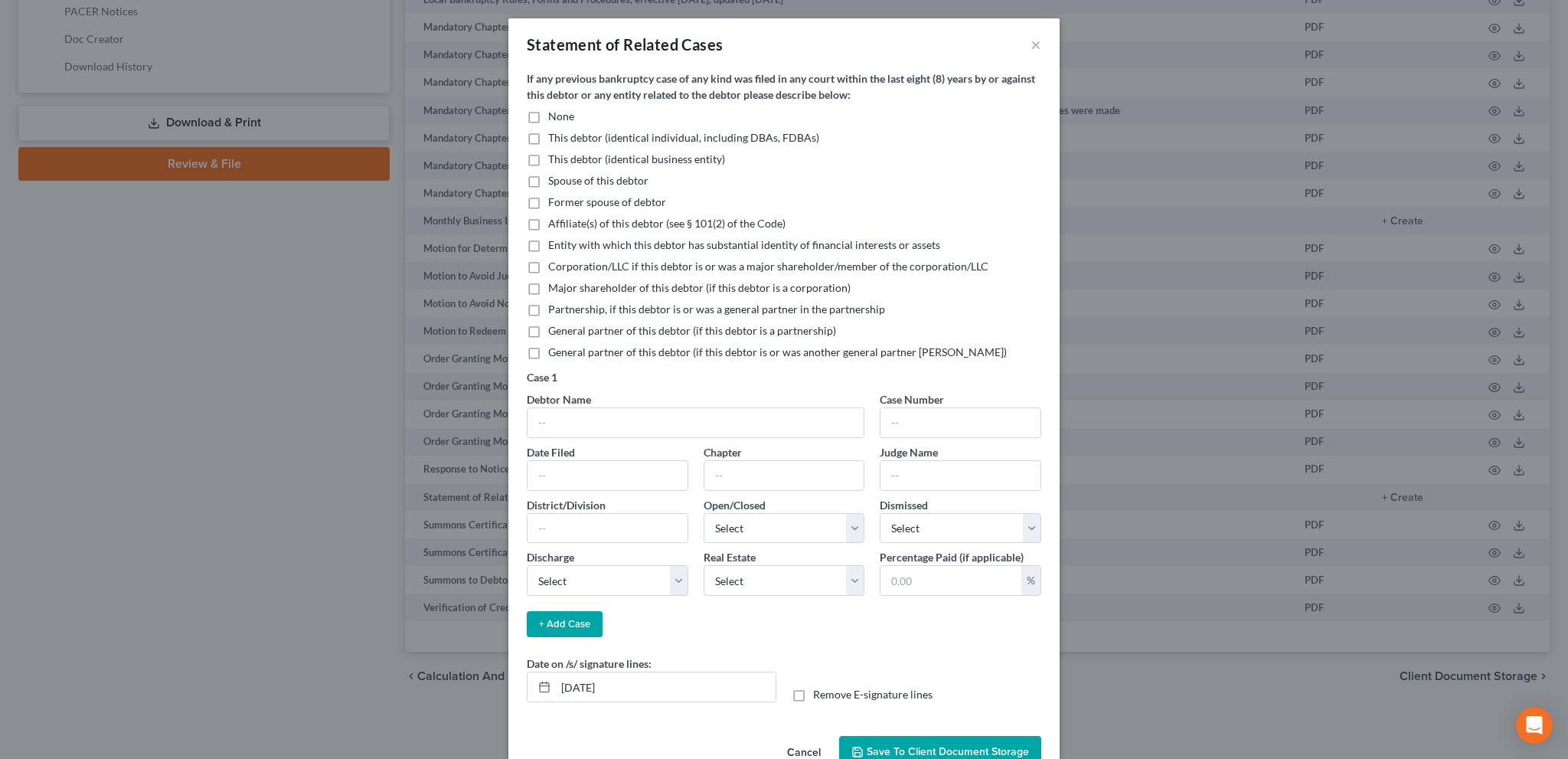
click at [548, 110] on label "None" at bounding box center [561, 117] width 26 height 15
click at [554, 110] on input "None" at bounding box center [559, 114] width 10 height 10
checkbox input "true"
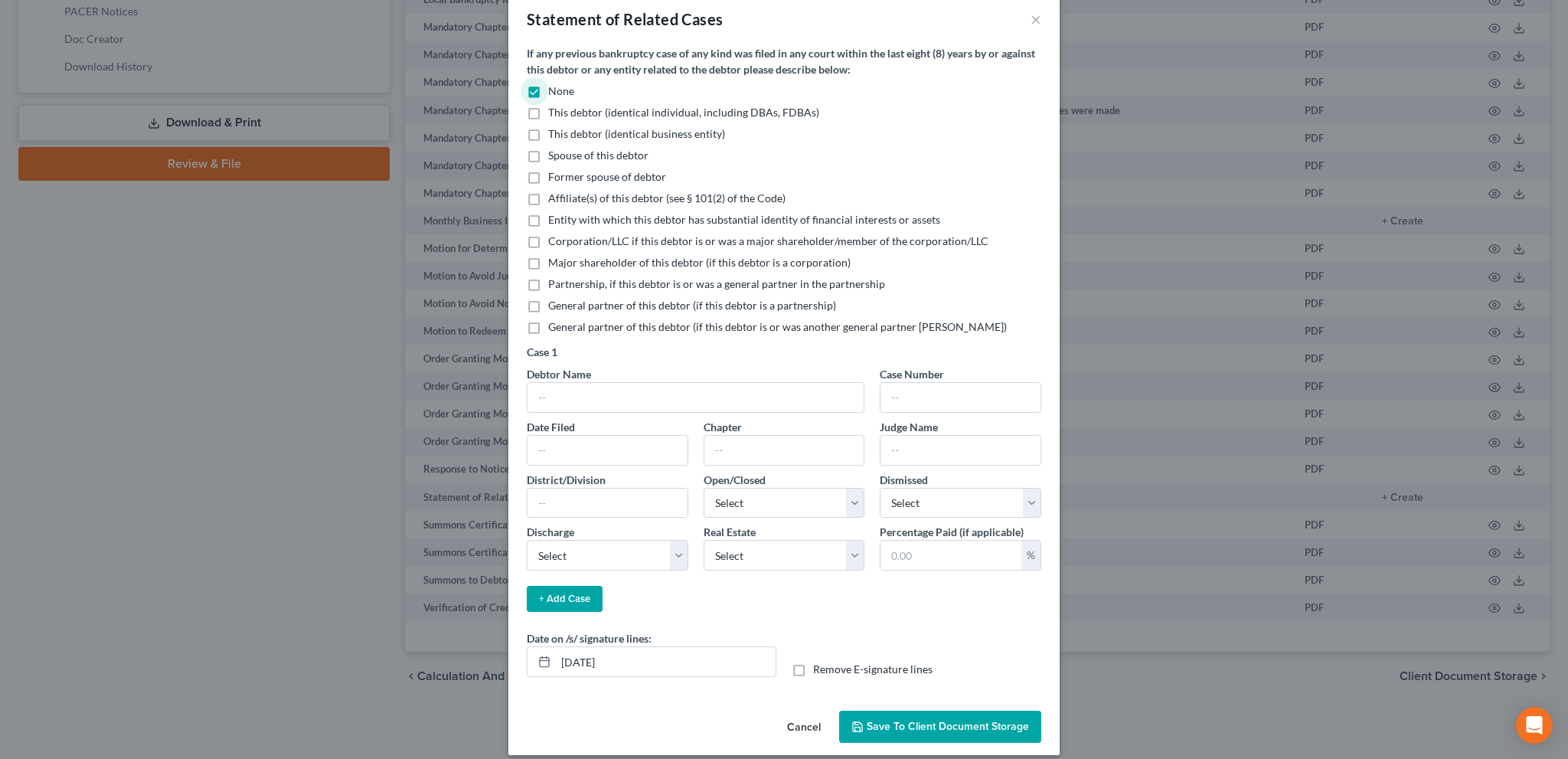
scroll to position [38, 0]
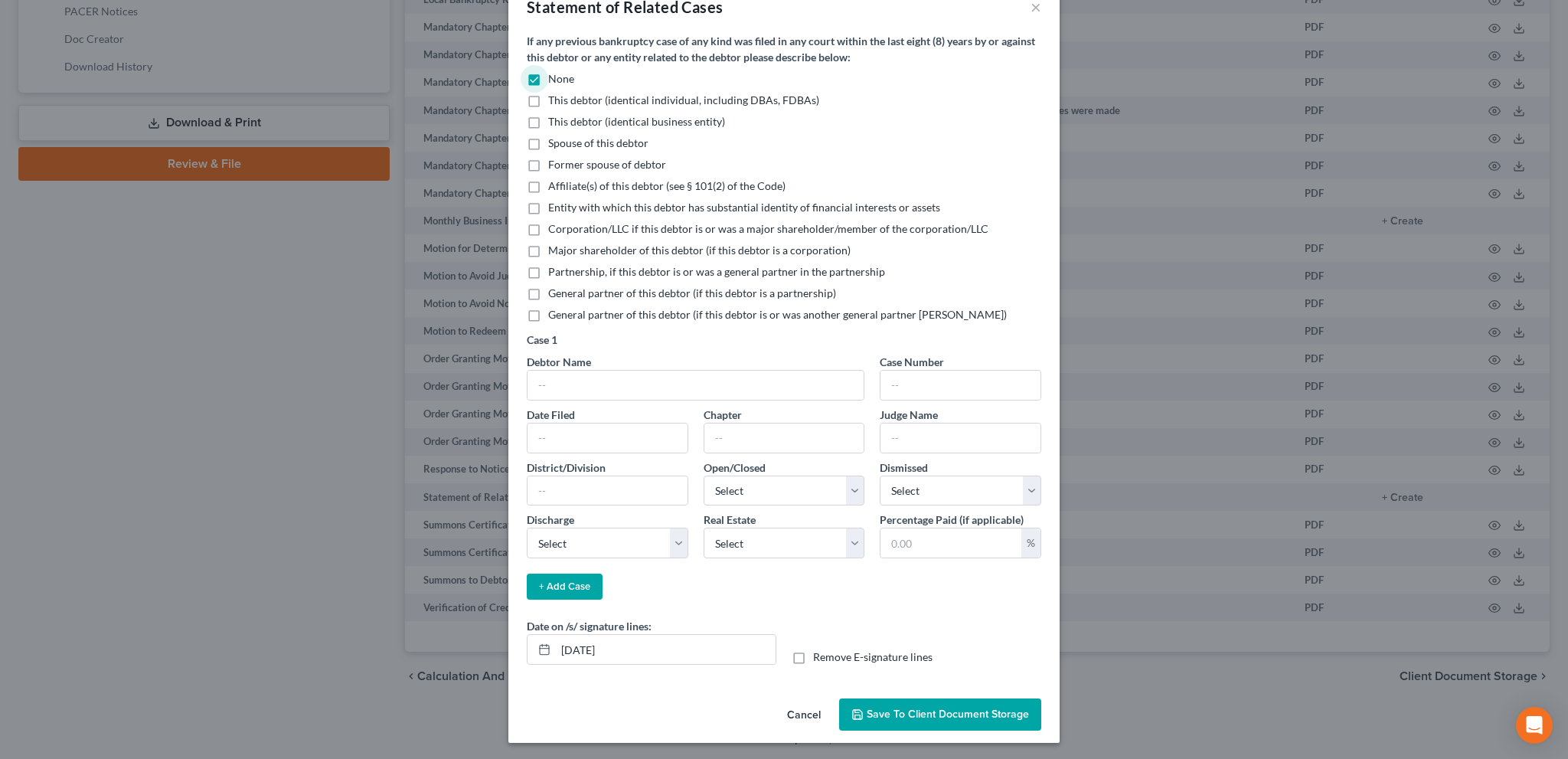
click at [884, 710] on span "Save to Client Document Storage" at bounding box center [948, 714] width 162 height 13
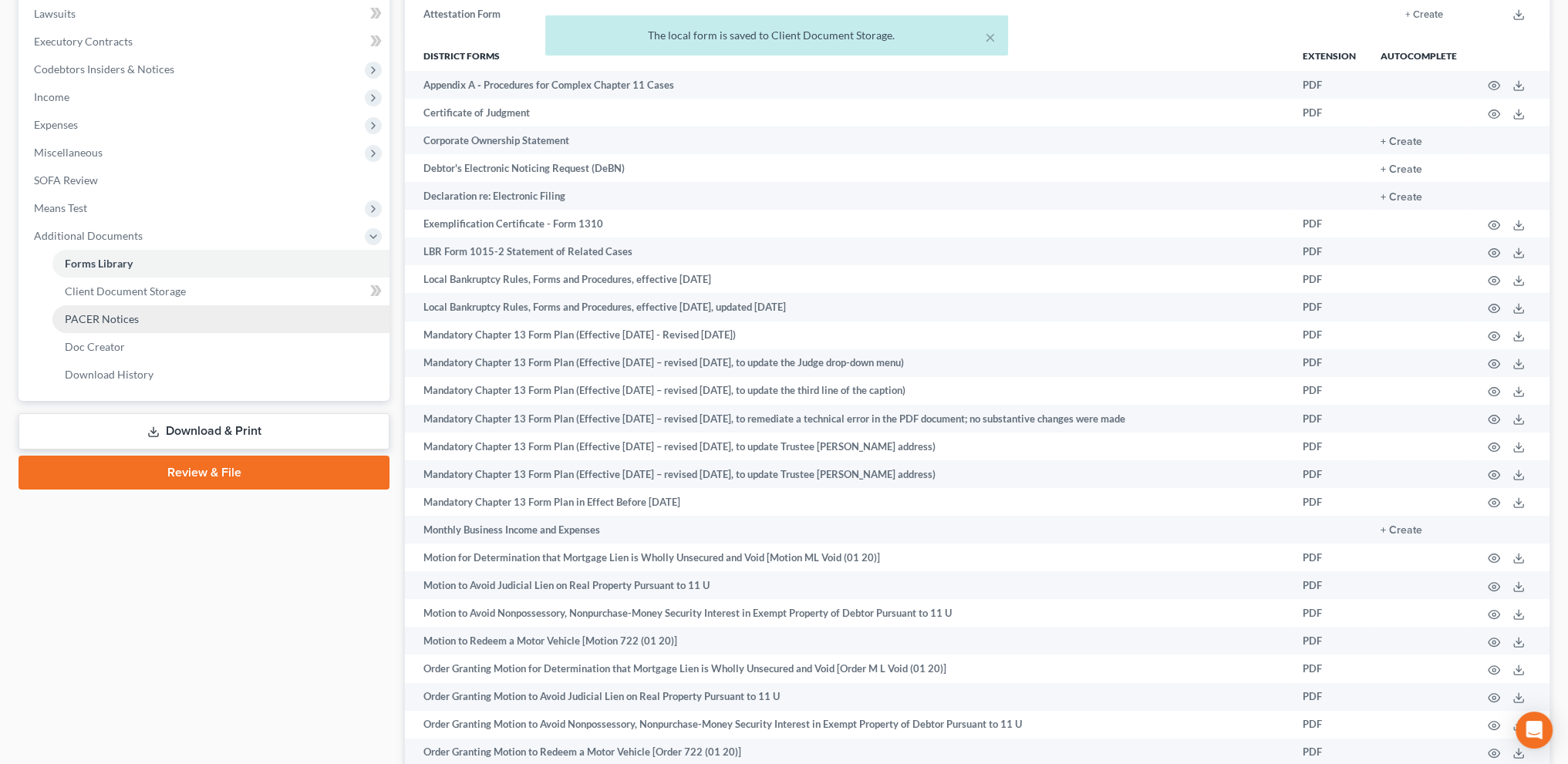
scroll to position [399, 0]
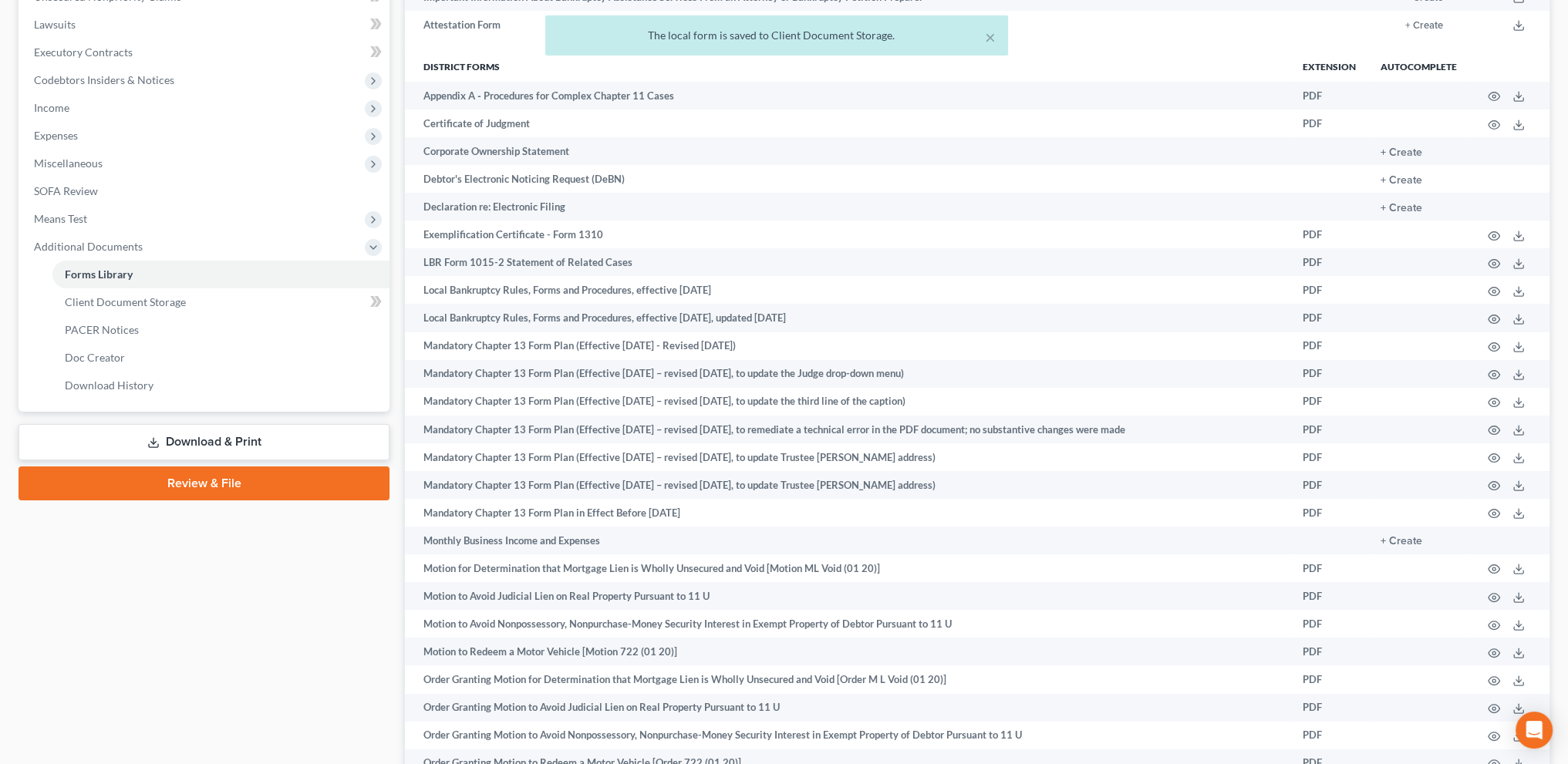
click at [197, 435] on link "Download & Print" at bounding box center [204, 442] width 371 height 37
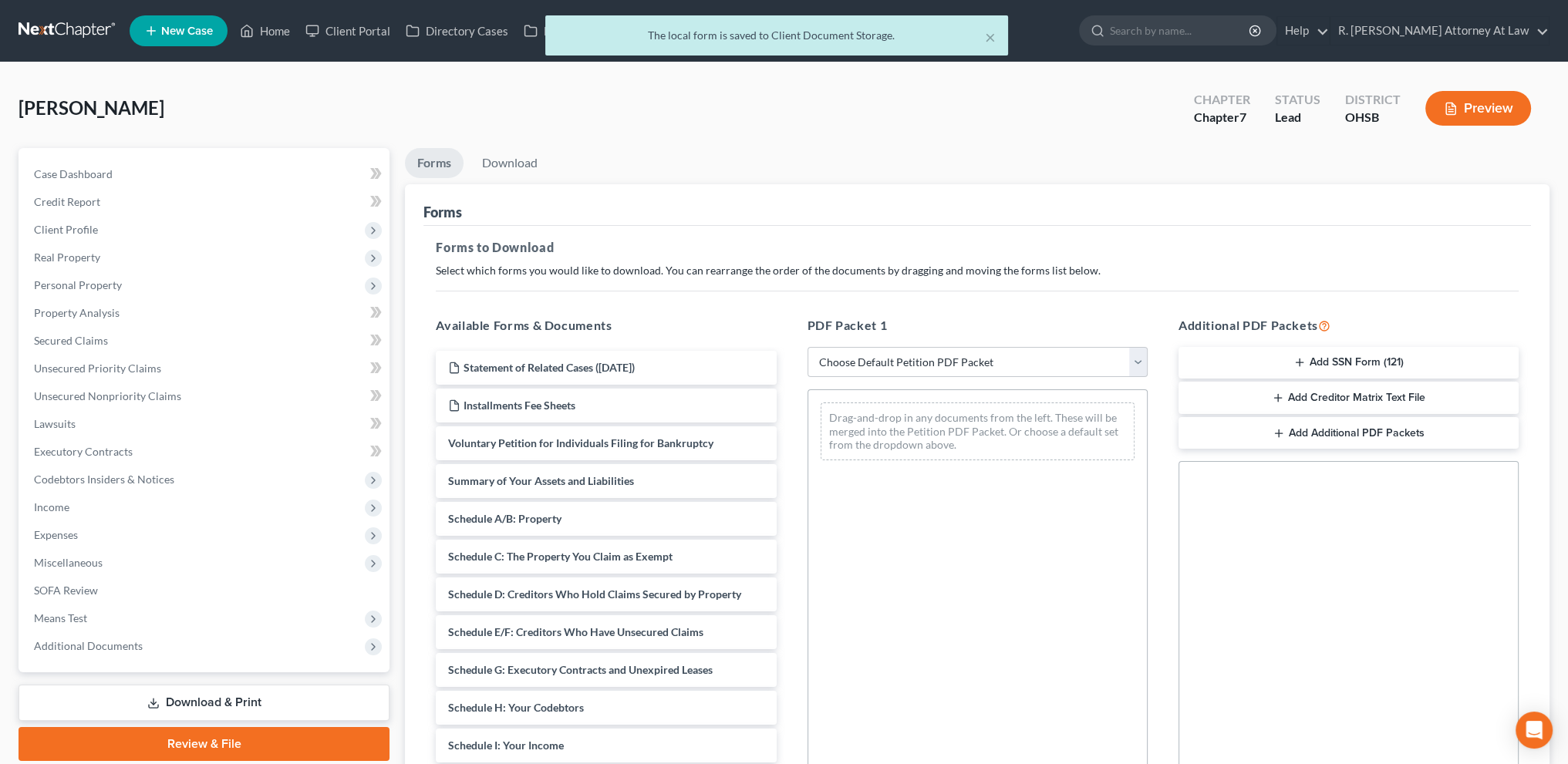
click at [1308, 361] on button "Add SSN Form (121)" at bounding box center [1348, 363] width 340 height 33
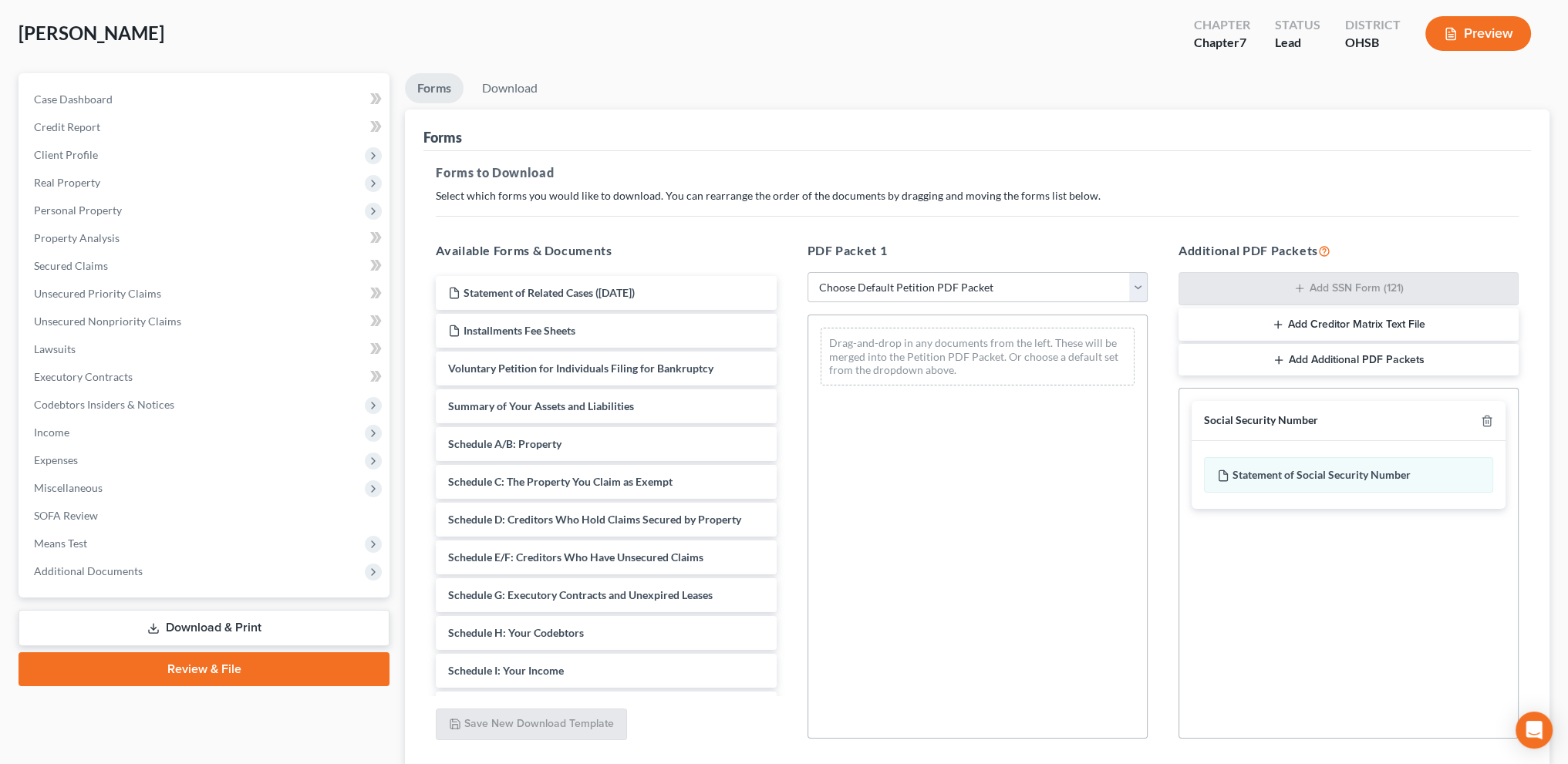
scroll to position [187, 0]
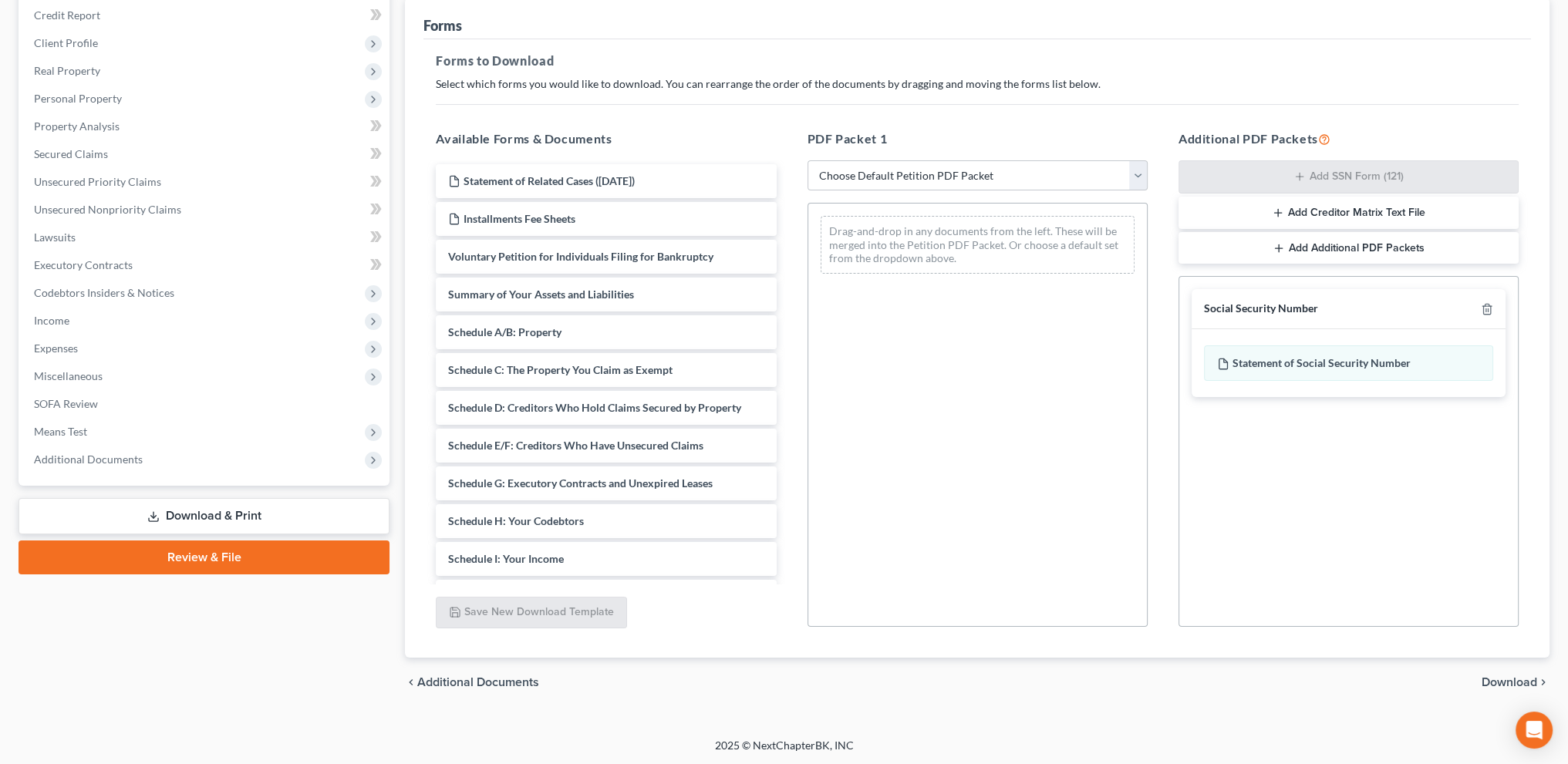
click at [1507, 682] on span "Download" at bounding box center [1509, 682] width 55 height 12
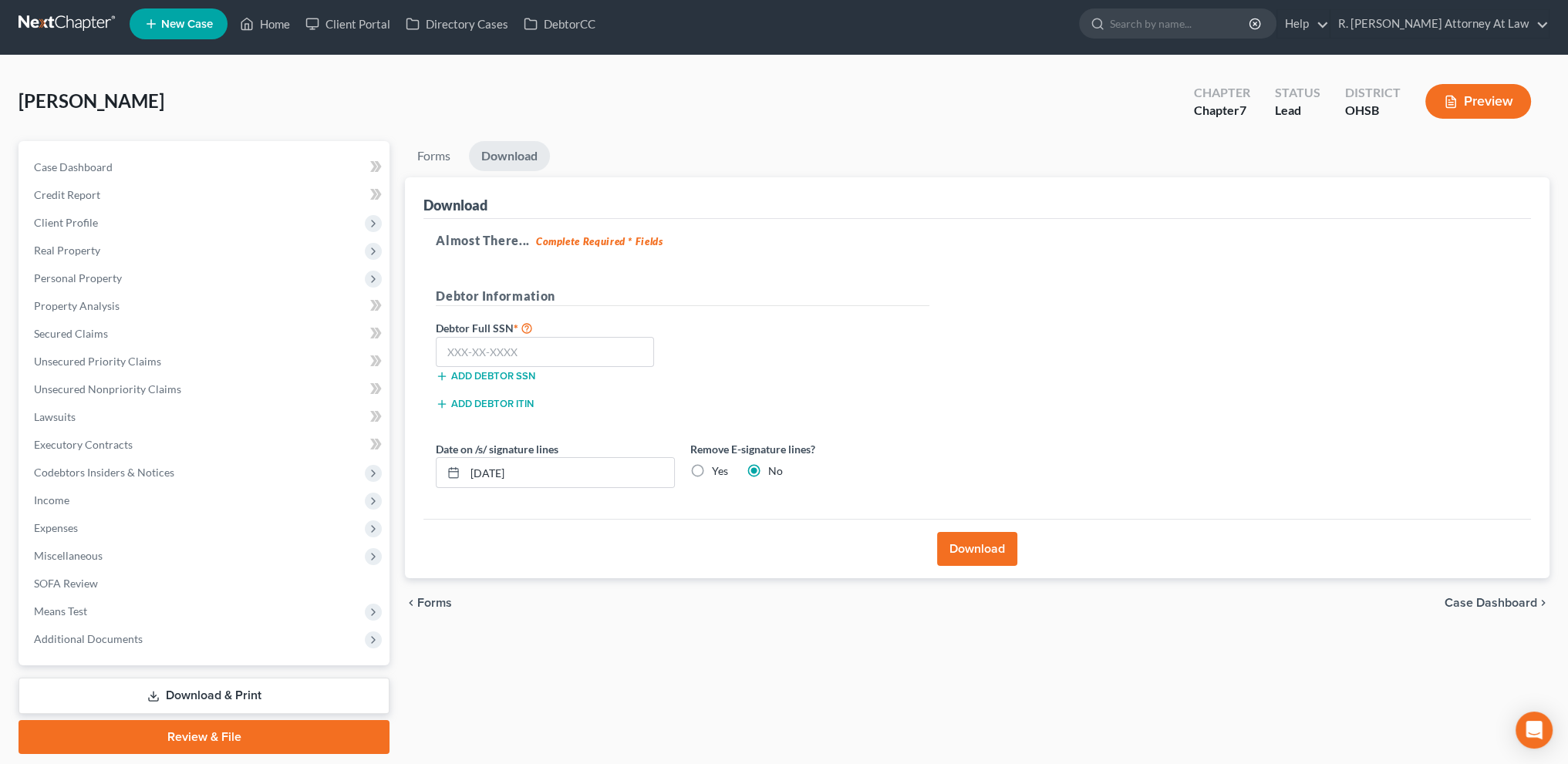
scroll to position [0, 0]
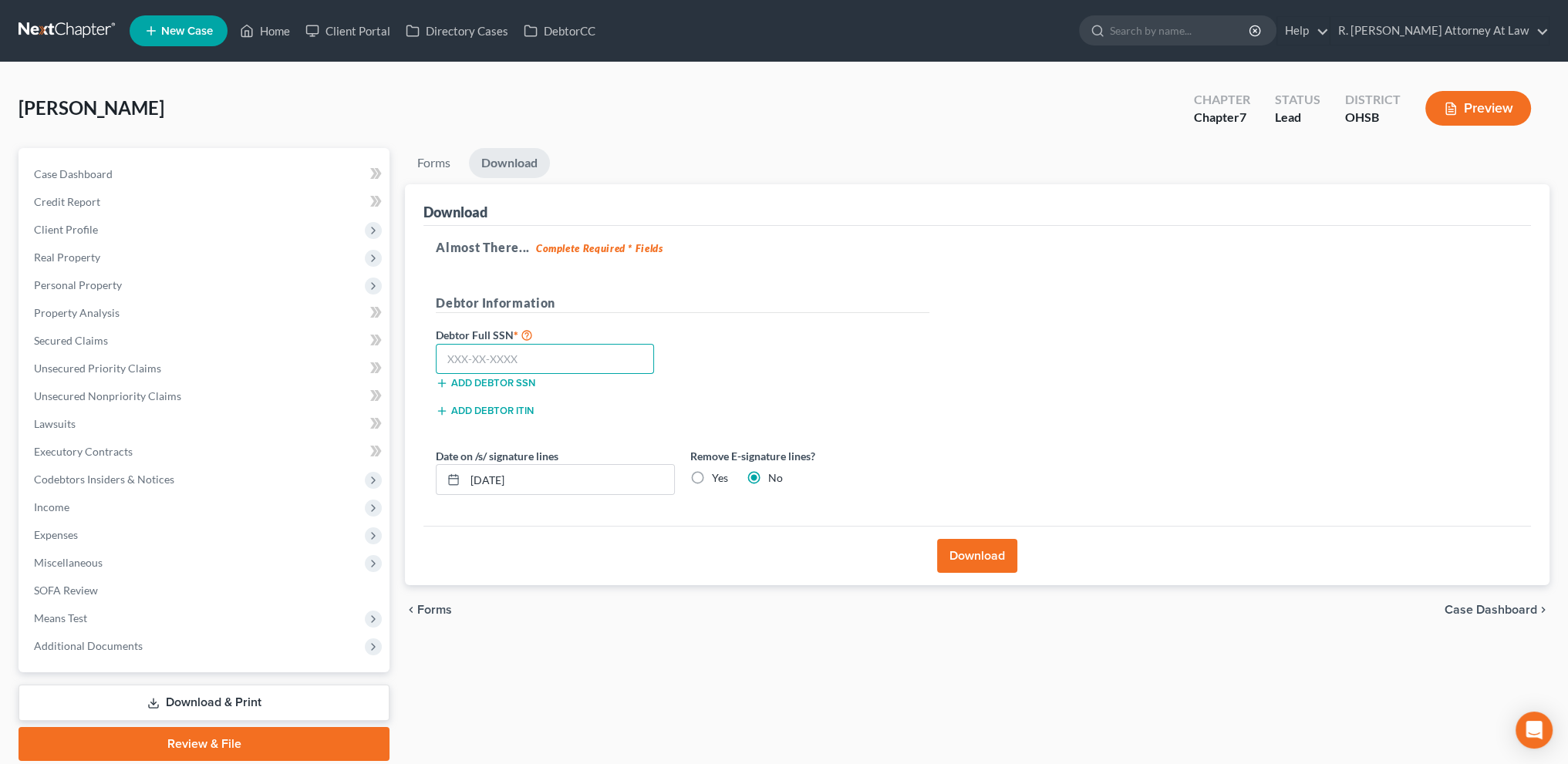
click at [464, 362] on input "text" at bounding box center [544, 359] width 218 height 31
type input "279-80-5198"
click at [954, 555] on button "Download" at bounding box center [976, 556] width 80 height 34
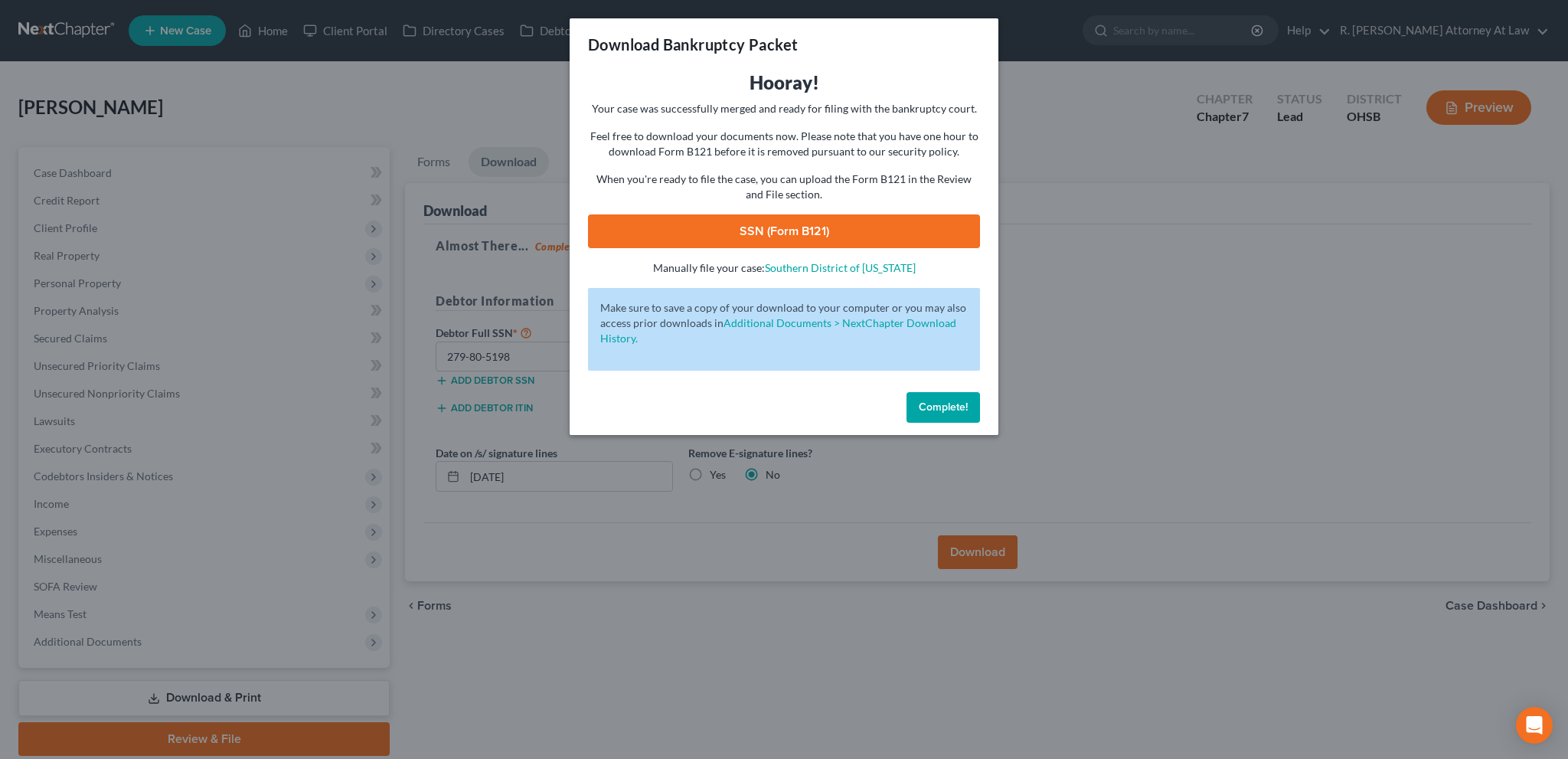
click at [769, 232] on link "SSN (Form B121)" at bounding box center [784, 232] width 392 height 34
click at [940, 407] on span "Complete!" at bounding box center [942, 407] width 49 height 13
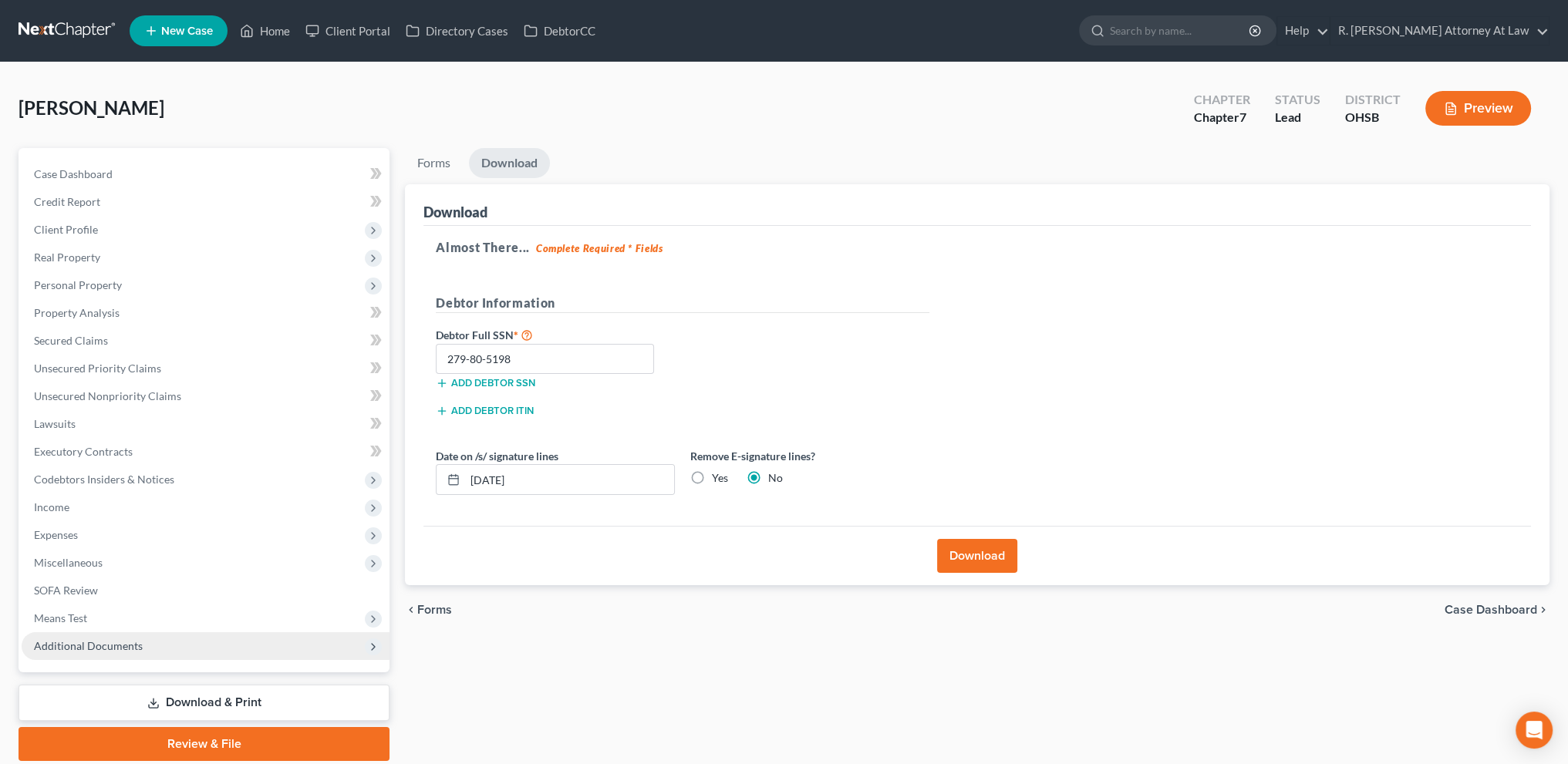
click at [90, 647] on span "Additional Documents" at bounding box center [89, 645] width 109 height 13
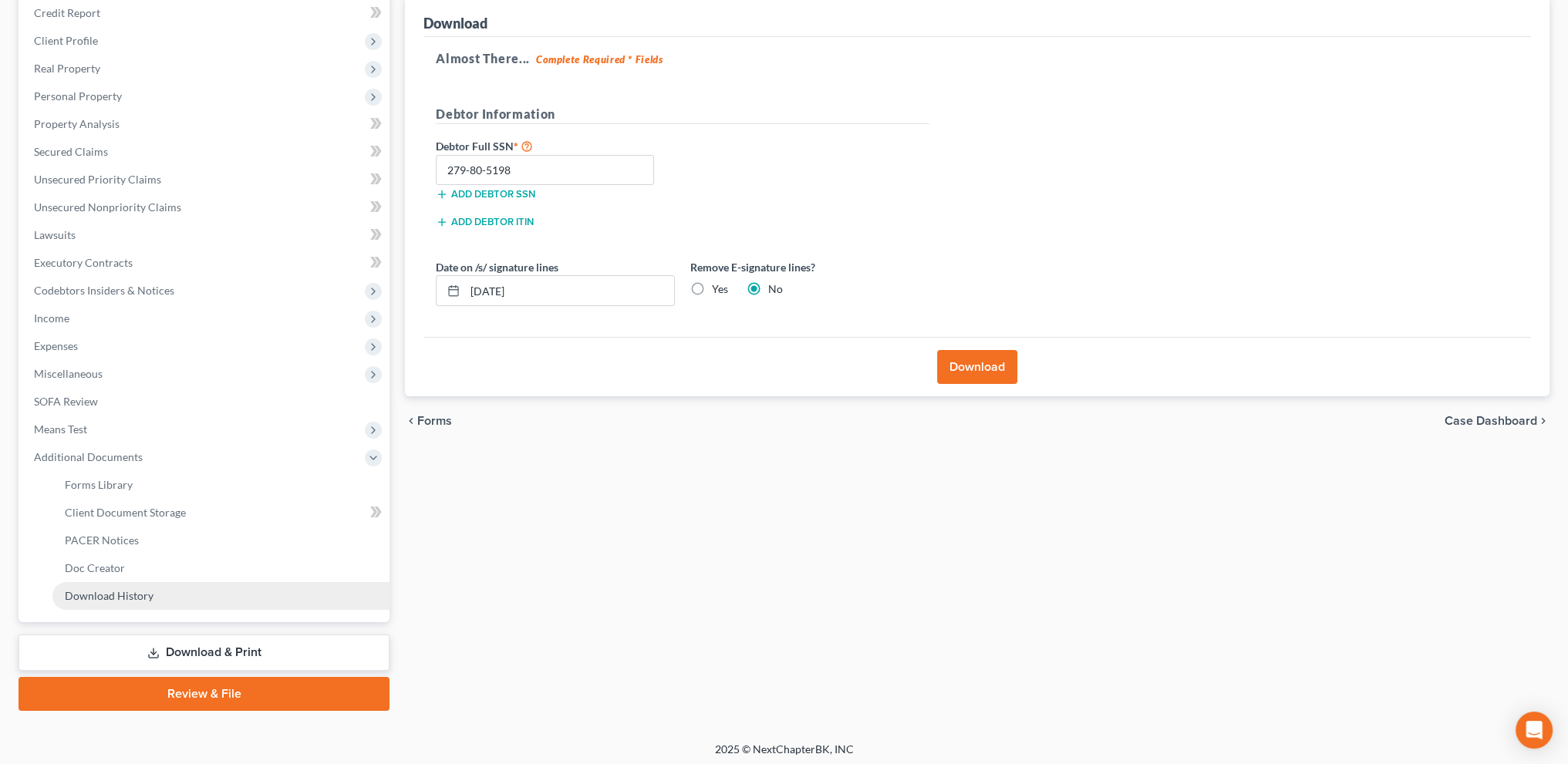
scroll to position [193, 0]
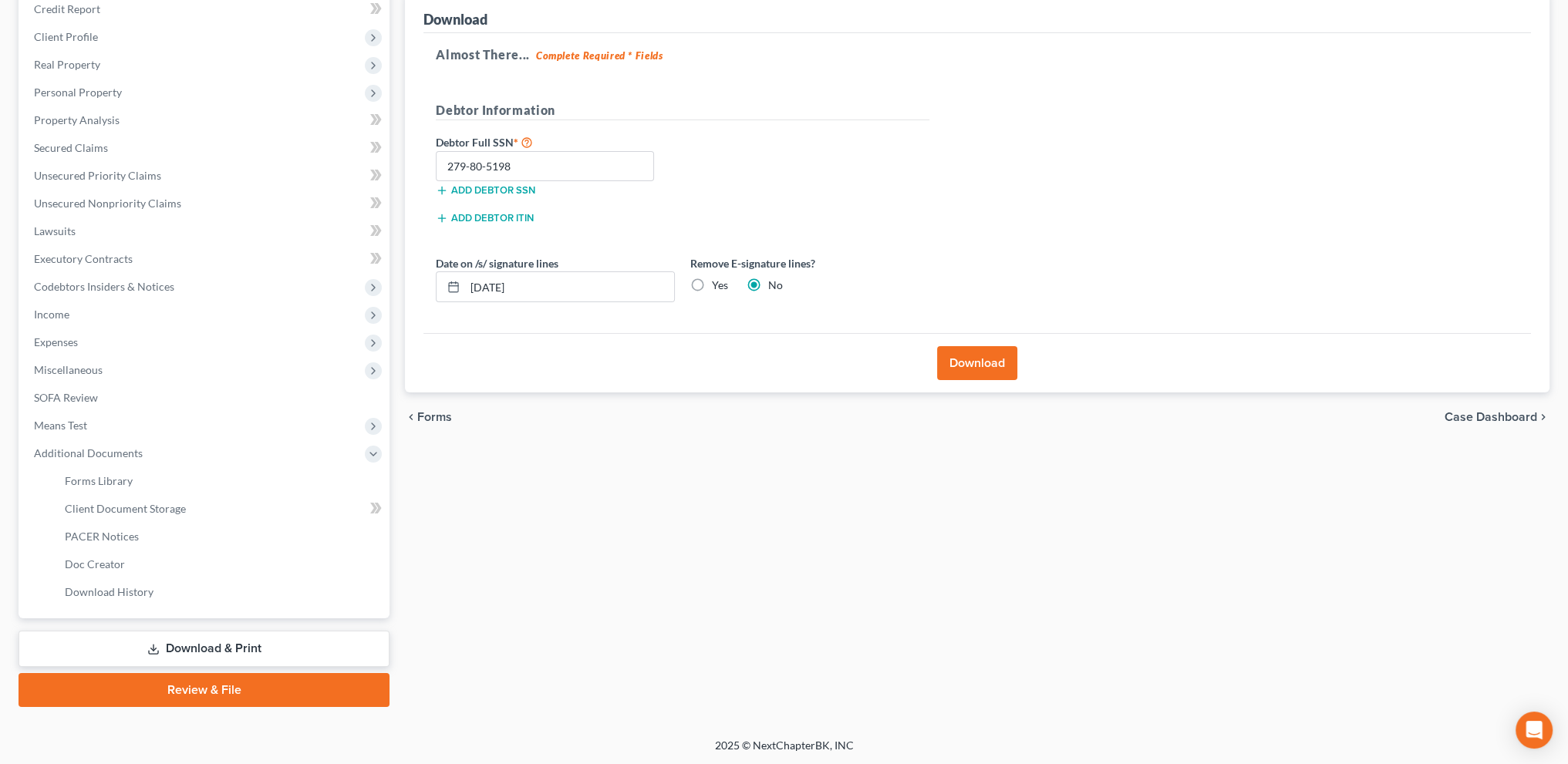
click at [191, 637] on link "Download & Print" at bounding box center [204, 648] width 371 height 37
click at [216, 647] on link "Download & Print" at bounding box center [204, 648] width 371 height 37
click at [112, 590] on span "Download History" at bounding box center [109, 591] width 89 height 13
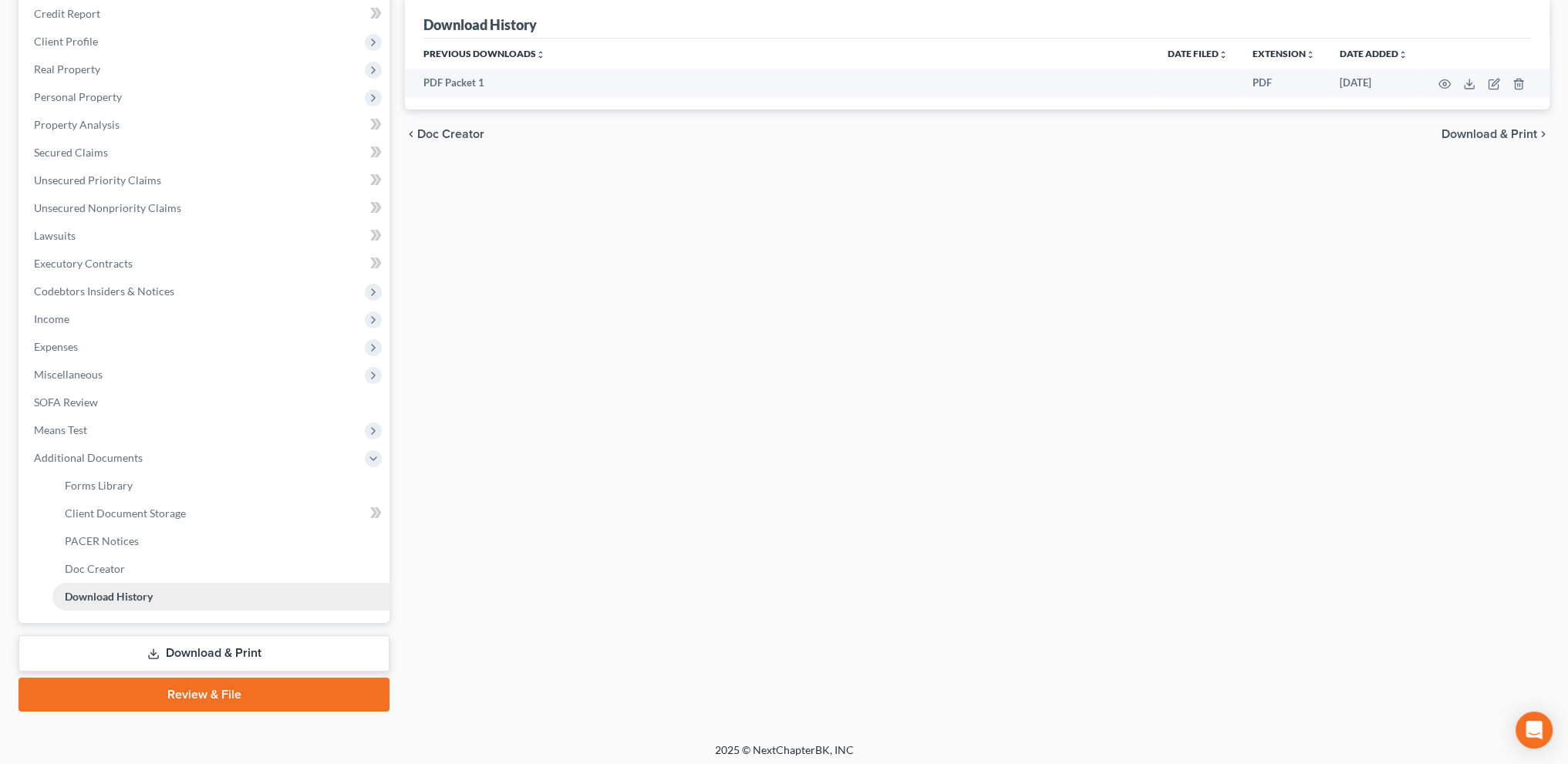
scroll to position [193, 0]
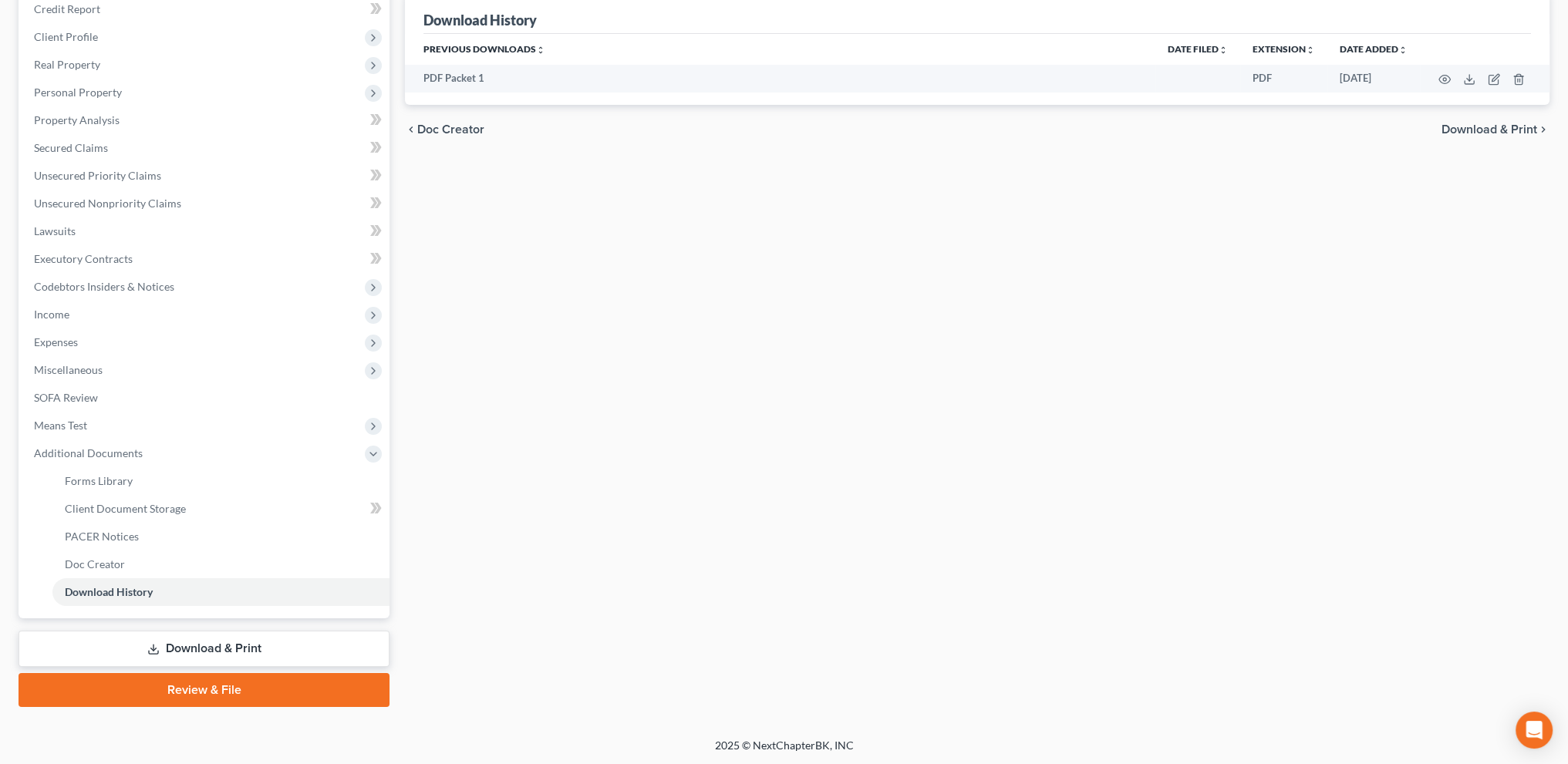
click at [222, 640] on link "Download & Print" at bounding box center [204, 648] width 371 height 37
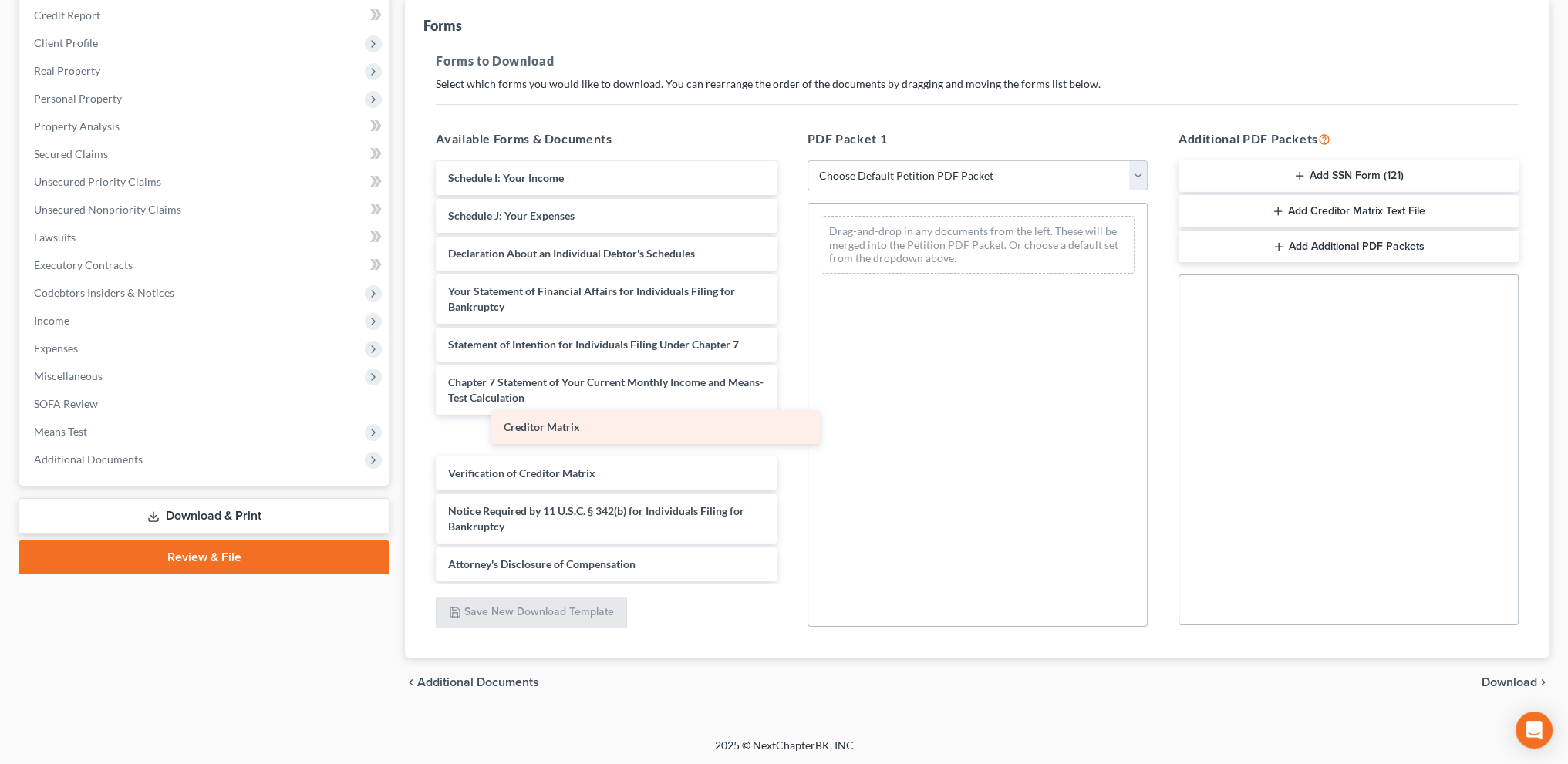
scroll to position [343, 0]
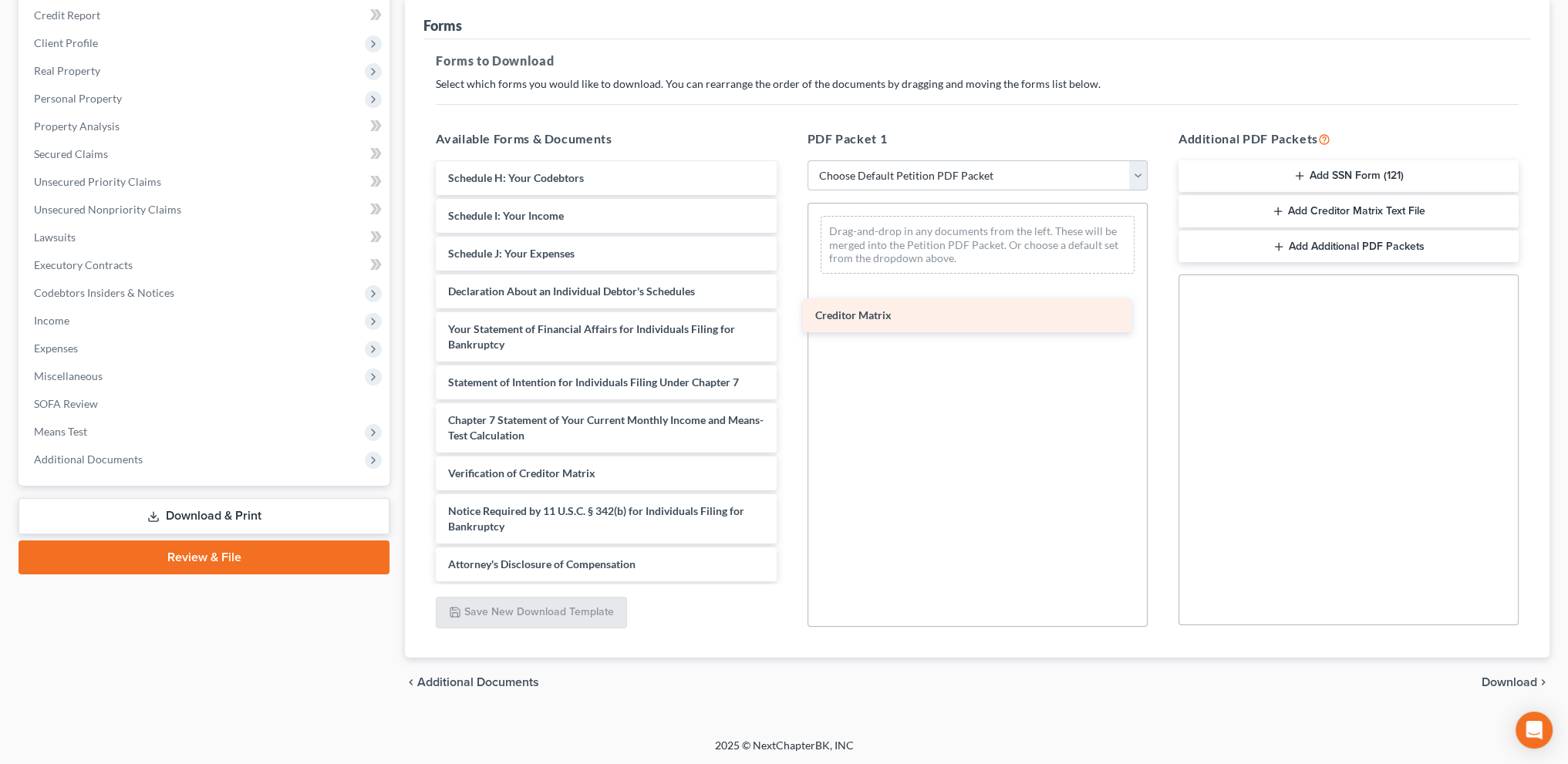
drag, startPoint x: 500, startPoint y: 433, endPoint x: 874, endPoint y: 288, distance: 401.1
click at [788, 289] on div "Creditor Matrix Statement of Related Cases (10/08/2025) Installments Fee Sheets…" at bounding box center [606, 201] width 365 height 760
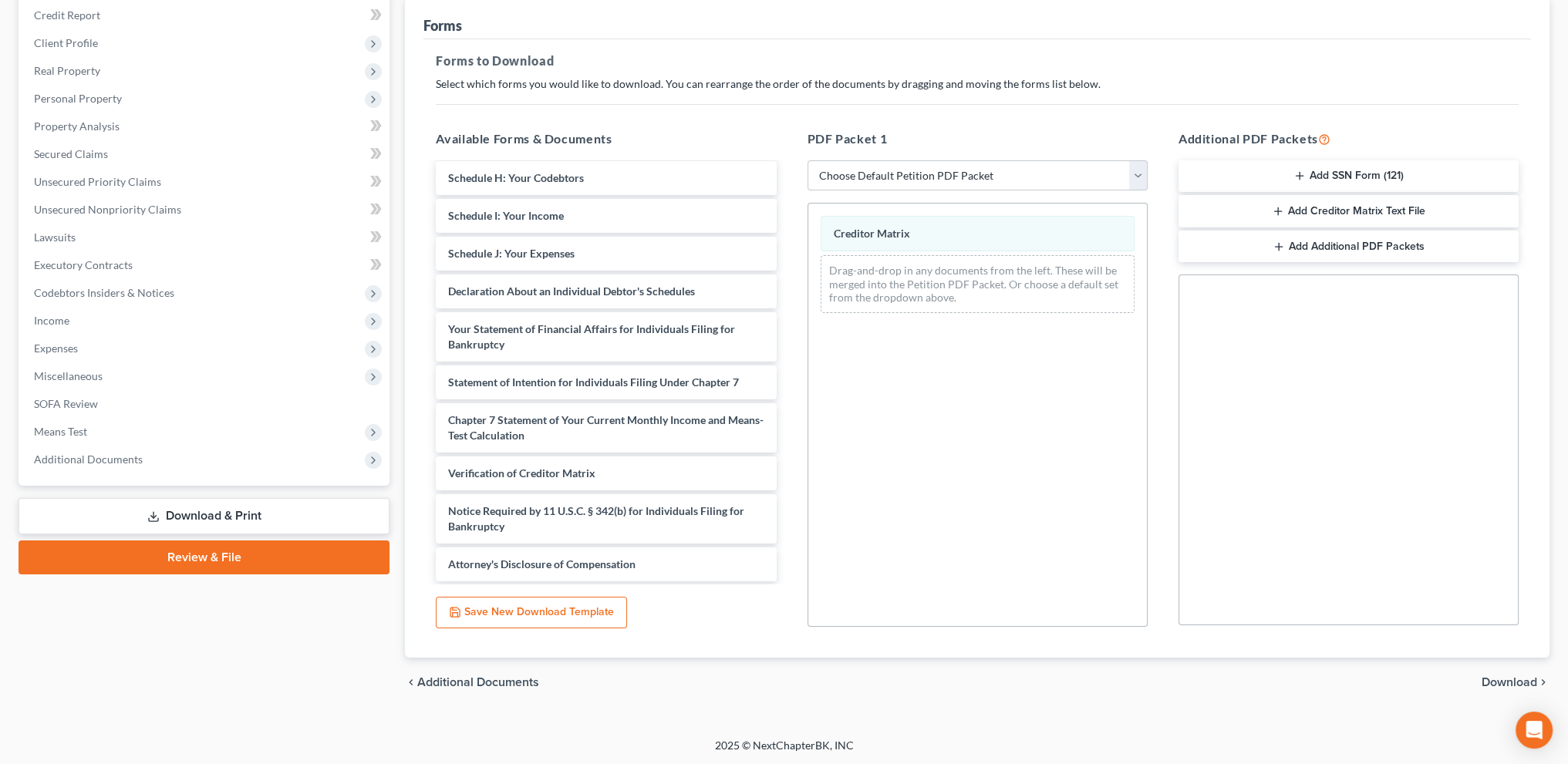
click at [1493, 676] on span "Download" at bounding box center [1509, 682] width 55 height 12
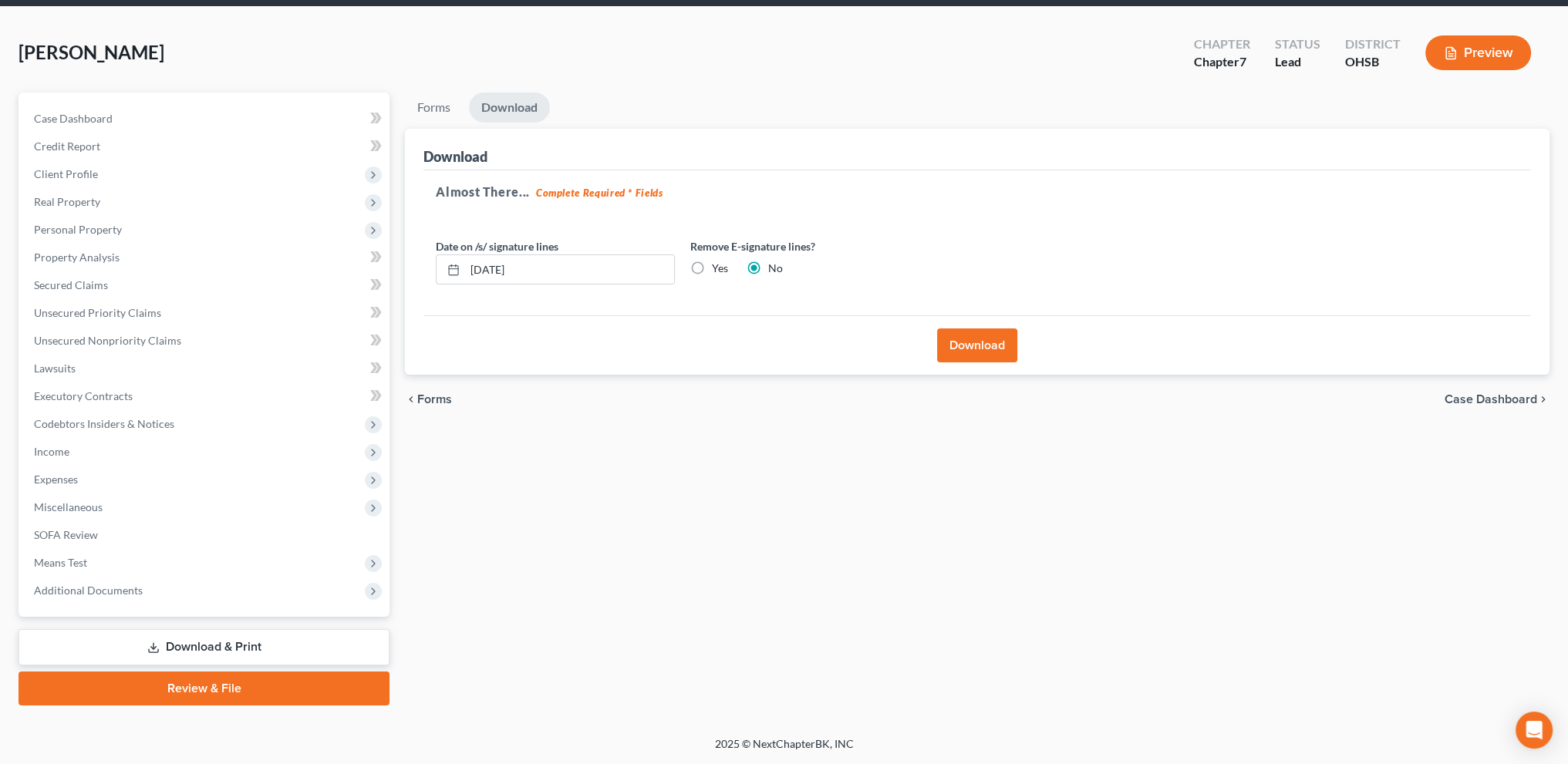
scroll to position [54, 0]
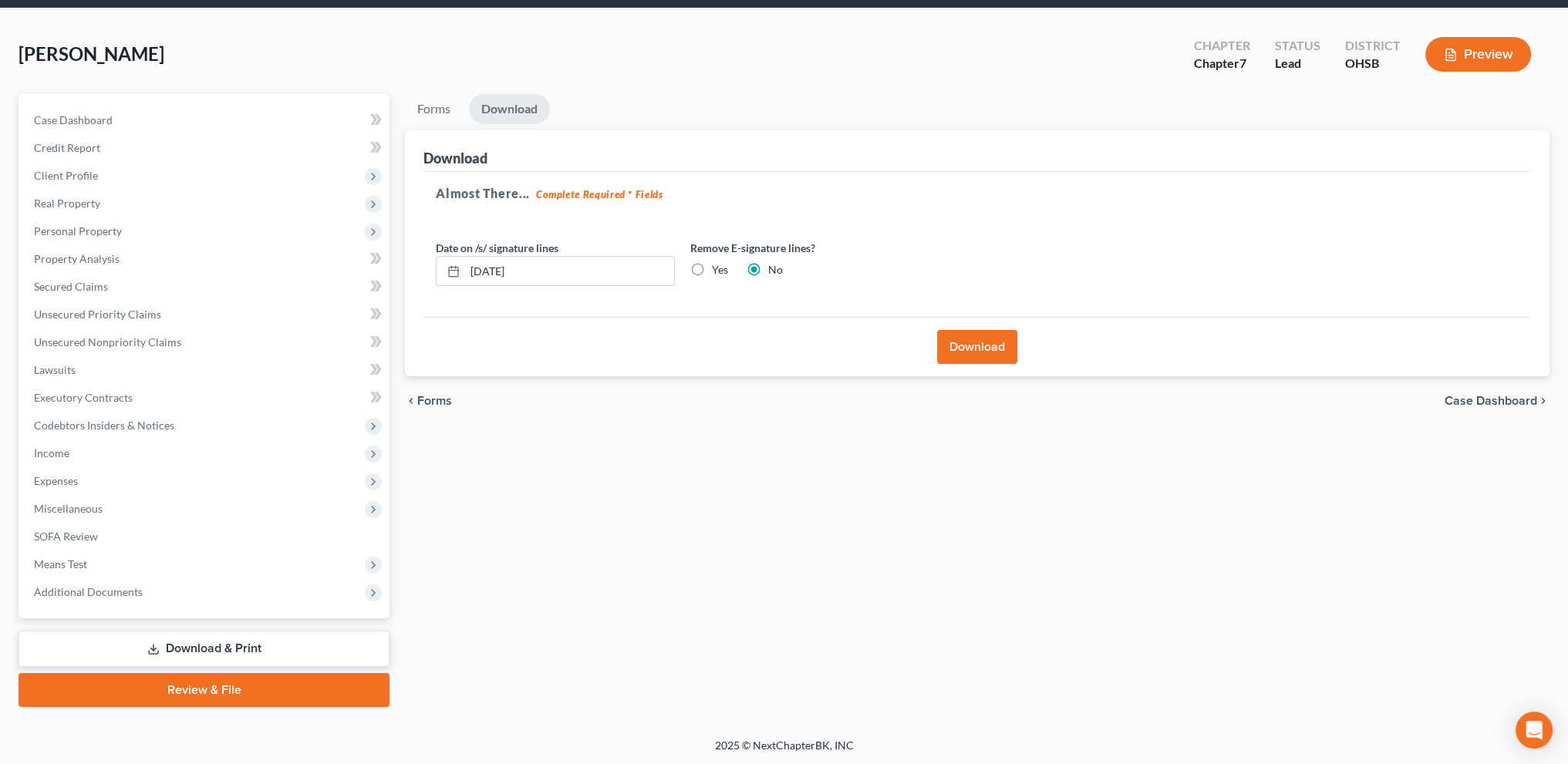
click at [965, 341] on button "Download" at bounding box center [976, 347] width 80 height 34
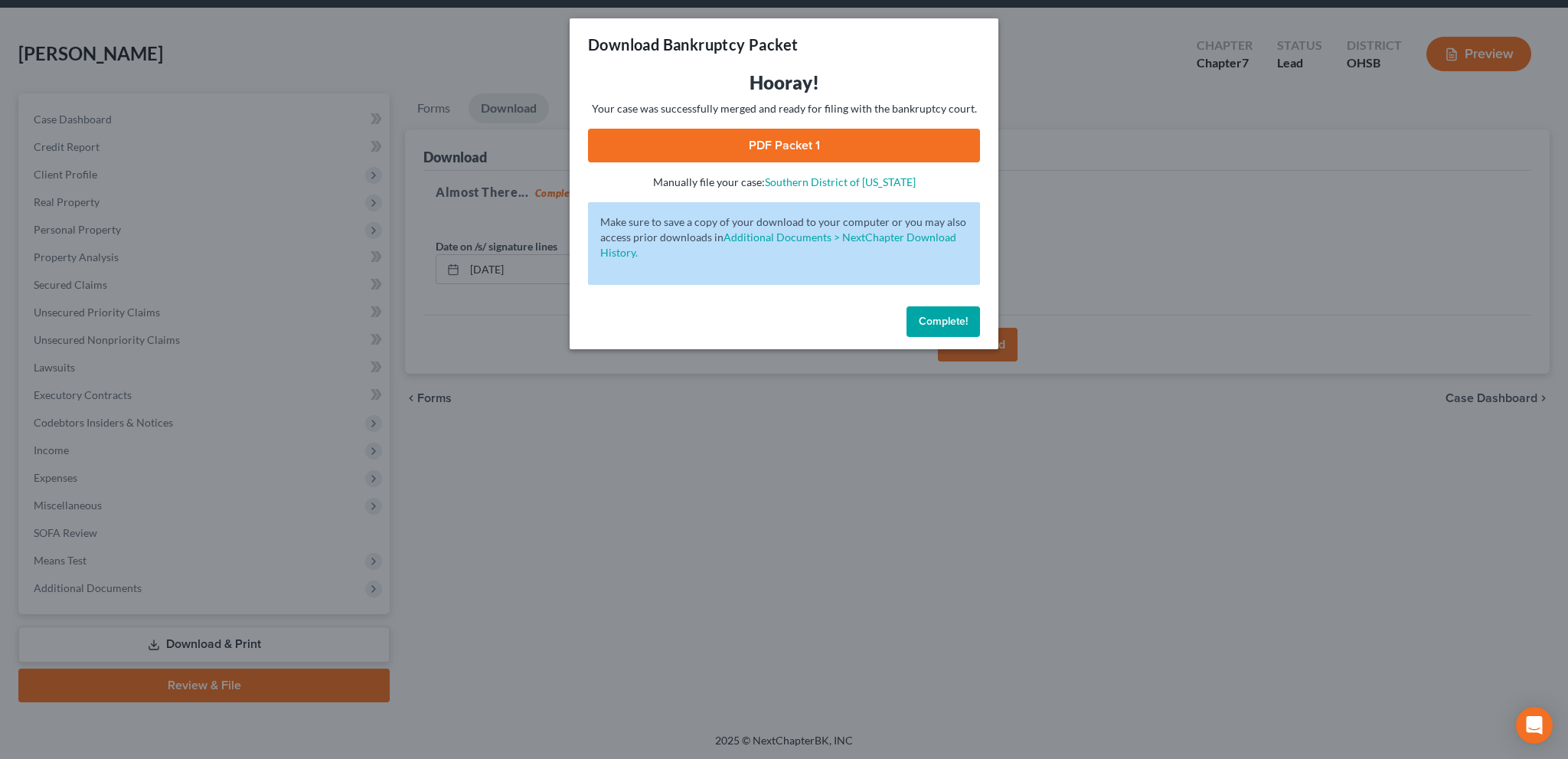
click at [759, 147] on link "PDF Packet 1" at bounding box center [784, 146] width 392 height 34
click at [951, 324] on span "Complete!" at bounding box center [942, 321] width 49 height 13
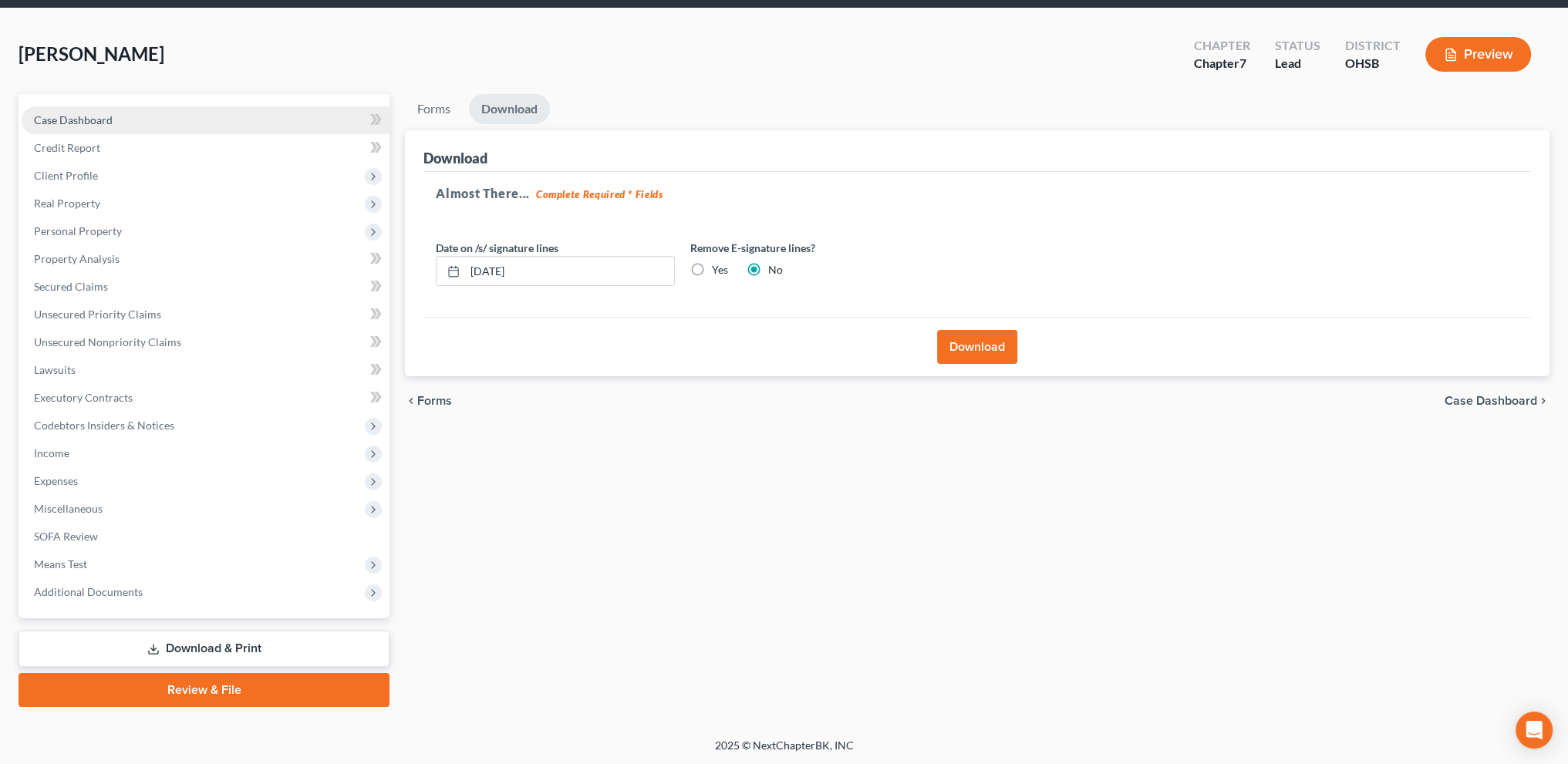
click at [69, 121] on span "Case Dashboard" at bounding box center [73, 120] width 79 height 13
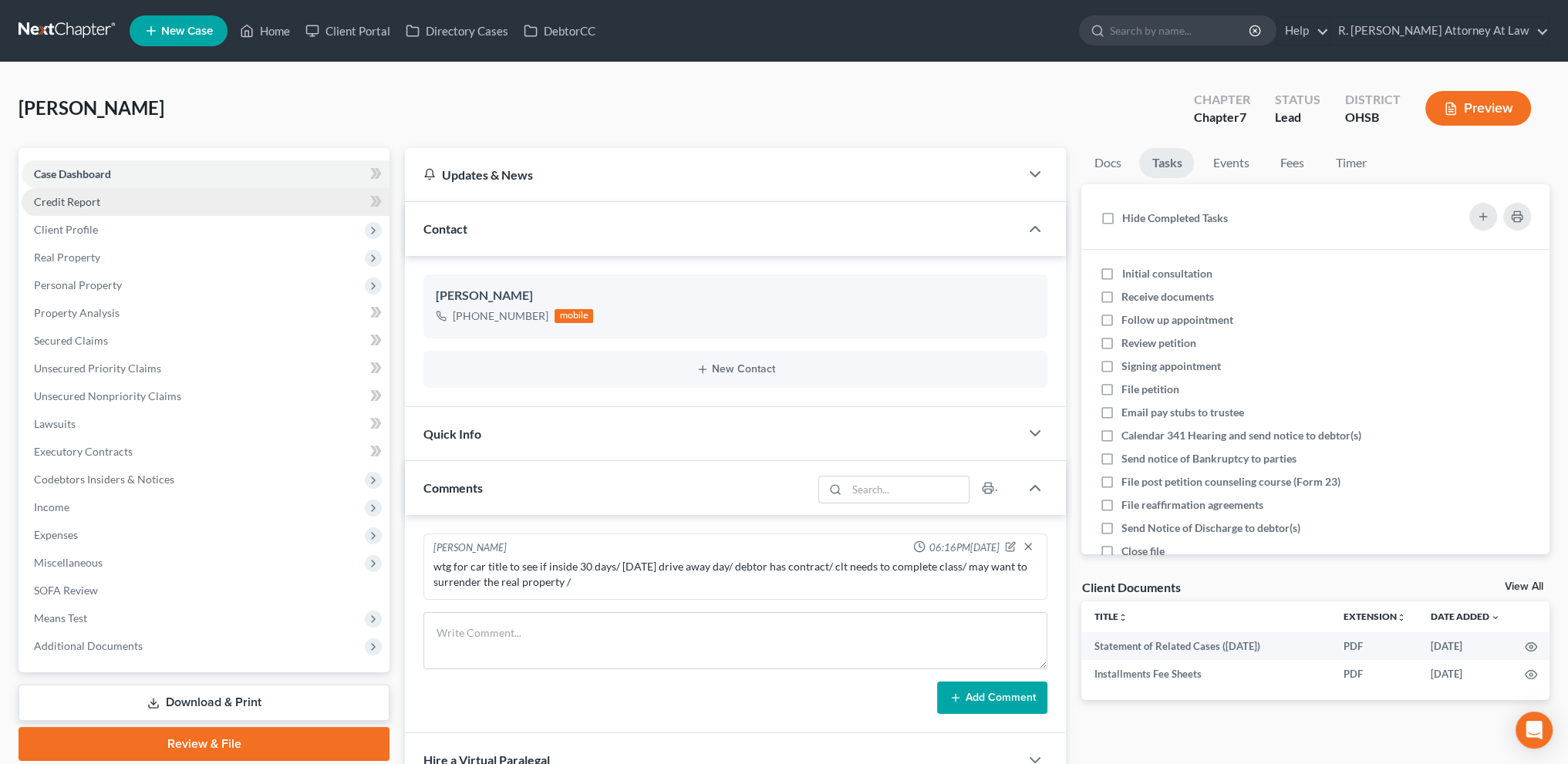
click at [72, 196] on span "Credit Report" at bounding box center [67, 201] width 66 height 13
